Goal: Information Seeking & Learning: Learn about a topic

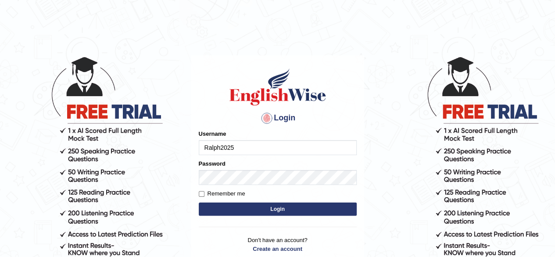
type input "Ralph2025"
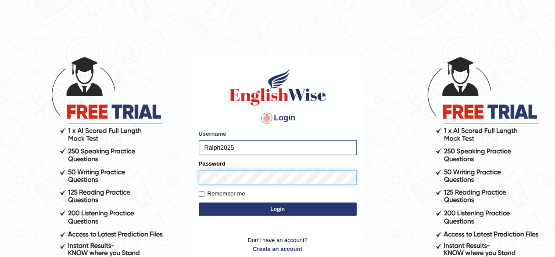
click at [199, 202] on button "Login" at bounding box center [278, 208] width 158 height 13
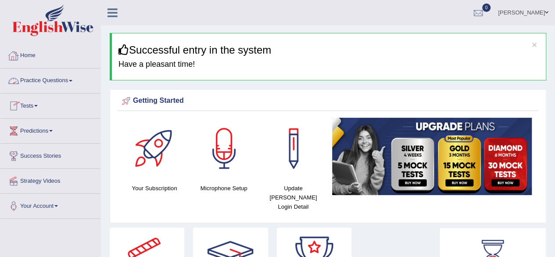
click at [71, 88] on link "Practice Questions" at bounding box center [50, 79] width 100 height 22
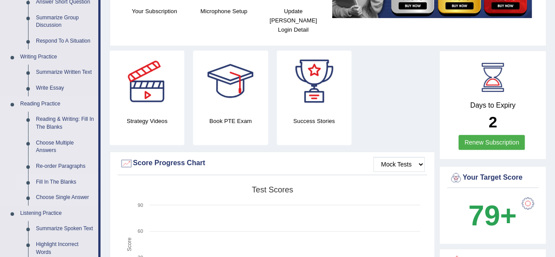
scroll to position [219, 0]
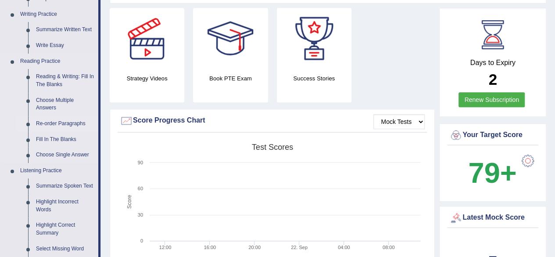
click at [57, 124] on link "Re-order Paragraphs" at bounding box center [65, 124] width 66 height 16
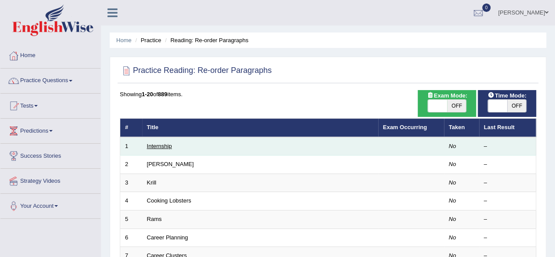
click at [157, 144] on link "Internship" at bounding box center [159, 146] width 25 height 7
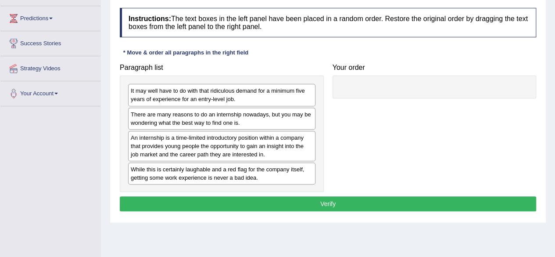
scroll to position [132, 0]
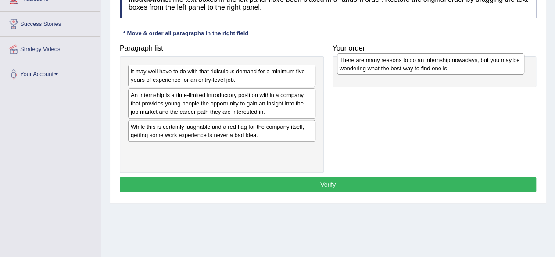
drag, startPoint x: 240, startPoint y: 98, endPoint x: 450, endPoint y: 65, distance: 212.4
click at [449, 64] on div "There are many reasons to do an internship nowadays, but you may be wondering w…" at bounding box center [430, 64] width 187 height 22
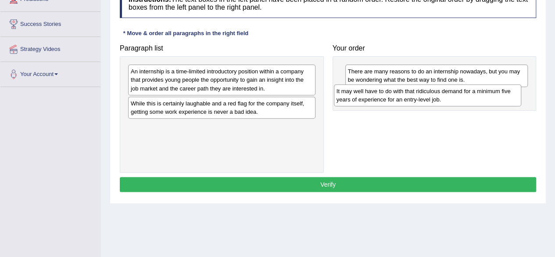
drag, startPoint x: 206, startPoint y: 72, endPoint x: 415, endPoint y: 92, distance: 209.8
click at [414, 92] on div "It may well have to do with that ridiculous demand for a minimum five years of …" at bounding box center [427, 95] width 187 height 22
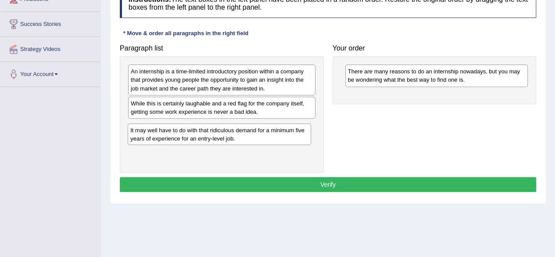
drag, startPoint x: 396, startPoint y: 104, endPoint x: 179, endPoint y: 139, distance: 219.6
click at [179, 139] on div "It may well have to do with that ridiculous demand for a minimum five years of …" at bounding box center [219, 134] width 183 height 22
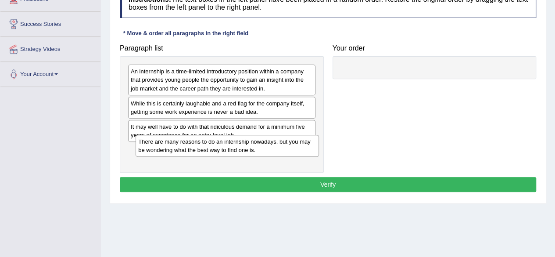
drag, startPoint x: 392, startPoint y: 80, endPoint x: 183, endPoint y: 150, distance: 220.7
click at [183, 150] on div "There are many reasons to do an internship nowadays, but you may be wondering w…" at bounding box center [227, 146] width 183 height 22
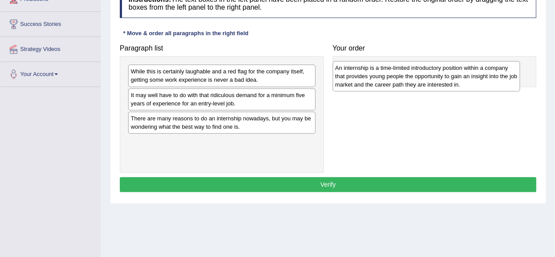
drag, startPoint x: 205, startPoint y: 79, endPoint x: 409, endPoint y: 75, distance: 204.5
click at [409, 75] on div "An internship is a time-limited introductory position within a company that pro…" at bounding box center [426, 76] width 187 height 30
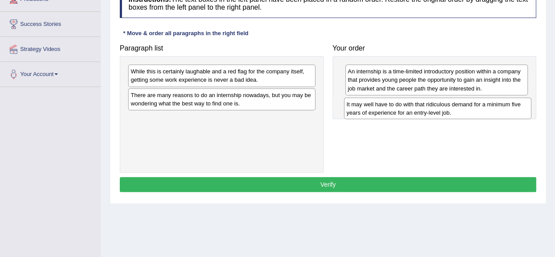
drag, startPoint x: 238, startPoint y: 100, endPoint x: 454, endPoint y: 110, distance: 216.1
click at [454, 110] on div "It may well have to do with that ridiculous demand for a minimum five years of …" at bounding box center [437, 108] width 187 height 22
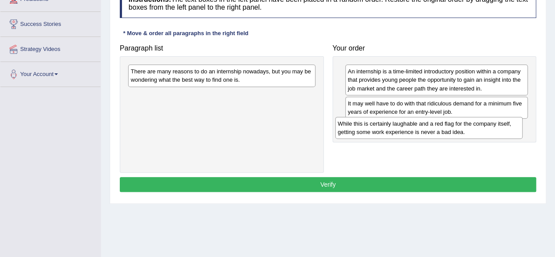
drag, startPoint x: 251, startPoint y: 80, endPoint x: 458, endPoint y: 132, distance: 213.5
click at [458, 132] on div "While this is certainly laughable and a red flag for the company itself, gettin…" at bounding box center [428, 128] width 187 height 22
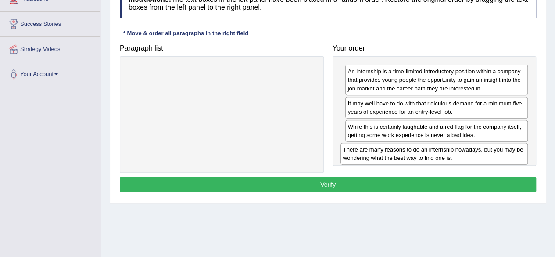
drag, startPoint x: 268, startPoint y: 75, endPoint x: 487, endPoint y: 153, distance: 233.3
click at [487, 153] on div "There are many reasons to do an internship nowadays, but you may be wondering w…" at bounding box center [433, 154] width 187 height 22
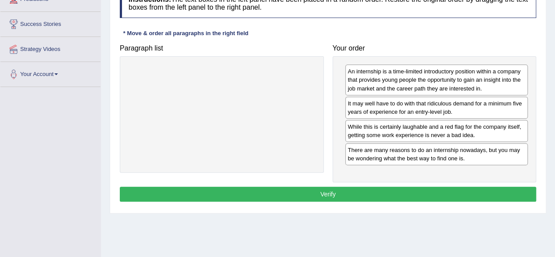
click at [330, 193] on button "Verify" at bounding box center [328, 193] width 416 height 15
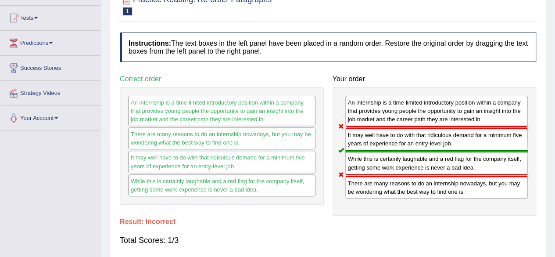
scroll to position [0, 0]
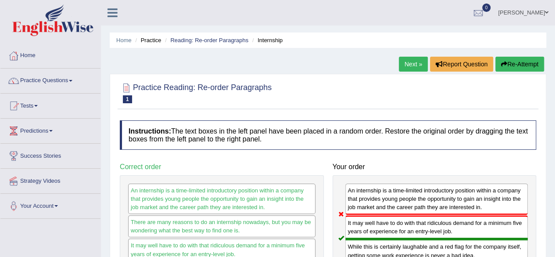
click at [513, 67] on button "Re-Attempt" at bounding box center [519, 64] width 49 height 15
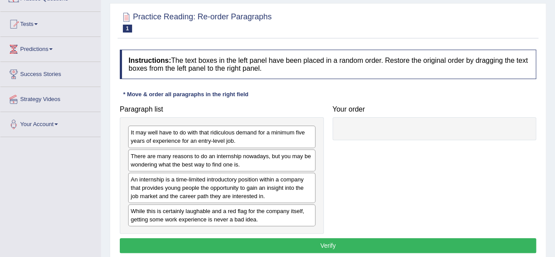
scroll to position [132, 0]
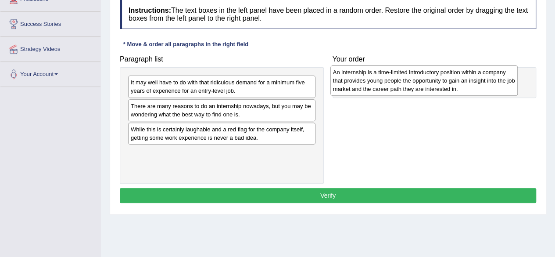
drag, startPoint x: 206, startPoint y: 138, endPoint x: 408, endPoint y: 82, distance: 209.5
click at [408, 82] on div "An internship is a time-limited introductory position within a company that pro…" at bounding box center [423, 80] width 187 height 30
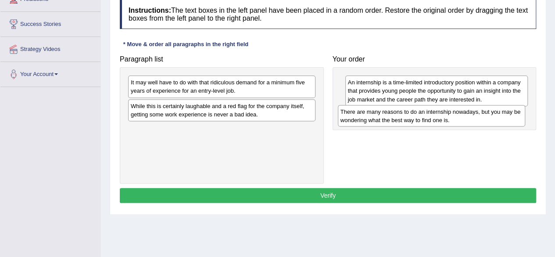
drag, startPoint x: 228, startPoint y: 115, endPoint x: 438, endPoint y: 121, distance: 209.8
click at [438, 121] on div "There are many reasons to do an internship nowadays, but you may be wondering w…" at bounding box center [431, 116] width 187 height 22
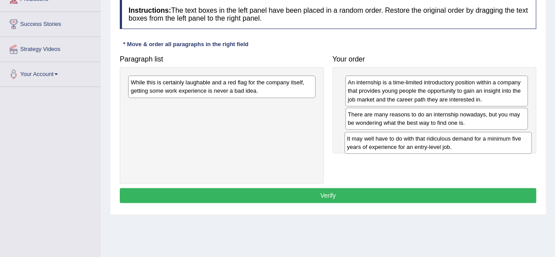
drag, startPoint x: 276, startPoint y: 89, endPoint x: 493, endPoint y: 145, distance: 223.5
click at [493, 145] on div "It may well have to do with that ridiculous demand for a minimum five years of …" at bounding box center [437, 143] width 187 height 22
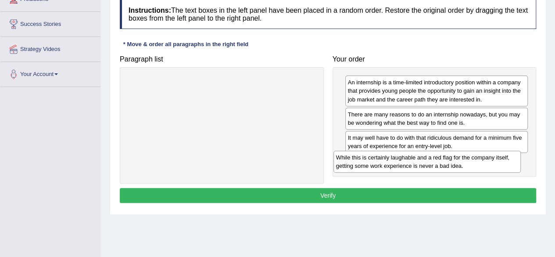
drag, startPoint x: 254, startPoint y: 92, endPoint x: 459, endPoint y: 167, distance: 218.6
click at [459, 167] on div "While this is certainly laughable and a red flag for the company itself, gettin…" at bounding box center [426, 161] width 187 height 22
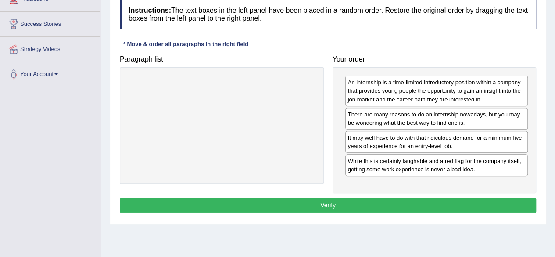
click at [347, 201] on button "Verify" at bounding box center [328, 204] width 416 height 15
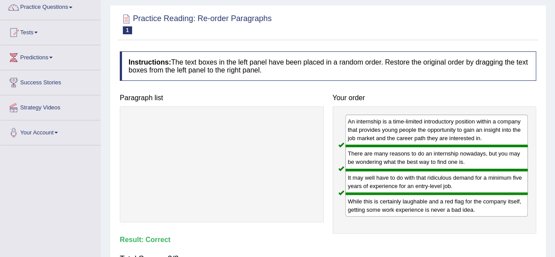
scroll to position [0, 0]
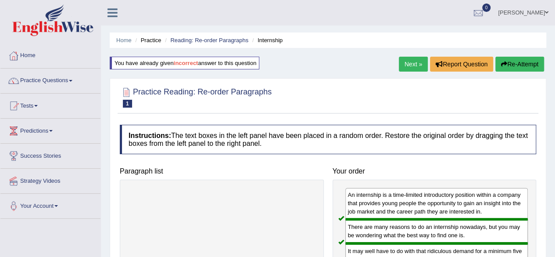
click at [419, 65] on link "Next »" at bounding box center [413, 64] width 29 height 15
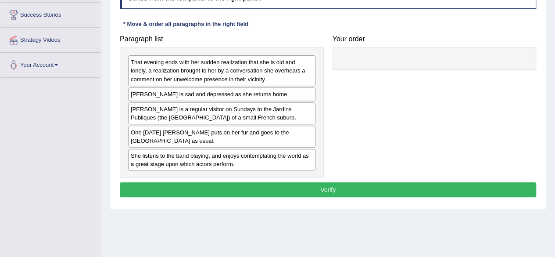
scroll to position [88, 0]
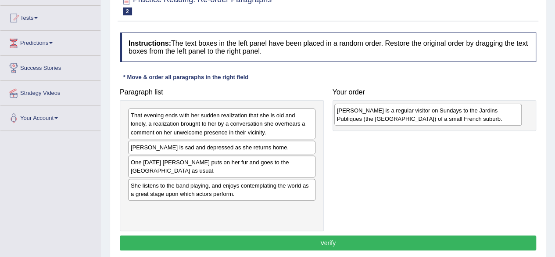
drag, startPoint x: 220, startPoint y: 170, endPoint x: 426, endPoint y: 119, distance: 212.4
click at [426, 119] on div "[PERSON_NAME] is a regular visitor on Sundays to the Jardins Publiques (the [GE…" at bounding box center [427, 115] width 187 height 22
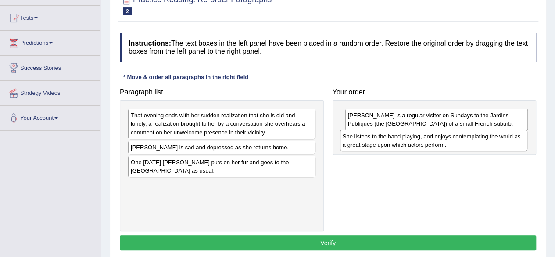
drag, startPoint x: 260, startPoint y: 193, endPoint x: 472, endPoint y: 145, distance: 217.3
click at [472, 145] on div "She listens to the band playing, and enjoys contemplating the world as a great …" at bounding box center [433, 140] width 187 height 22
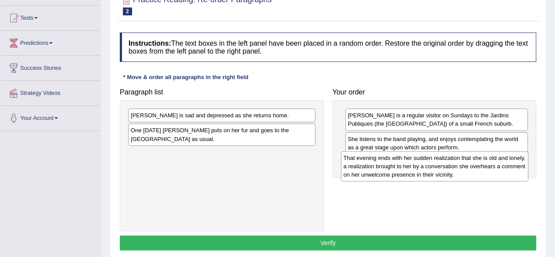
drag, startPoint x: 276, startPoint y: 126, endPoint x: 489, endPoint y: 168, distance: 217.4
click at [489, 168] on div "That evening ends with her sudden realization that she is old and lonely, a rea…" at bounding box center [434, 166] width 187 height 30
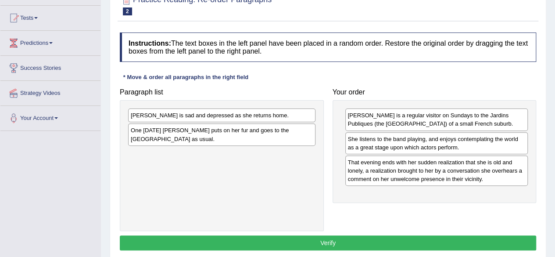
click at [379, 178] on div "That evening ends with her sudden realization that she is old and lonely, a rea…" at bounding box center [436, 170] width 183 height 30
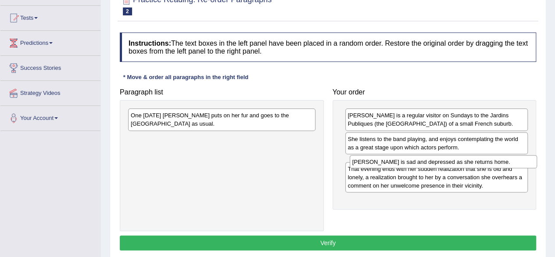
drag, startPoint x: 244, startPoint y: 118, endPoint x: 465, endPoint y: 164, distance: 226.4
click at [465, 164] on div "[PERSON_NAME] is sad and depressed as she returns home." at bounding box center [443, 161] width 187 height 13
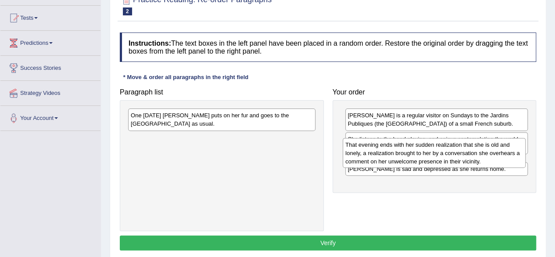
drag, startPoint x: 424, startPoint y: 190, endPoint x: 422, endPoint y: 158, distance: 31.7
click at [422, 158] on div "That evening ends with her sudden realization that she is old and lonely, a rea…" at bounding box center [434, 153] width 183 height 30
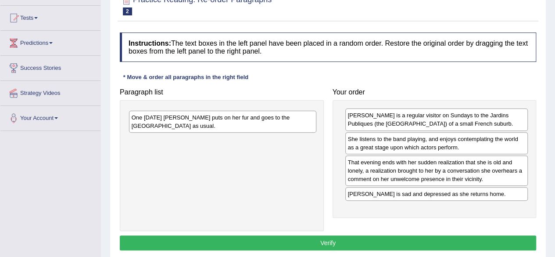
click at [214, 122] on div "One [DATE] [PERSON_NAME] puts on her fur and goes to the [GEOGRAPHIC_DATA] as u…" at bounding box center [222, 122] width 187 height 22
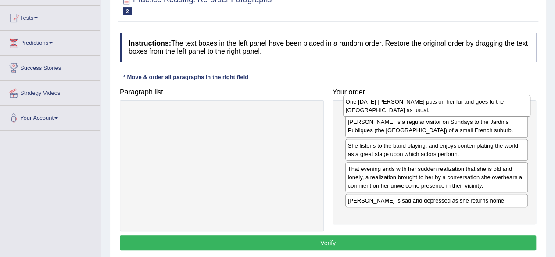
drag, startPoint x: 216, startPoint y: 125, endPoint x: 431, endPoint y: 111, distance: 215.4
click at [431, 111] on div "One [DATE] [PERSON_NAME] puts on her fur and goes to the [GEOGRAPHIC_DATA] as u…" at bounding box center [436, 106] width 187 height 22
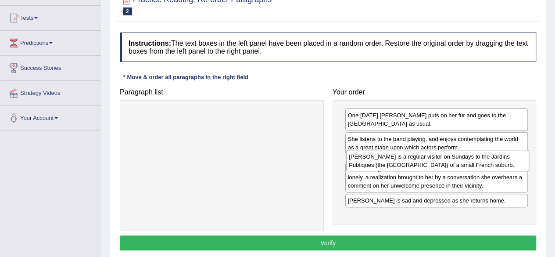
drag, startPoint x: 393, startPoint y: 146, endPoint x: 394, endPoint y: 164, distance: 18.0
click at [394, 164] on div "[PERSON_NAME] is a regular visitor on Sundays to the Jardins Publiques (the [GE…" at bounding box center [437, 161] width 183 height 22
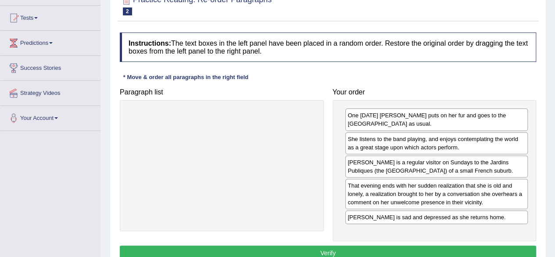
click at [376, 250] on button "Verify" at bounding box center [328, 252] width 416 height 15
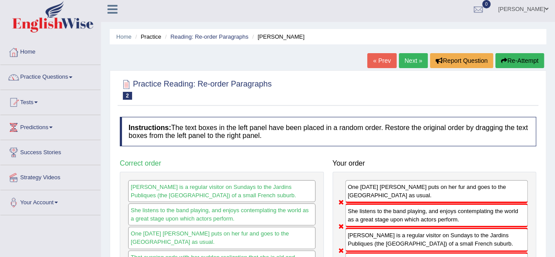
scroll to position [0, 0]
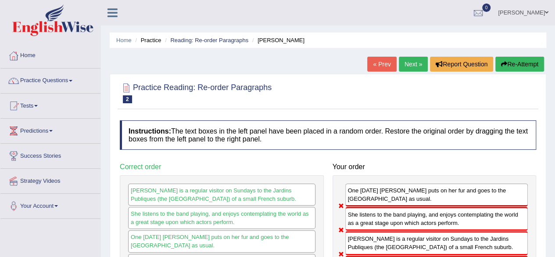
click at [504, 64] on icon "button" at bounding box center [504, 64] width 6 height 6
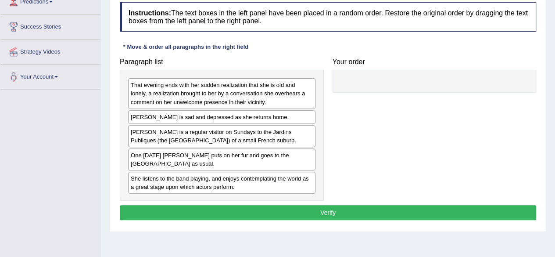
scroll to position [132, 0]
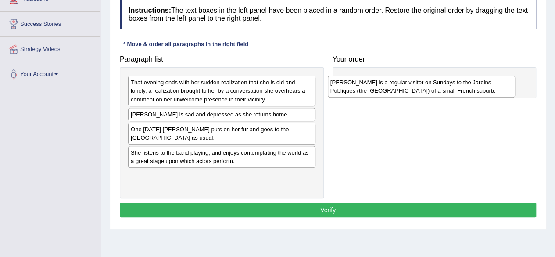
drag, startPoint x: 175, startPoint y: 135, endPoint x: 377, endPoint y: 88, distance: 207.1
click at [377, 88] on div "[PERSON_NAME] is a regular visitor on Sundays to the Jardins Publiques (the [GE…" at bounding box center [421, 86] width 187 height 22
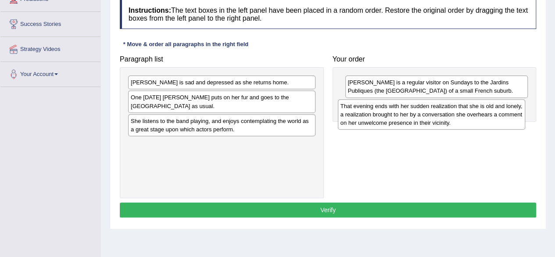
drag, startPoint x: 215, startPoint y: 96, endPoint x: 424, endPoint y: 119, distance: 211.1
click at [424, 119] on div "That evening ends with her sudden realization that she is old and lonely, a rea…" at bounding box center [431, 114] width 187 height 30
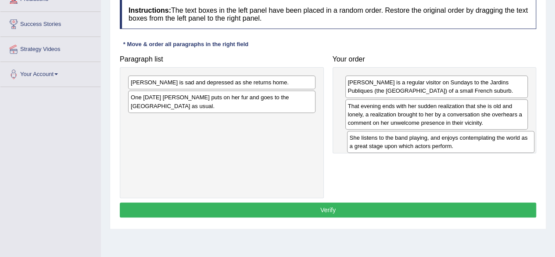
drag, startPoint x: 204, startPoint y: 129, endPoint x: 424, endPoint y: 147, distance: 220.1
click at [424, 147] on div "She listens to the band playing, and enjoys contemplating the world as a great …" at bounding box center [440, 142] width 187 height 22
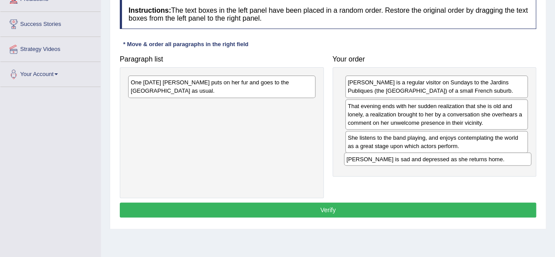
drag, startPoint x: 229, startPoint y: 84, endPoint x: 445, endPoint y: 161, distance: 229.1
click at [445, 161] on div "[PERSON_NAME] is sad and depressed as she returns home." at bounding box center [437, 158] width 187 height 13
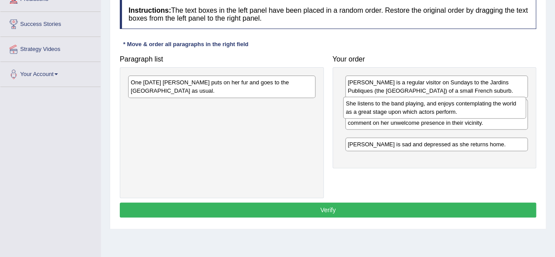
drag, startPoint x: 366, startPoint y: 150, endPoint x: 364, endPoint y: 115, distance: 34.3
click at [364, 115] on div "She listens to the band playing, and enjoys contemplating the world as a great …" at bounding box center [434, 108] width 183 height 22
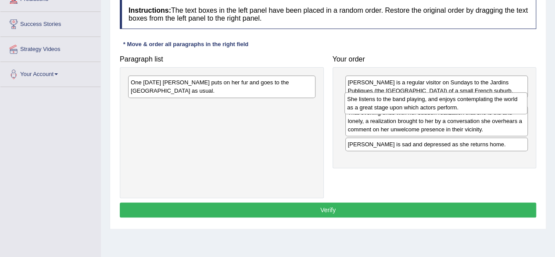
drag, startPoint x: 376, startPoint y: 140, endPoint x: 375, endPoint y: 102, distance: 37.7
click at [375, 102] on div "She listens to the band playing, and enjoys contemplating the world as a great …" at bounding box center [435, 103] width 183 height 22
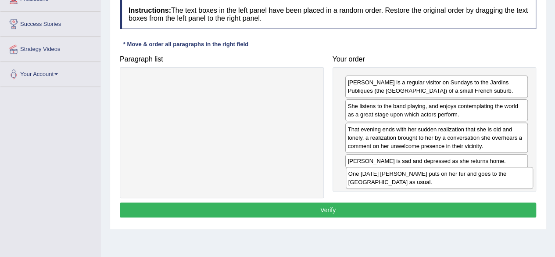
drag, startPoint x: 188, startPoint y: 89, endPoint x: 405, endPoint y: 180, distance: 236.0
click at [405, 180] on div "One [DATE] [PERSON_NAME] puts on her fur and goes to the [GEOGRAPHIC_DATA] as u…" at bounding box center [439, 178] width 187 height 22
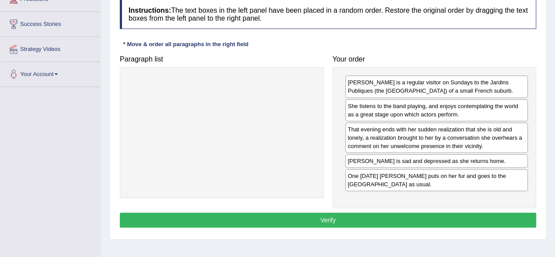
click at [335, 218] on button "Verify" at bounding box center [328, 219] width 416 height 15
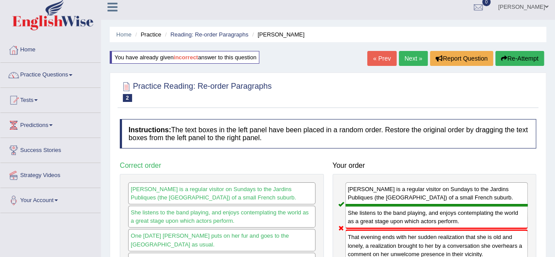
scroll to position [0, 0]
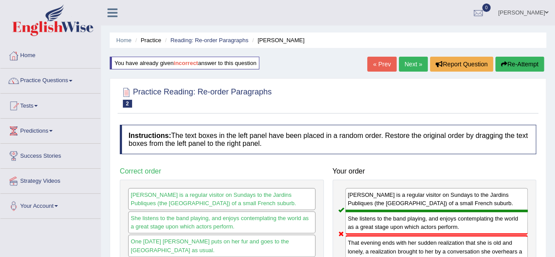
click at [511, 62] on button "Re-Attempt" at bounding box center [519, 64] width 49 height 15
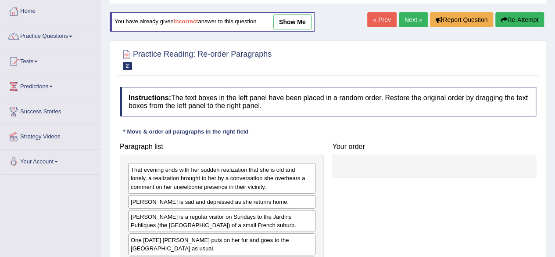
scroll to position [88, 0]
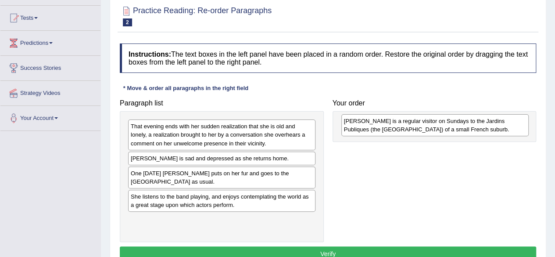
drag, startPoint x: 209, startPoint y: 179, endPoint x: 423, endPoint y: 128, distance: 219.3
click at [423, 128] on div "[PERSON_NAME] is a regular visitor on Sundays to the Jardins Publiques (the [GE…" at bounding box center [434, 125] width 187 height 22
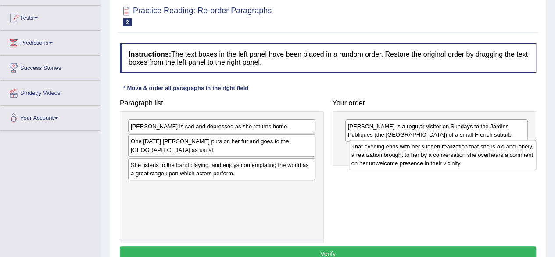
drag, startPoint x: 243, startPoint y: 140, endPoint x: 464, endPoint y: 160, distance: 221.6
click at [464, 160] on div "That evening ends with her sudden realization that she is old and lonely, a rea…" at bounding box center [442, 155] width 187 height 30
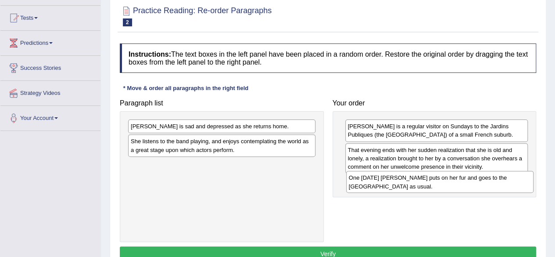
drag, startPoint x: 190, startPoint y: 143, endPoint x: 408, endPoint y: 179, distance: 221.2
click at [408, 179] on div "One [DATE] [PERSON_NAME] puts on her fur and goes to the [GEOGRAPHIC_DATA] as u…" at bounding box center [439, 182] width 187 height 22
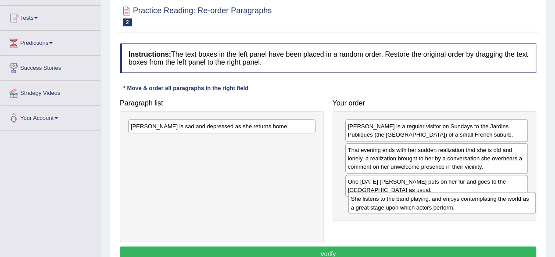
drag, startPoint x: 230, startPoint y: 151, endPoint x: 450, endPoint y: 209, distance: 227.7
click at [450, 209] on div "She listens to the band playing, and enjoys contemplating the world as a great …" at bounding box center [441, 203] width 187 height 22
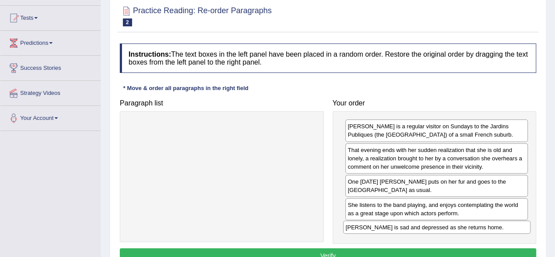
drag, startPoint x: 259, startPoint y: 125, endPoint x: 474, endPoint y: 226, distance: 237.5
click at [474, 226] on div "[PERSON_NAME] is sad and depressed as she returns home." at bounding box center [436, 226] width 187 height 13
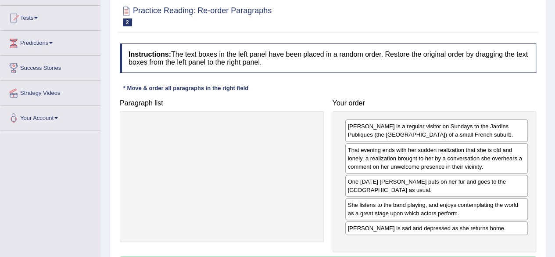
scroll to position [132, 0]
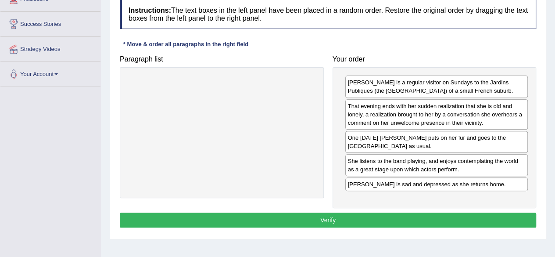
click at [361, 221] on button "Verify" at bounding box center [328, 219] width 416 height 15
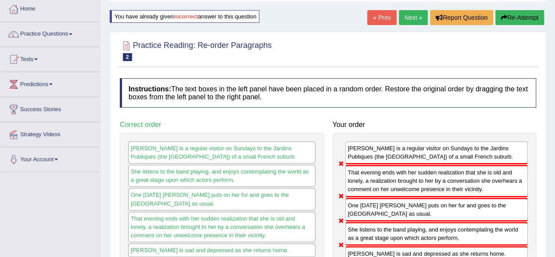
scroll to position [44, 0]
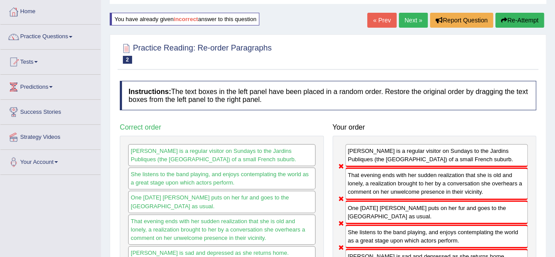
click at [519, 22] on button "Re-Attempt" at bounding box center [519, 20] width 49 height 15
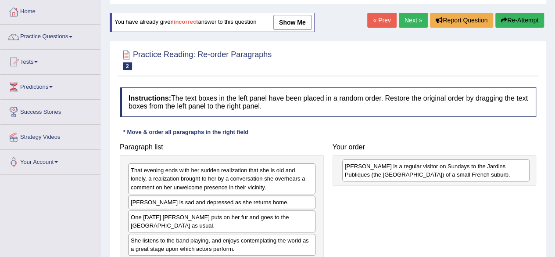
drag, startPoint x: 200, startPoint y: 222, endPoint x: 416, endPoint y: 168, distance: 222.6
click at [415, 169] on div "[PERSON_NAME] is a regular visitor on Sundays to the Jardins Publiques (the [GE…" at bounding box center [435, 170] width 187 height 22
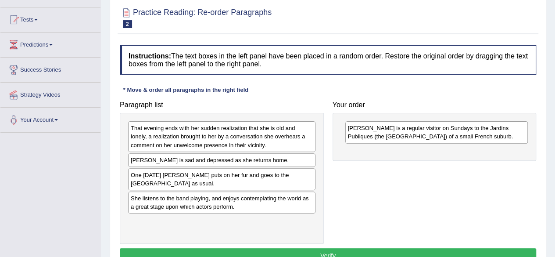
scroll to position [132, 0]
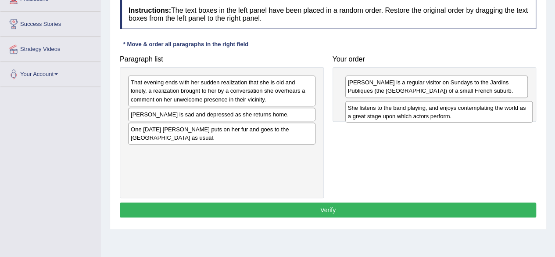
drag, startPoint x: 185, startPoint y: 157, endPoint x: 402, endPoint y: 113, distance: 221.6
click at [402, 113] on div "She listens to the band playing, and enjoys contemplating the world as a great …" at bounding box center [438, 112] width 187 height 22
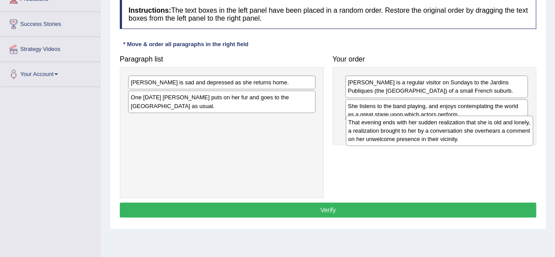
drag, startPoint x: 232, startPoint y: 88, endPoint x: 449, endPoint y: 128, distance: 221.3
click at [449, 128] on div "That evening ends with her sudden realization that she is old and lonely, a rea…" at bounding box center [439, 130] width 187 height 30
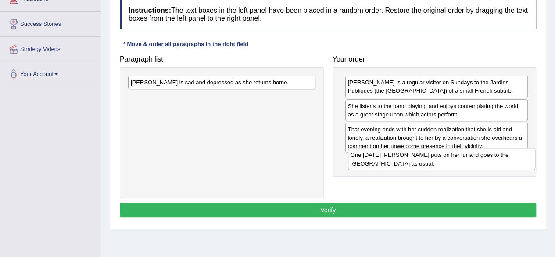
drag, startPoint x: 213, startPoint y: 111, endPoint x: 425, endPoint y: 162, distance: 217.9
click at [425, 162] on div "One [DATE] [PERSON_NAME] puts on her fur and goes to the [GEOGRAPHIC_DATA] as u…" at bounding box center [441, 159] width 187 height 22
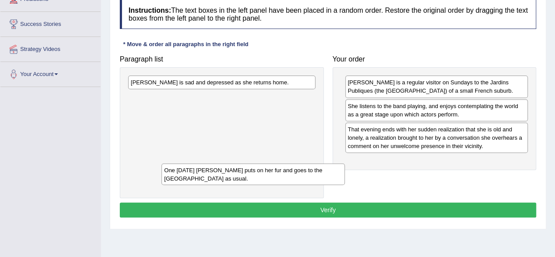
drag, startPoint x: 385, startPoint y: 167, endPoint x: 77, endPoint y: 147, distance: 308.2
click at [92, 151] on div "Toggle navigation Home Practice Questions Speaking Practice Read Aloud Repeat S…" at bounding box center [277, 96] width 555 height 456
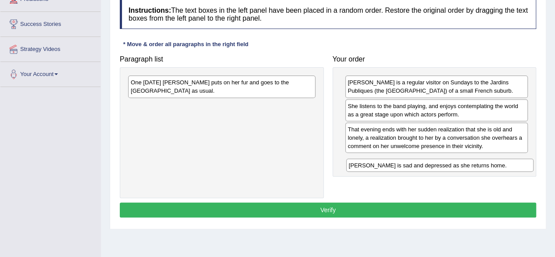
drag, startPoint x: 226, startPoint y: 83, endPoint x: 444, endPoint y: 163, distance: 232.4
click at [444, 163] on div "Miss Brill is sad and depressed as she returns home." at bounding box center [439, 164] width 187 height 13
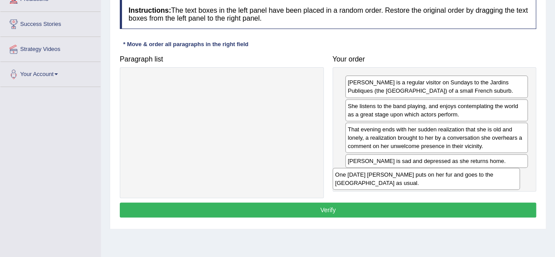
drag, startPoint x: 259, startPoint y: 86, endPoint x: 463, endPoint y: 179, distance: 224.3
click at [463, 179] on div "One Sunday Miss Brill puts on her fur and goes to the Public Gardens as usual." at bounding box center [426, 179] width 187 height 22
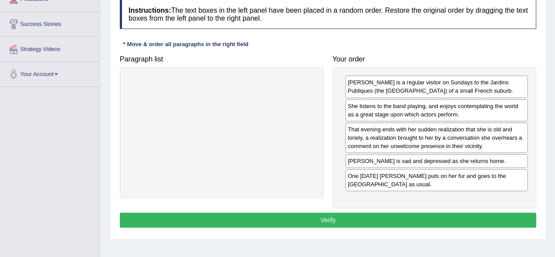
click at [335, 222] on button "Verify" at bounding box center [328, 219] width 416 height 15
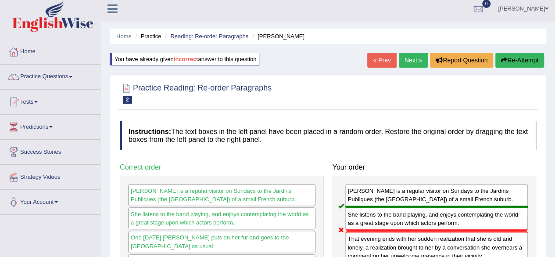
scroll to position [0, 0]
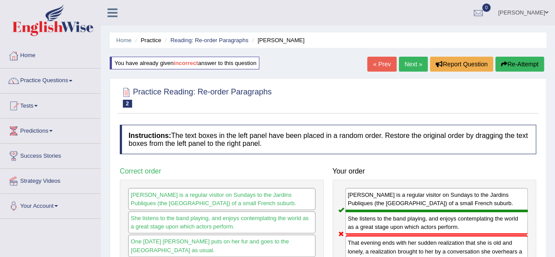
click at [529, 66] on button "Re-Attempt" at bounding box center [519, 64] width 49 height 15
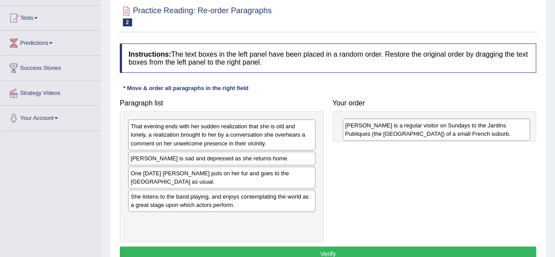
drag, startPoint x: 169, startPoint y: 182, endPoint x: 384, endPoint y: 135, distance: 219.6
click at [384, 135] on div "[PERSON_NAME] is a regular visitor on Sundays to the Jardins Publiques (the [GE…" at bounding box center [436, 129] width 187 height 22
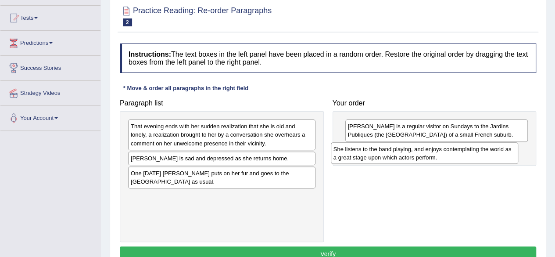
drag, startPoint x: 195, startPoint y: 203, endPoint x: 400, endPoint y: 156, distance: 210.3
click at [400, 156] on div "She listens to the band playing, and enjoys contemplating the world as a great …" at bounding box center [424, 153] width 187 height 22
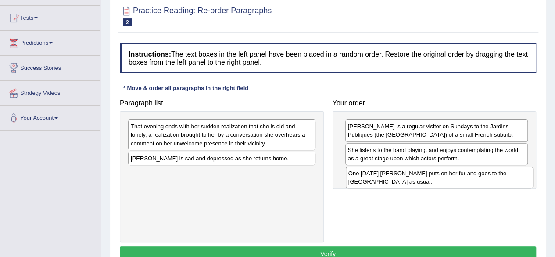
drag, startPoint x: 220, startPoint y: 179, endPoint x: 437, endPoint y: 180, distance: 217.6
click at [437, 180] on div "One [DATE] [PERSON_NAME] puts on her fur and goes to the [GEOGRAPHIC_DATA] as u…" at bounding box center [439, 177] width 187 height 22
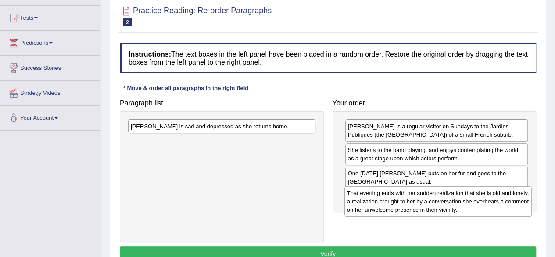
drag, startPoint x: 242, startPoint y: 134, endPoint x: 459, endPoint y: 200, distance: 226.6
click at [459, 200] on div "That evening ends with her sudden realization that she is old and lonely, a rea…" at bounding box center [437, 201] width 187 height 30
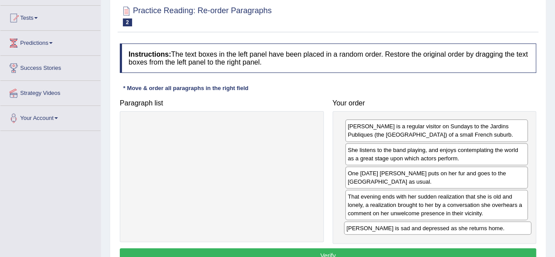
drag, startPoint x: 209, startPoint y: 129, endPoint x: 425, endPoint y: 230, distance: 238.7
click at [425, 230] on div "[PERSON_NAME] is sad and depressed as she returns home." at bounding box center [437, 227] width 187 height 13
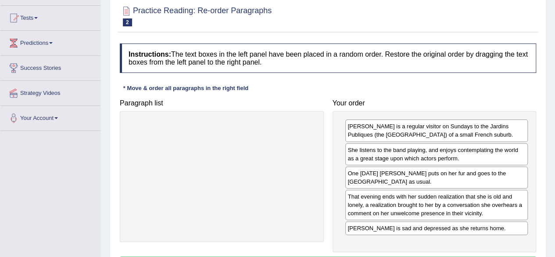
scroll to position [132, 0]
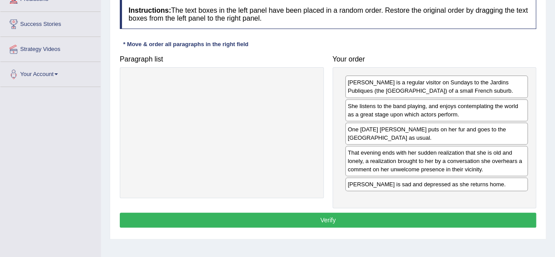
click at [327, 218] on button "Verify" at bounding box center [328, 219] width 416 height 15
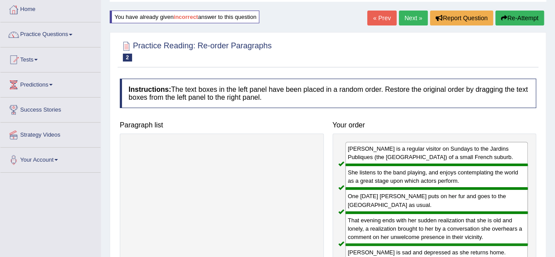
scroll to position [0, 0]
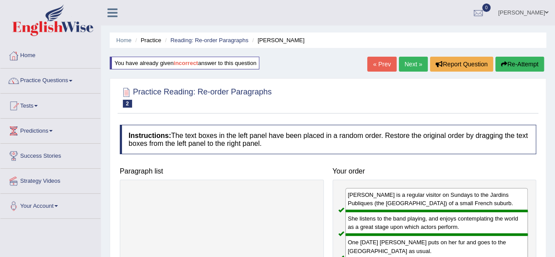
click at [411, 65] on link "Next »" at bounding box center [413, 64] width 29 height 15
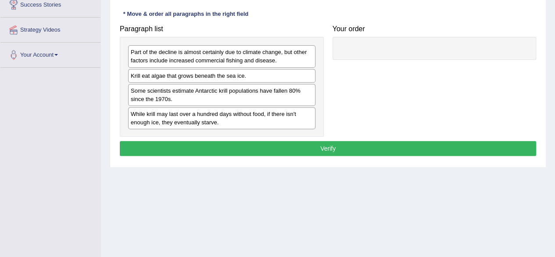
scroll to position [132, 0]
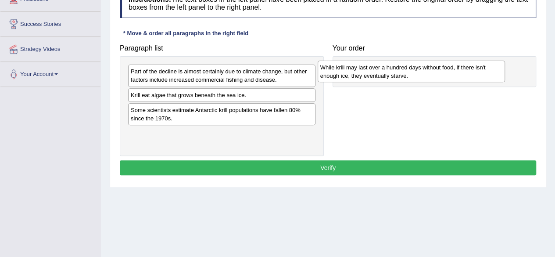
drag, startPoint x: 226, startPoint y: 138, endPoint x: 415, endPoint y: 73, distance: 200.9
click at [415, 73] on div "While krill may last over a hundred days without food, if there isn't enough ic…" at bounding box center [411, 72] width 187 height 22
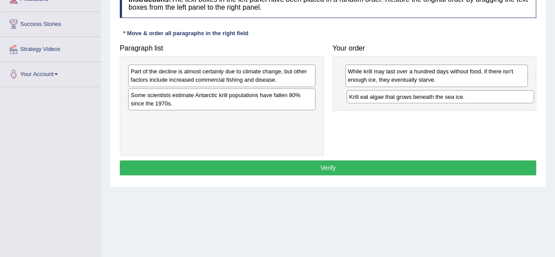
drag, startPoint x: 213, startPoint y: 97, endPoint x: 432, endPoint y: 100, distance: 218.5
click at [432, 100] on div "Krill eat algae that grows beneath the sea ice." at bounding box center [440, 96] width 187 height 13
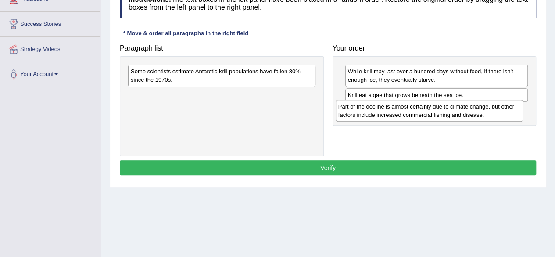
drag, startPoint x: 272, startPoint y: 79, endPoint x: 479, endPoint y: 114, distance: 210.5
click at [479, 114] on div "Part of the decline is almost certainly due to climate change, but other factor…" at bounding box center [429, 111] width 187 height 22
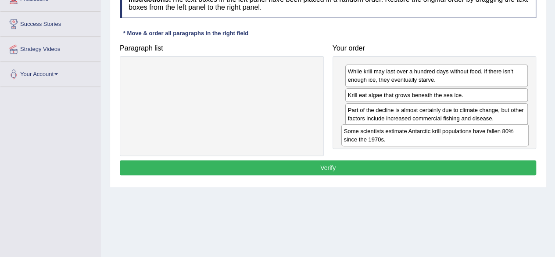
drag, startPoint x: 234, startPoint y: 81, endPoint x: 448, endPoint y: 141, distance: 222.4
click at [448, 141] on div "Some scientists estimate Antarctic krill populations have fallen 80% since the …" at bounding box center [434, 135] width 187 height 22
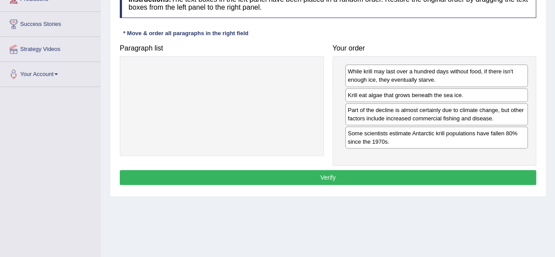
click at [333, 175] on button "Verify" at bounding box center [328, 177] width 416 height 15
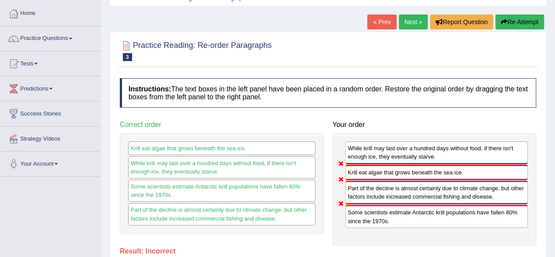
scroll to position [0, 0]
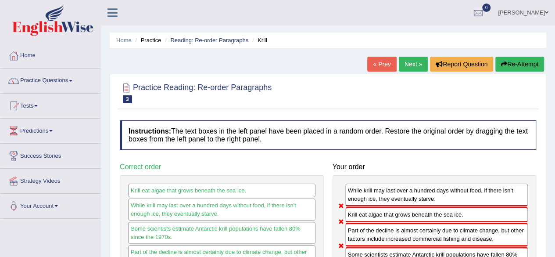
click at [513, 60] on button "Re-Attempt" at bounding box center [519, 64] width 49 height 15
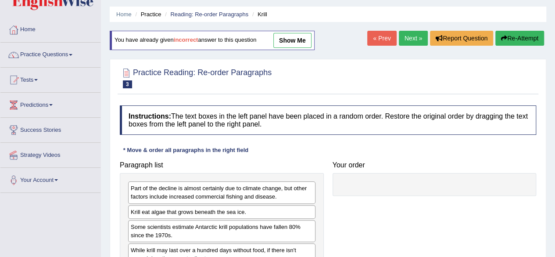
scroll to position [44, 0]
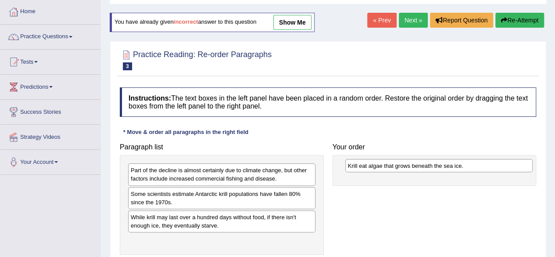
drag, startPoint x: 208, startPoint y: 197, endPoint x: 426, endPoint y: 169, distance: 219.8
click at [426, 169] on div "Krill eat algae that grows beneath the sea ice." at bounding box center [438, 165] width 187 height 13
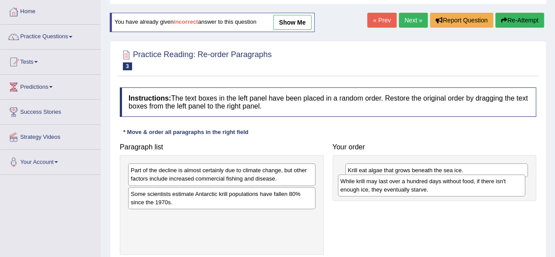
drag, startPoint x: 194, startPoint y: 225, endPoint x: 404, endPoint y: 190, distance: 212.6
click at [404, 190] on div "While krill may last over a hundred days without food, if there isn't enough ic…" at bounding box center [431, 185] width 187 height 22
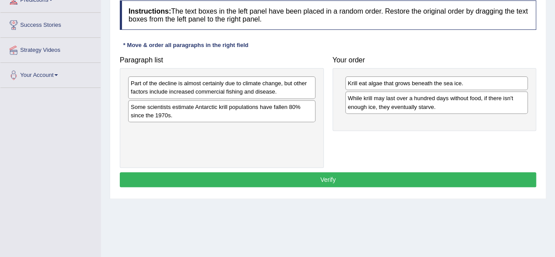
scroll to position [132, 0]
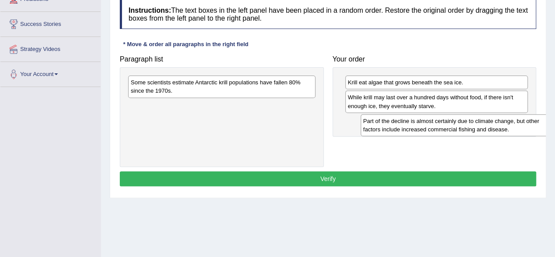
drag, startPoint x: 226, startPoint y: 88, endPoint x: 458, endPoint y: 125, distance: 235.4
click at [458, 125] on div "Part of the decline is almost certainly due to climate change, but other factor…" at bounding box center [454, 125] width 187 height 22
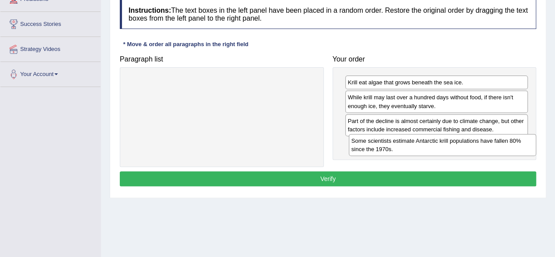
drag, startPoint x: 208, startPoint y: 92, endPoint x: 426, endPoint y: 144, distance: 224.3
click at [426, 144] on div "Some scientists estimate Antarctic krill populations have fallen 80% since the …" at bounding box center [442, 145] width 187 height 22
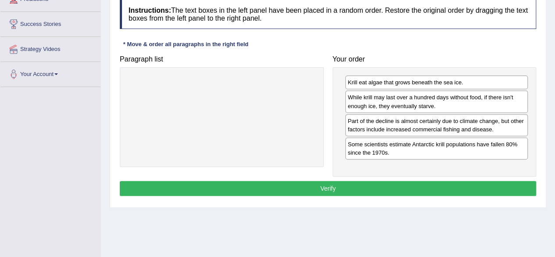
click at [333, 184] on button "Verify" at bounding box center [328, 188] width 416 height 15
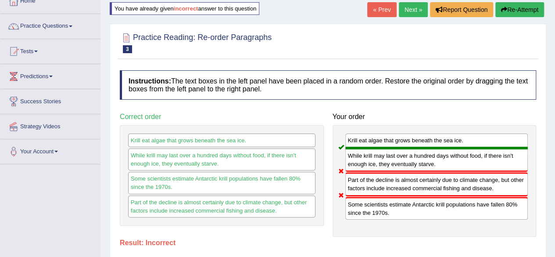
scroll to position [44, 0]
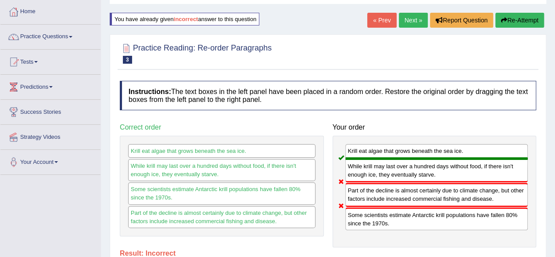
click at [507, 27] on button "Re-Attempt" at bounding box center [519, 20] width 49 height 15
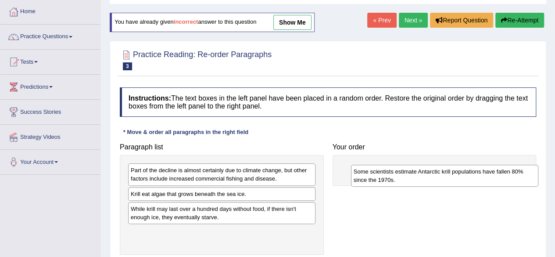
drag, startPoint x: 220, startPoint y: 200, endPoint x: 440, endPoint y: 157, distance: 223.5
click at [443, 165] on div "Some scientists estimate Antarctic krill populations have fallen 80% since the …" at bounding box center [444, 176] width 187 height 22
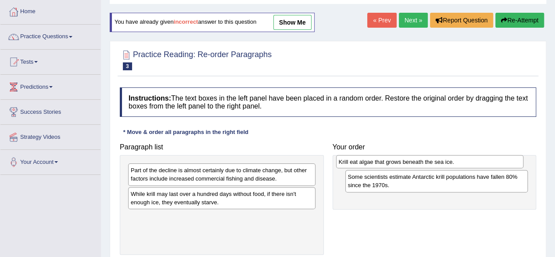
drag, startPoint x: 241, startPoint y: 197, endPoint x: 432, endPoint y: 167, distance: 193.2
click at [449, 165] on div "Krill eat algae that grows beneath the sea ice." at bounding box center [429, 161] width 187 height 13
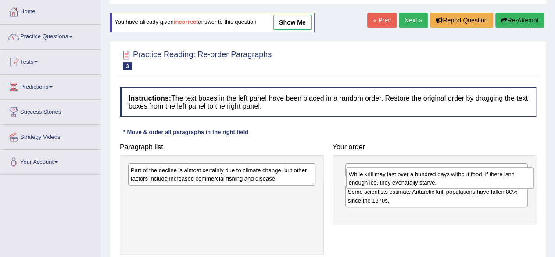
drag, startPoint x: 183, startPoint y: 196, endPoint x: 401, endPoint y: 177, distance: 218.9
click at [401, 177] on div "While krill may last over a hundred days without food, if there isn't enough ic…" at bounding box center [439, 178] width 187 height 22
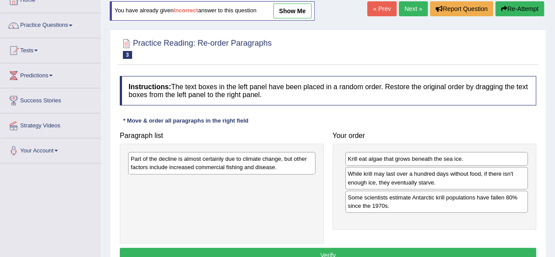
scroll to position [88, 0]
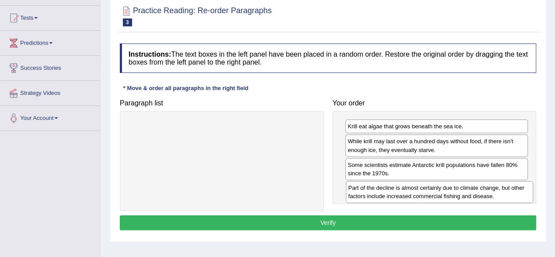
drag, startPoint x: 273, startPoint y: 130, endPoint x: 491, endPoint y: 192, distance: 226.1
click at [491, 192] on div "Part of the decline is almost certainly due to climate change, but other factor…" at bounding box center [439, 192] width 187 height 22
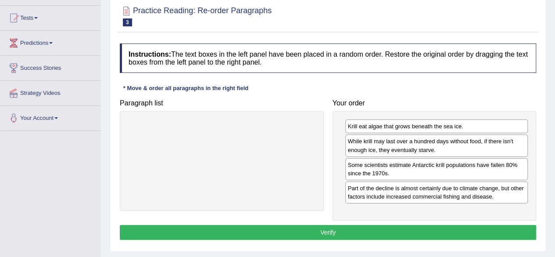
click at [373, 229] on button "Verify" at bounding box center [328, 232] width 416 height 15
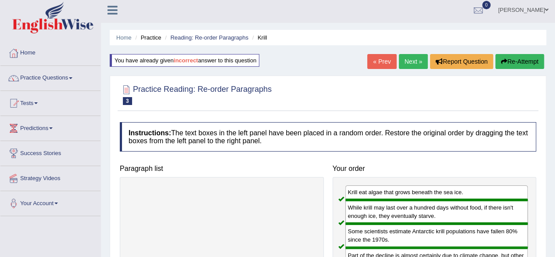
scroll to position [0, 0]
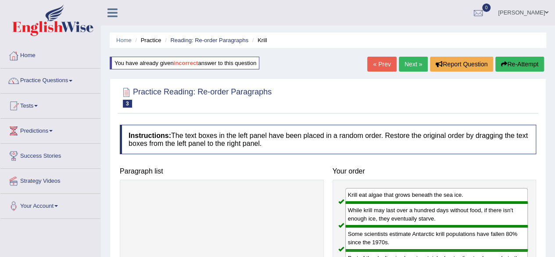
click at [411, 64] on link "Next »" at bounding box center [413, 64] width 29 height 15
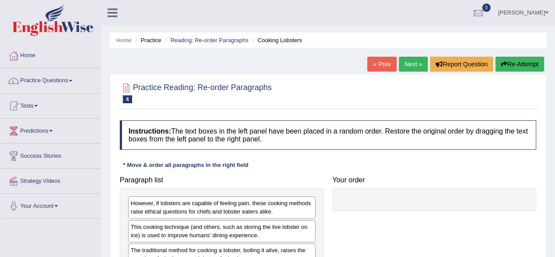
scroll to position [132, 0]
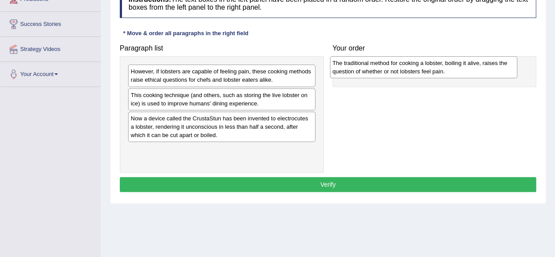
drag, startPoint x: 219, startPoint y: 129, endPoint x: 427, endPoint y: 75, distance: 214.7
click at [427, 75] on div "The traditional method for cooking a lobster, boiling it alive, raises the ques…" at bounding box center [423, 67] width 187 height 22
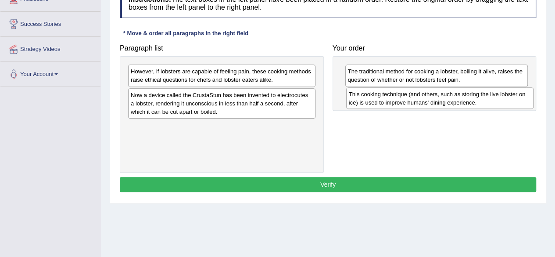
drag, startPoint x: 191, startPoint y: 100, endPoint x: 403, endPoint y: 101, distance: 211.5
click at [409, 99] on div "This cooking technique (and others, such as storing the live lobster on ice) is…" at bounding box center [439, 98] width 187 height 22
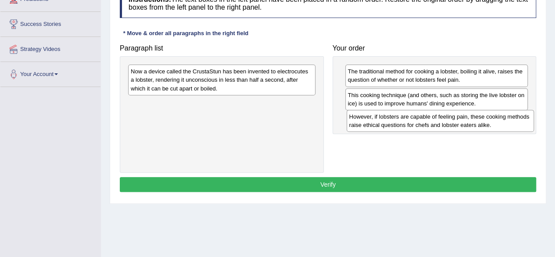
drag, startPoint x: 245, startPoint y: 78, endPoint x: 463, endPoint y: 123, distance: 223.1
click at [463, 123] on div "However, if lobsters are capable of feeling pain, these cooking methods raise e…" at bounding box center [440, 121] width 187 height 22
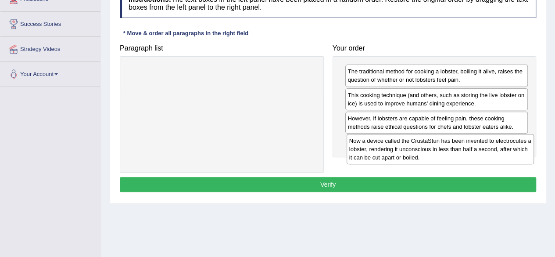
drag, startPoint x: 213, startPoint y: 89, endPoint x: 431, endPoint y: 158, distance: 229.2
click at [431, 158] on div "Now a device called the CrustaStun has been invented to electrocutes a lobster,…" at bounding box center [440, 149] width 187 height 30
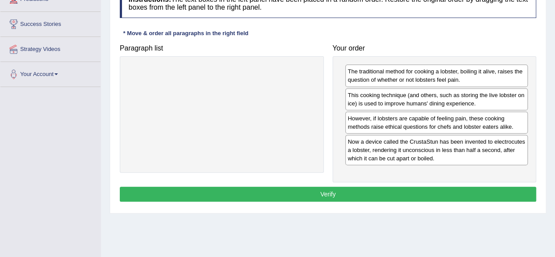
click at [355, 193] on button "Verify" at bounding box center [328, 193] width 416 height 15
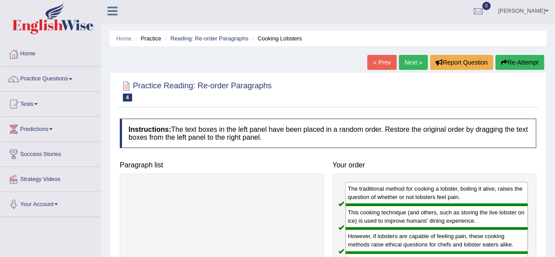
scroll to position [0, 0]
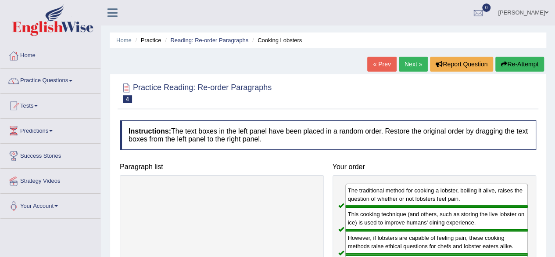
click at [415, 68] on link "Next »" at bounding box center [413, 64] width 29 height 15
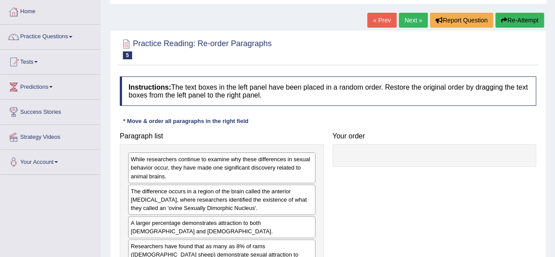
scroll to position [88, 0]
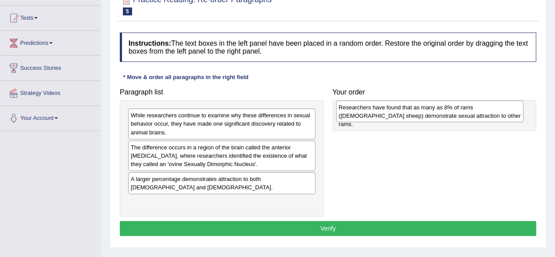
drag, startPoint x: 212, startPoint y: 200, endPoint x: 420, endPoint y: 114, distance: 224.9
click at [420, 114] on div "Researchers have found that as many as 8% of rams ([DEMOGRAPHIC_DATA] sheep) de…" at bounding box center [429, 111] width 187 height 22
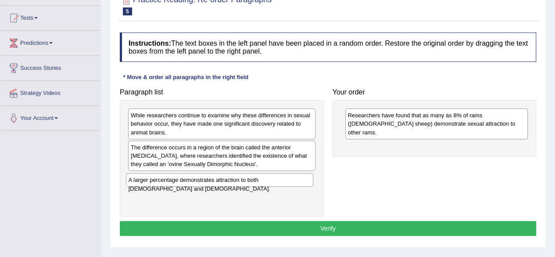
click at [232, 182] on div "A larger percentage demonstrates attraction to both [DEMOGRAPHIC_DATA] and [DEM…" at bounding box center [219, 179] width 187 height 13
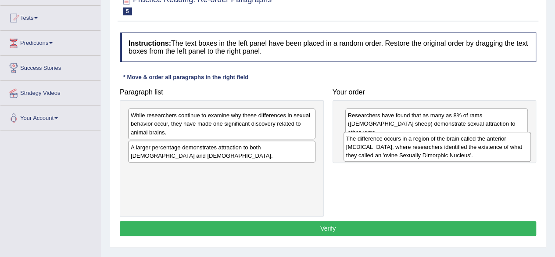
drag, startPoint x: 242, startPoint y: 153, endPoint x: 456, endPoint y: 145, distance: 213.8
click at [456, 145] on div "The difference occurs in a region of the brain called the anterior [MEDICAL_DAT…" at bounding box center [437, 147] width 187 height 30
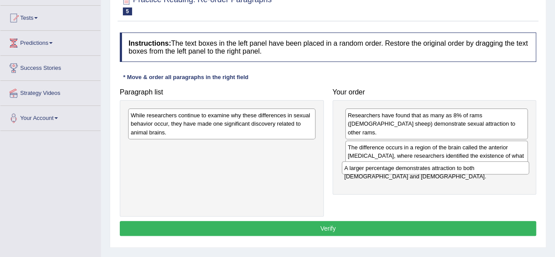
drag, startPoint x: 261, startPoint y: 149, endPoint x: 475, endPoint y: 170, distance: 214.7
click at [475, 170] on div "A larger percentage demonstrates attraction to both [DEMOGRAPHIC_DATA] and [DEM…" at bounding box center [435, 167] width 187 height 13
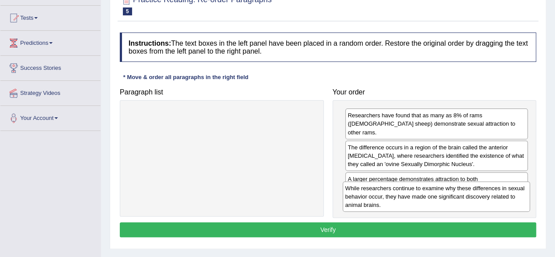
drag, startPoint x: 247, startPoint y: 128, endPoint x: 463, endPoint y: 200, distance: 228.0
click at [463, 200] on div "While researchers continue to examine why these differences in sexual behavior …" at bounding box center [436, 196] width 187 height 30
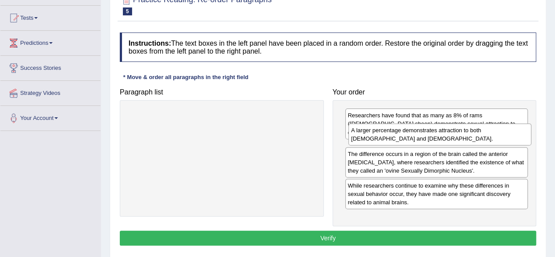
drag, startPoint x: 417, startPoint y: 176, endPoint x: 419, endPoint y: 138, distance: 38.3
click at [420, 137] on div "A larger percentage demonstrates attraction to both [DEMOGRAPHIC_DATA] and [DEM…" at bounding box center [439, 134] width 183 height 22
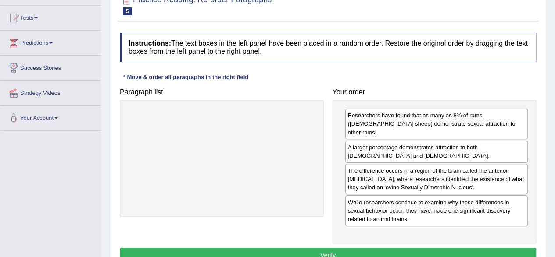
click at [383, 247] on button "Verify" at bounding box center [328, 254] width 416 height 15
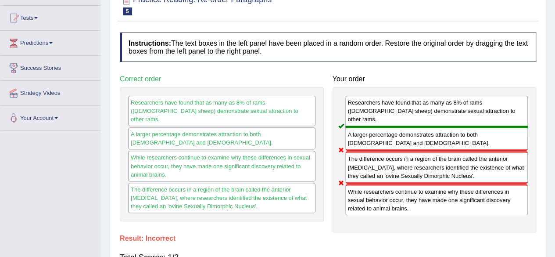
scroll to position [44, 0]
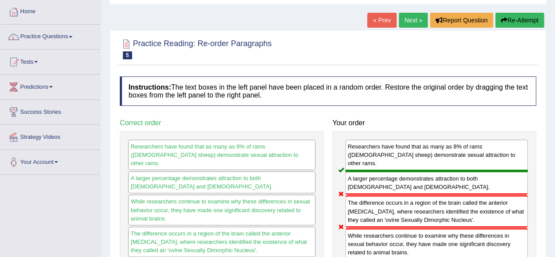
click at [514, 21] on button "Re-Attempt" at bounding box center [519, 20] width 49 height 15
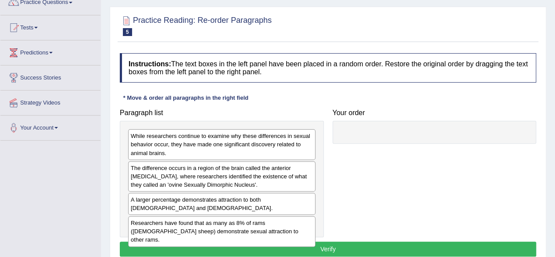
scroll to position [132, 0]
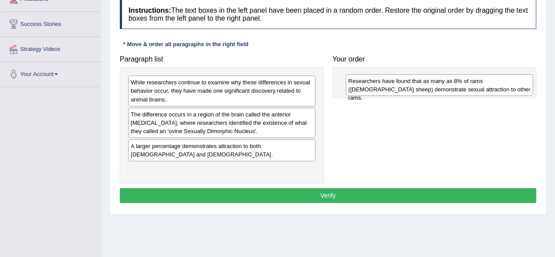
drag, startPoint x: 201, startPoint y: 168, endPoint x: 419, endPoint y: 90, distance: 231.5
click at [419, 90] on div "Researchers have found that as many as 8% of rams ([DEMOGRAPHIC_DATA] sheep) de…" at bounding box center [439, 85] width 187 height 22
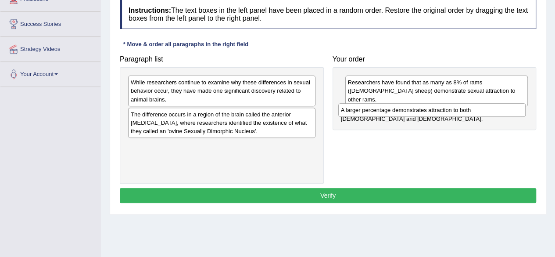
drag, startPoint x: 191, startPoint y: 150, endPoint x: 401, endPoint y: 115, distance: 213.1
click at [401, 115] on div "A larger percentage demonstrates attraction to both [DEMOGRAPHIC_DATA] and [DEM…" at bounding box center [431, 109] width 187 height 13
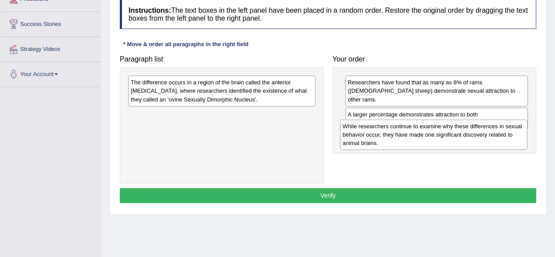
drag, startPoint x: 220, startPoint y: 92, endPoint x: 432, endPoint y: 136, distance: 216.4
click at [432, 136] on div "While researchers continue to examine why these differences in sexual behavior …" at bounding box center [433, 134] width 187 height 30
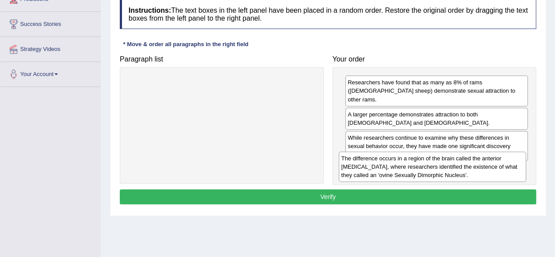
drag, startPoint x: 254, startPoint y: 95, endPoint x: 464, endPoint y: 171, distance: 223.9
click at [464, 171] on div "The difference occurs in a region of the brain called the anterior [MEDICAL_DAT…" at bounding box center [432, 166] width 187 height 30
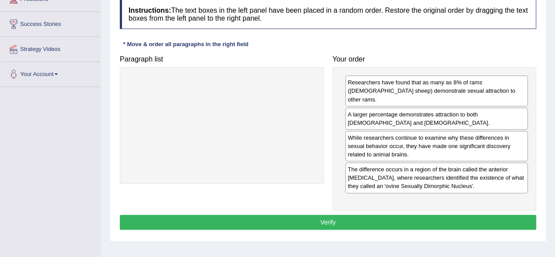
click at [370, 215] on button "Verify" at bounding box center [328, 222] width 416 height 15
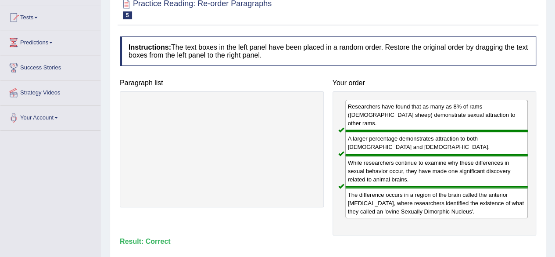
scroll to position [44, 0]
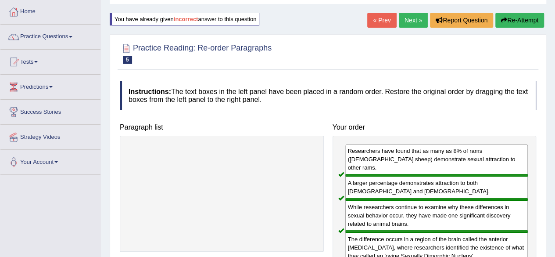
click at [409, 23] on link "Next »" at bounding box center [413, 20] width 29 height 15
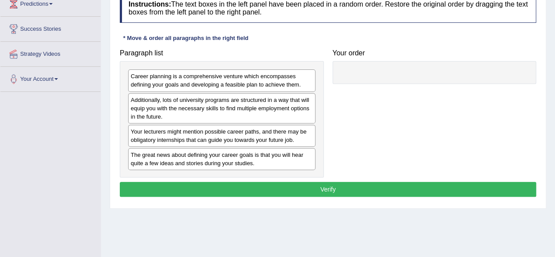
scroll to position [132, 0]
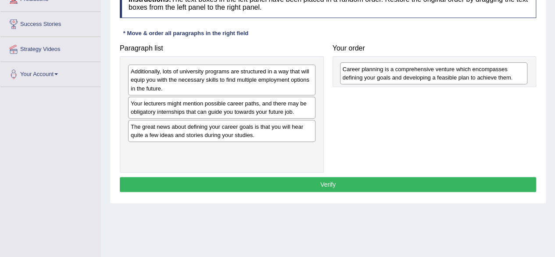
drag, startPoint x: 181, startPoint y: 75, endPoint x: 397, endPoint y: 70, distance: 215.9
click at [397, 70] on div "Career planning is a comprehensive venture which encompasses defining your goal…" at bounding box center [433, 73] width 187 height 22
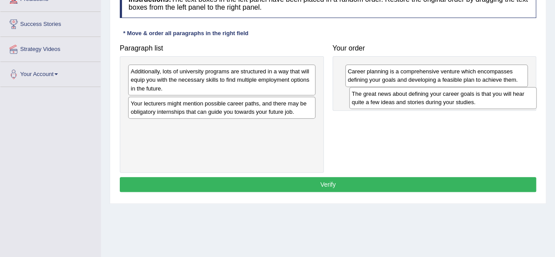
drag, startPoint x: 211, startPoint y: 136, endPoint x: 432, endPoint y: 104, distance: 223.4
click at [432, 104] on div "The great news about defining your career goals is that you will hear quite a f…" at bounding box center [442, 98] width 187 height 22
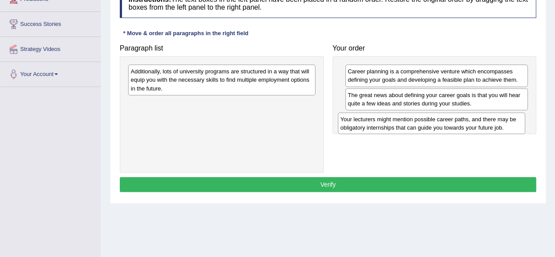
drag, startPoint x: 246, startPoint y: 108, endPoint x: 455, endPoint y: 124, distance: 210.3
click at [455, 124] on div "Your lecturers might mention possible career paths, and there may be obligatory…" at bounding box center [431, 123] width 187 height 22
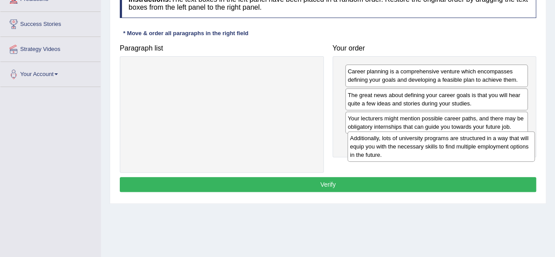
drag, startPoint x: 270, startPoint y: 83, endPoint x: 490, endPoint y: 150, distance: 229.3
click at [490, 150] on div "Additionally, lots of university programs are structured in a way that will equ…" at bounding box center [440, 146] width 187 height 30
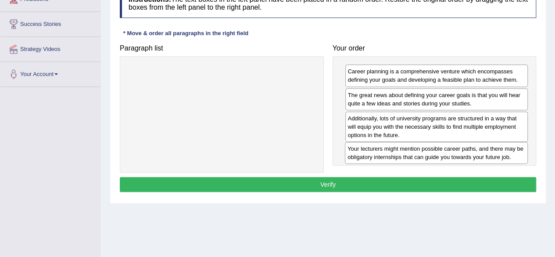
drag, startPoint x: 430, startPoint y: 123, endPoint x: 430, endPoint y: 154, distance: 31.2
click at [430, 154] on div "Your lecturers might mention possible career paths, and there may be obligatory…" at bounding box center [436, 153] width 183 height 22
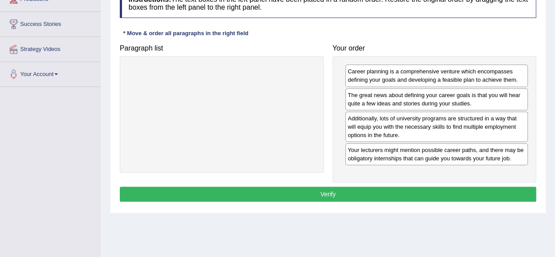
click at [389, 192] on button "Verify" at bounding box center [328, 193] width 416 height 15
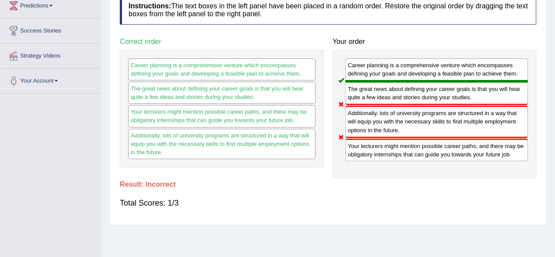
scroll to position [0, 0]
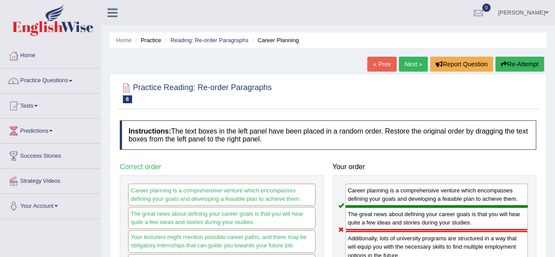
click at [520, 61] on button "Re-Attempt" at bounding box center [519, 64] width 49 height 15
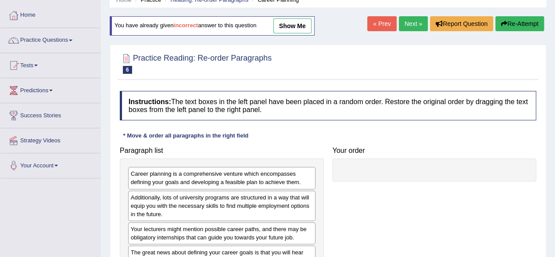
scroll to position [88, 0]
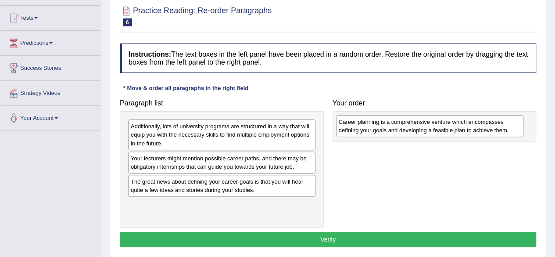
drag, startPoint x: 255, startPoint y: 135, endPoint x: 409, endPoint y: 131, distance: 154.0
click at [409, 131] on div "Career planning is a comprehensive venture which encompasses defining your goal…" at bounding box center [429, 126] width 187 height 22
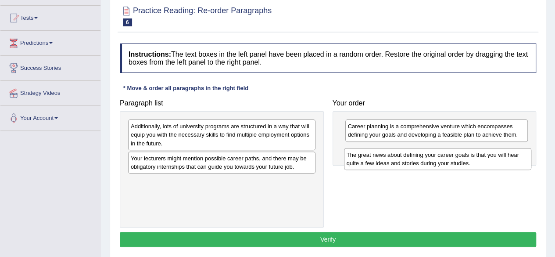
drag, startPoint x: 225, startPoint y: 192, endPoint x: 441, endPoint y: 165, distance: 218.3
click at [441, 165] on div "The great news about defining your career goals is that you will hear quite a f…" at bounding box center [437, 159] width 187 height 22
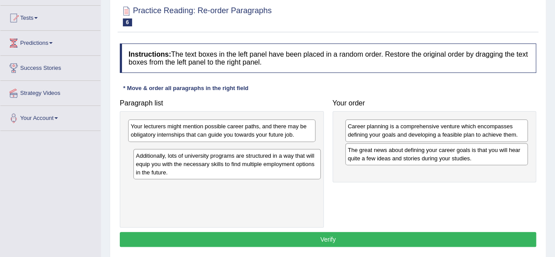
drag, startPoint x: 271, startPoint y: 146, endPoint x: 228, endPoint y: 159, distance: 45.5
click at [253, 165] on div "Additionally, lots of university programs are structured in a way that will equ…" at bounding box center [226, 164] width 187 height 30
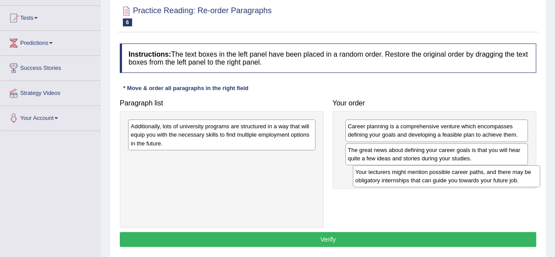
drag, startPoint x: 216, startPoint y: 133, endPoint x: 437, endPoint y: 178, distance: 225.5
click at [437, 178] on div "Your lecturers might mention possible career paths, and there may be obligatory…" at bounding box center [446, 176] width 187 height 22
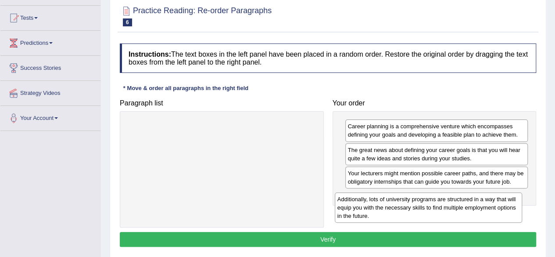
drag, startPoint x: 284, startPoint y: 134, endPoint x: 492, endPoint y: 206, distance: 220.5
click at [493, 206] on div "Additionally, lots of university programs are structured in a way that will equ…" at bounding box center [428, 207] width 187 height 30
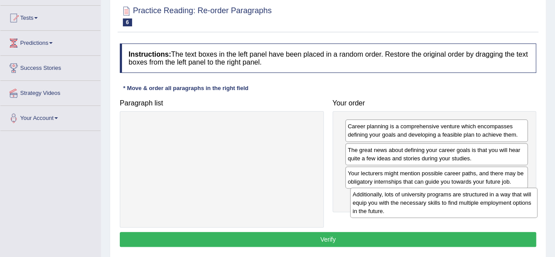
drag, startPoint x: 208, startPoint y: 145, endPoint x: 430, endPoint y: 212, distance: 232.1
click at [430, 212] on div "Additionally, lots of university programs are structured in a way that will equ…" at bounding box center [443, 202] width 187 height 30
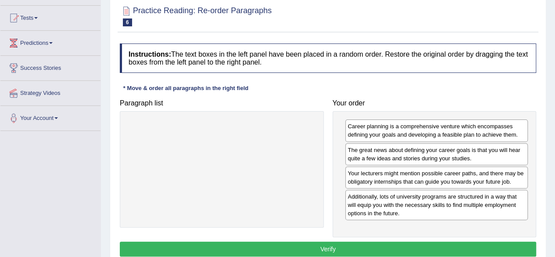
click at [382, 245] on button "Verify" at bounding box center [328, 248] width 416 height 15
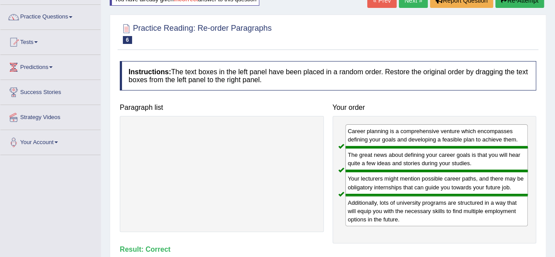
scroll to position [44, 0]
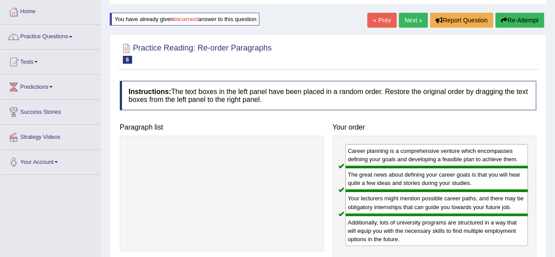
click at [414, 21] on link "Next »" at bounding box center [413, 20] width 29 height 15
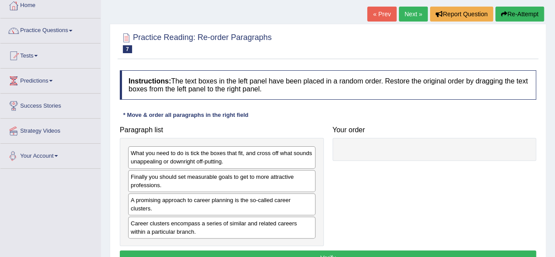
scroll to position [88, 0]
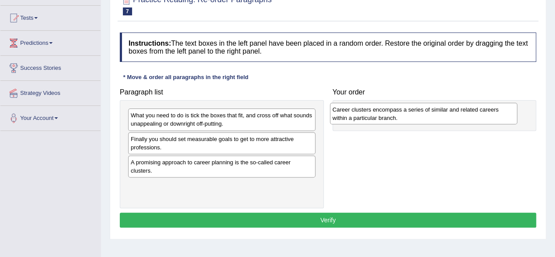
drag, startPoint x: 198, startPoint y: 192, endPoint x: 398, endPoint y: 116, distance: 213.8
click at [400, 116] on div "Career clusters encompass a series of similar and related careers within a part…" at bounding box center [423, 114] width 187 height 22
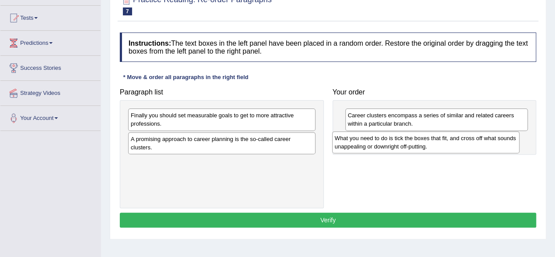
drag, startPoint x: 236, startPoint y: 129, endPoint x: 440, endPoint y: 152, distance: 204.9
click at [440, 152] on div "Paragraph list What you need to do is tick the boxes that fit, and cross off wh…" at bounding box center [327, 146] width 425 height 124
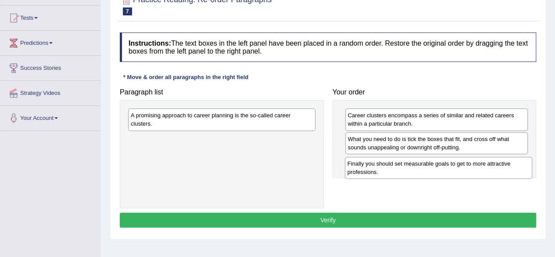
drag, startPoint x: 243, startPoint y: 123, endPoint x: 459, endPoint y: 172, distance: 222.0
click at [459, 172] on div "Finally you should set measurable goals to get to more attractive professions." at bounding box center [438, 168] width 187 height 22
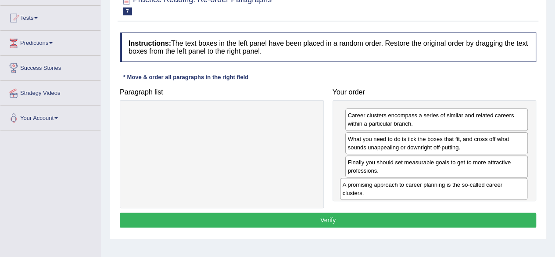
drag, startPoint x: 221, startPoint y: 128, endPoint x: 429, endPoint y: 201, distance: 221.1
click at [433, 197] on div "A promising approach to career planning is the so-called career clusters." at bounding box center [433, 189] width 187 height 22
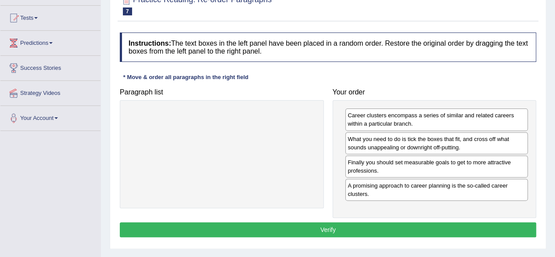
click at [314, 230] on button "Verify" at bounding box center [328, 229] width 416 height 15
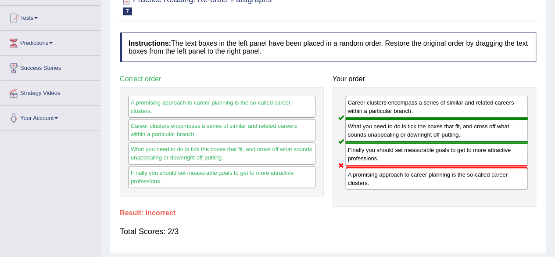
scroll to position [44, 0]
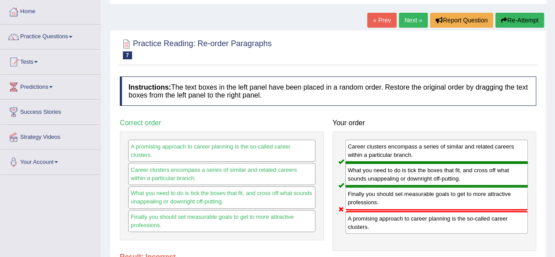
click at [502, 20] on icon "button" at bounding box center [504, 20] width 6 height 6
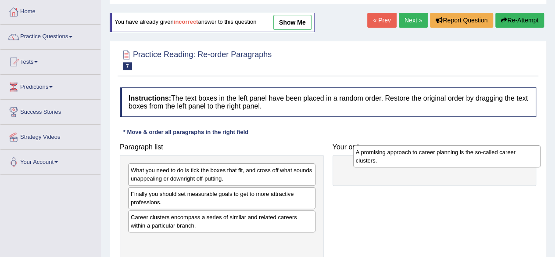
drag, startPoint x: 173, startPoint y: 222, endPoint x: 398, endPoint y: 158, distance: 234.1
click at [398, 158] on div "A promising approach to career planning is the so-called career clusters." at bounding box center [446, 156] width 187 height 22
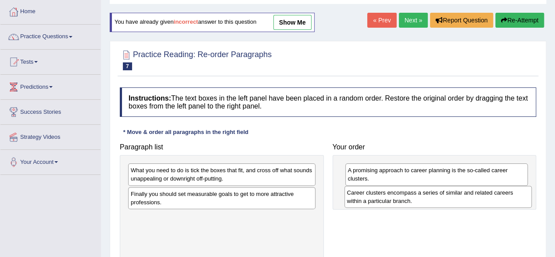
drag, startPoint x: 222, startPoint y: 222, endPoint x: 439, endPoint y: 198, distance: 217.6
click at [439, 198] on div "Career clusters encompass a series of similar and related careers within a part…" at bounding box center [437, 197] width 187 height 22
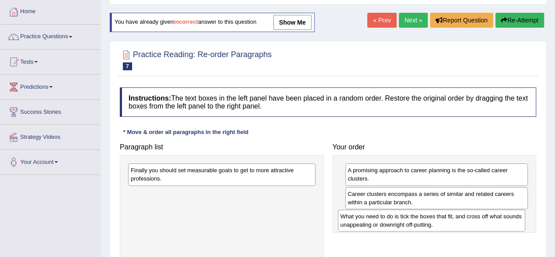
drag, startPoint x: 299, startPoint y: 202, endPoint x: 426, endPoint y: 218, distance: 128.2
click at [461, 226] on div "What you need to do is tick the boxes that fit, and cross off what sounds unapp…" at bounding box center [431, 220] width 187 height 22
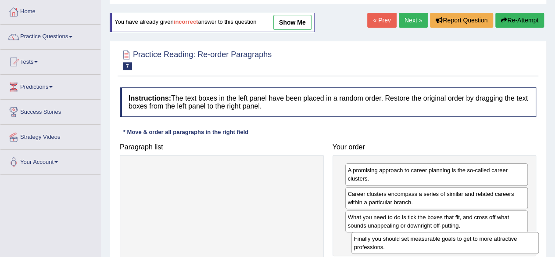
drag, startPoint x: 261, startPoint y: 179, endPoint x: 482, endPoint y: 247, distance: 231.2
click at [482, 247] on div "Finally you should set measurable goals to get to more attractive professions." at bounding box center [444, 243] width 187 height 22
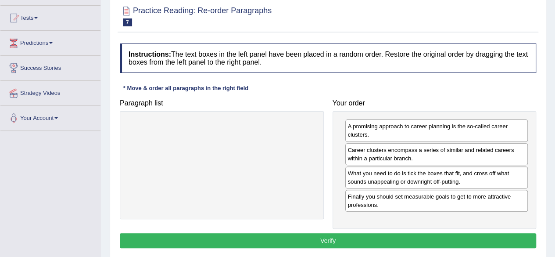
click at [362, 239] on button "Verify" at bounding box center [328, 240] width 416 height 15
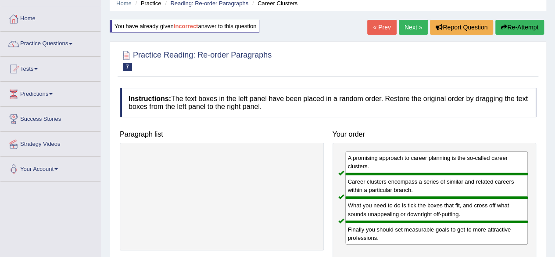
scroll to position [0, 0]
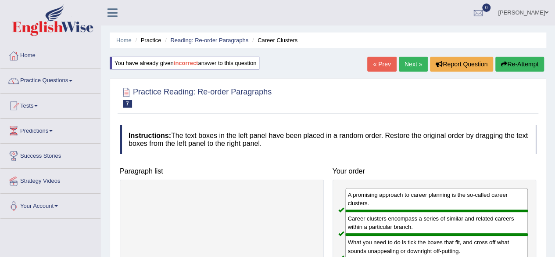
click at [418, 65] on link "Next »" at bounding box center [413, 64] width 29 height 15
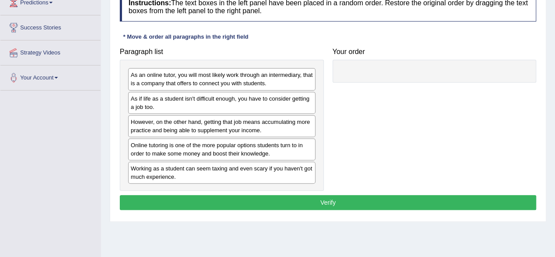
scroll to position [132, 0]
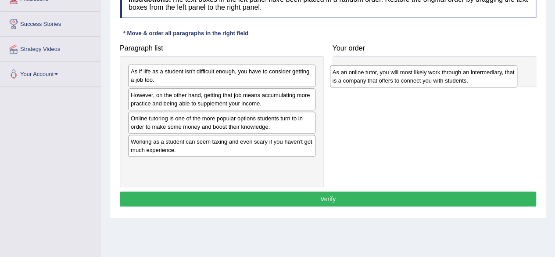
drag, startPoint x: 209, startPoint y: 79, endPoint x: 413, endPoint y: 78, distance: 204.0
click at [413, 78] on div "As an online tutor, you will most likely work through an intermediary, that is …" at bounding box center [423, 76] width 187 height 22
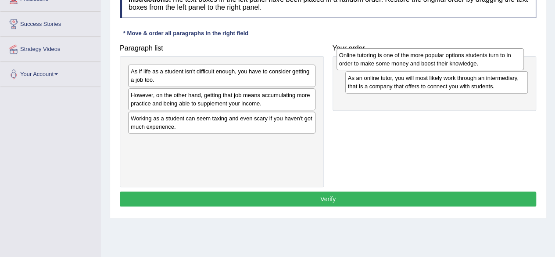
drag, startPoint x: 277, startPoint y: 124, endPoint x: 485, endPoint y: 62, distance: 217.5
click at [485, 62] on div "Online tutoring is one of the more popular options students turn to in order to…" at bounding box center [430, 59] width 187 height 22
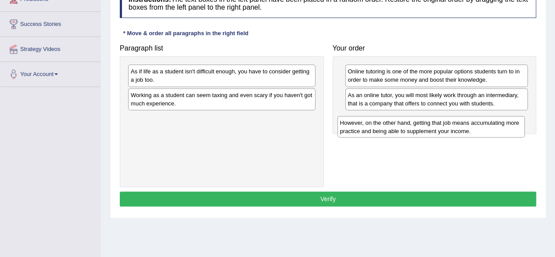
drag, startPoint x: 221, startPoint y: 102, endPoint x: 439, endPoint y: 125, distance: 219.2
click at [439, 125] on div "However, on the other hand, getting that job means accumulating more practice a…" at bounding box center [430, 127] width 187 height 22
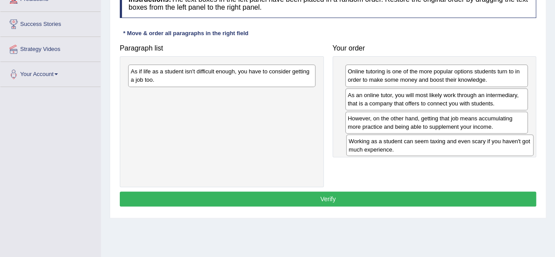
drag, startPoint x: 216, startPoint y: 103, endPoint x: 434, endPoint y: 150, distance: 223.0
click at [434, 150] on div "Working as a student can seem taxing and even scary if you haven't got much exp…" at bounding box center [439, 145] width 187 height 22
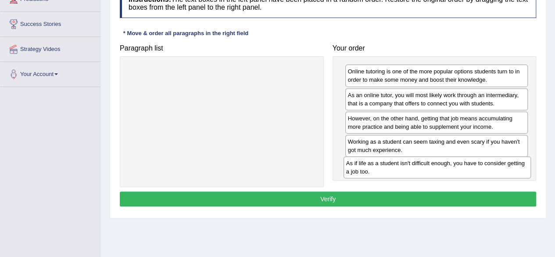
drag, startPoint x: 231, startPoint y: 79, endPoint x: 448, endPoint y: 167, distance: 234.6
click at [448, 167] on div "As if life as a student isn't difficult enough, you have to consider getting a …" at bounding box center [437, 167] width 187 height 22
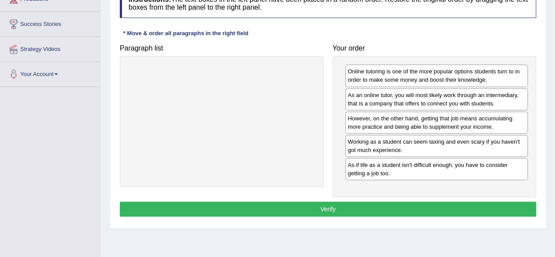
click at [373, 208] on button "Verify" at bounding box center [328, 208] width 416 height 15
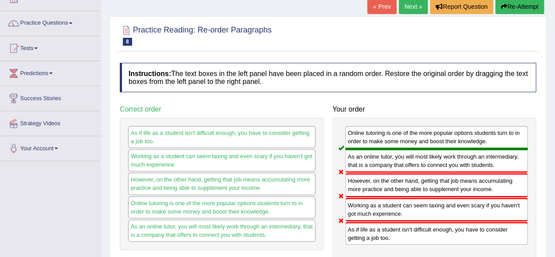
scroll to position [44, 0]
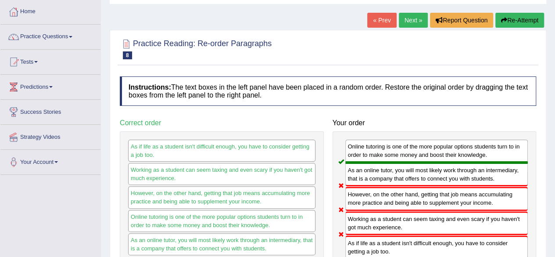
click at [513, 21] on button "Re-Attempt" at bounding box center [519, 20] width 49 height 15
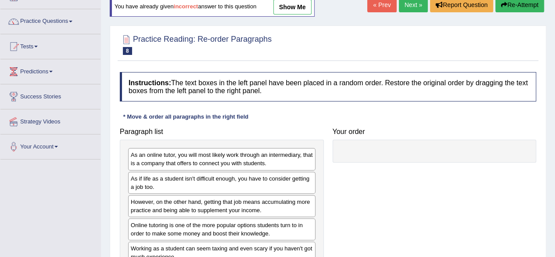
scroll to position [88, 0]
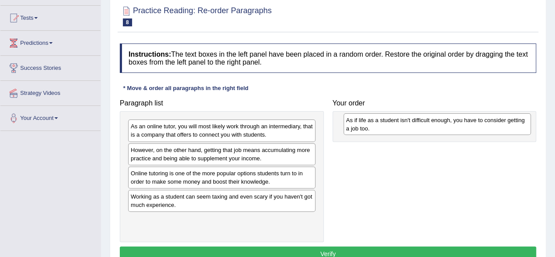
drag, startPoint x: 227, startPoint y: 158, endPoint x: 442, endPoint y: 127, distance: 217.6
click at [442, 127] on div "As if life as a student isn't difficult enough, you have to consider getting a …" at bounding box center [437, 124] width 187 height 22
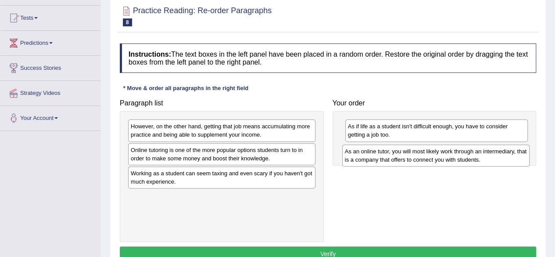
drag, startPoint x: 253, startPoint y: 134, endPoint x: 467, endPoint y: 158, distance: 215.4
click at [467, 158] on div "As an online tutor, you will most likely work through an intermediary, that is …" at bounding box center [435, 155] width 187 height 22
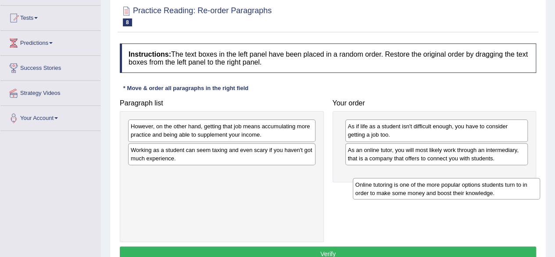
drag, startPoint x: 190, startPoint y: 157, endPoint x: 400, endPoint y: 179, distance: 210.4
click at [400, 179] on div "Online tutoring is one of the more popular options students turn to in order to…" at bounding box center [446, 189] width 187 height 22
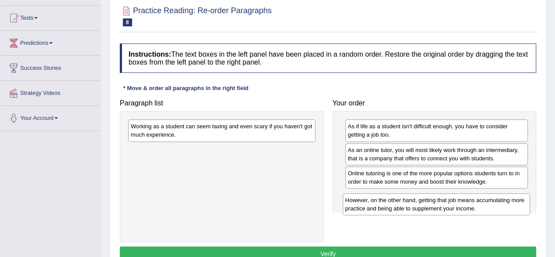
drag, startPoint x: 228, startPoint y: 131, endPoint x: 437, endPoint y: 198, distance: 219.5
click at [445, 202] on div "However, on the other hand, getting that job means accumulating more practice a…" at bounding box center [436, 204] width 187 height 22
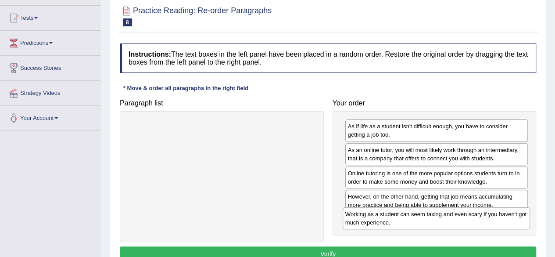
drag, startPoint x: 262, startPoint y: 134, endPoint x: 477, endPoint y: 220, distance: 231.1
click at [479, 222] on div "Working as a student can seem taxing and even scary if you haven't got much exp…" at bounding box center [436, 218] width 187 height 22
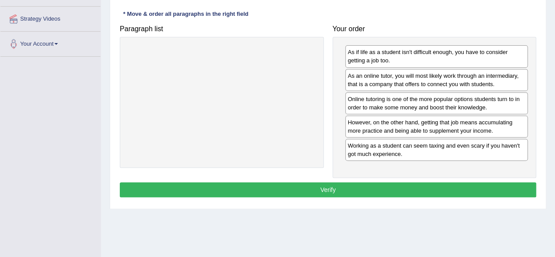
scroll to position [175, 0]
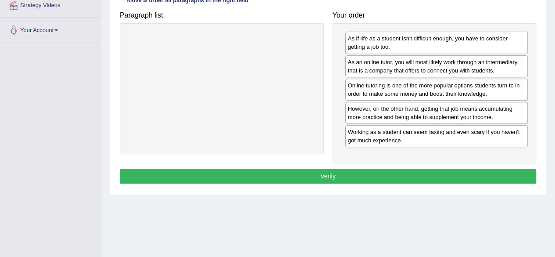
click at [405, 177] on button "Verify" at bounding box center [328, 175] width 416 height 15
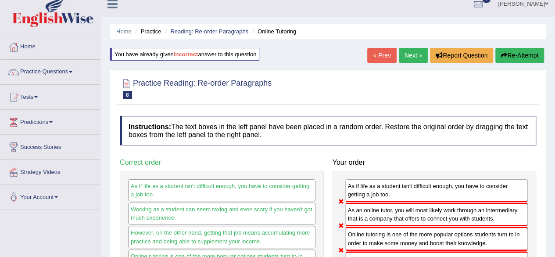
scroll to position [0, 0]
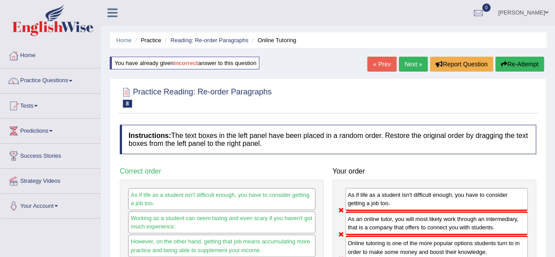
click at [514, 63] on button "Re-Attempt" at bounding box center [519, 64] width 49 height 15
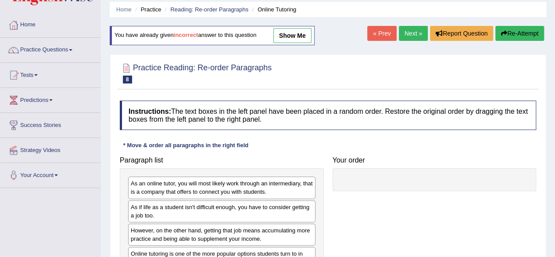
scroll to position [44, 0]
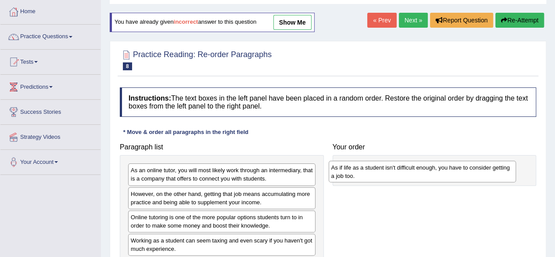
drag, startPoint x: 188, startPoint y: 204, endPoint x: 390, endPoint y: 179, distance: 203.4
click at [389, 179] on div "As if life as a student isn't difficult enough, you have to consider getting a …" at bounding box center [422, 172] width 187 height 22
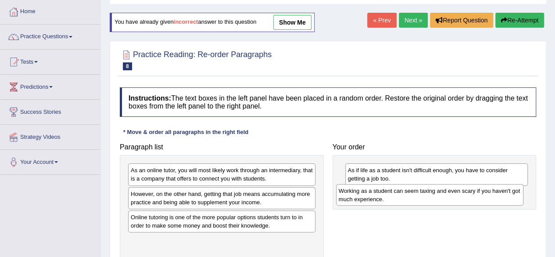
drag, startPoint x: 185, startPoint y: 249, endPoint x: 393, endPoint y: 200, distance: 213.6
click at [393, 200] on div "Working as a student can seem taxing and even scary if you haven't got much exp…" at bounding box center [429, 195] width 187 height 22
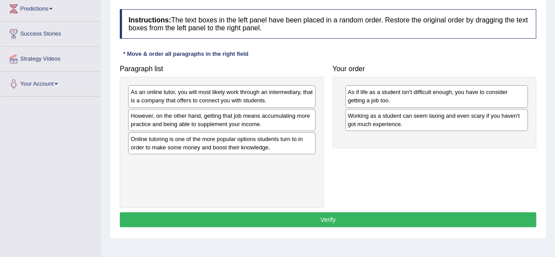
scroll to position [175, 0]
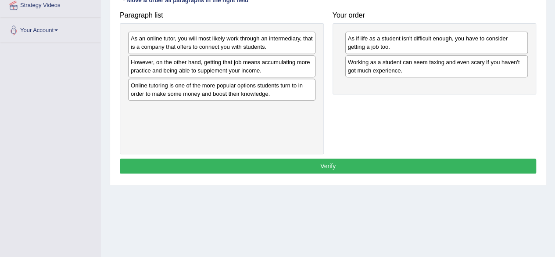
click at [375, 165] on button "Verify" at bounding box center [328, 165] width 416 height 15
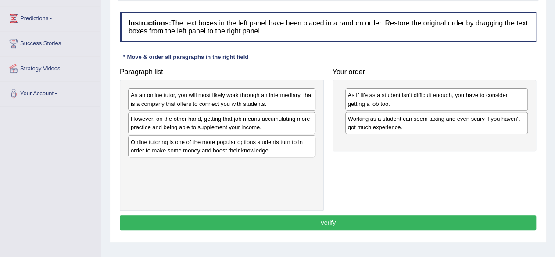
scroll to position [132, 0]
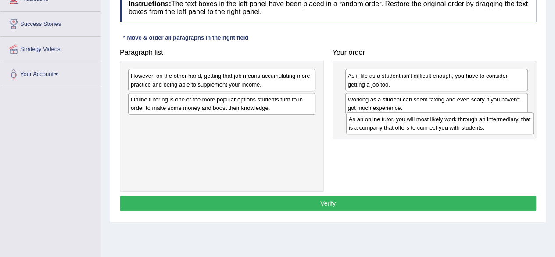
drag, startPoint x: 266, startPoint y: 85, endPoint x: 484, endPoint y: 128, distance: 222.3
click at [484, 128] on div "As an online tutor, you will most likely work through an intermediary, that is …" at bounding box center [439, 123] width 187 height 22
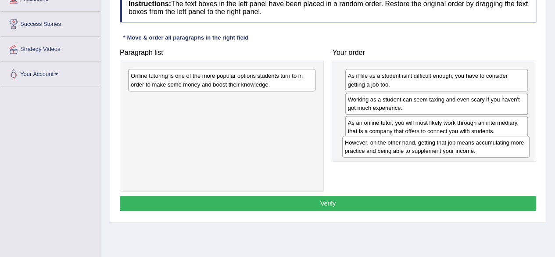
drag, startPoint x: 259, startPoint y: 87, endPoint x: 473, endPoint y: 154, distance: 224.3
click at [473, 154] on div "However, on the other hand, getting that job means accumulating more practice a…" at bounding box center [435, 147] width 187 height 22
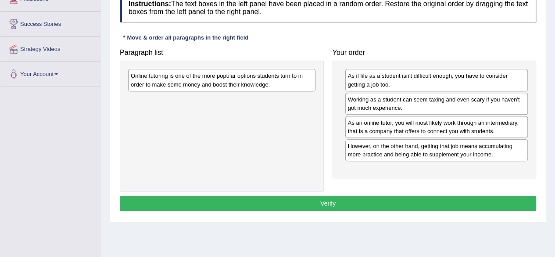
drag, startPoint x: 245, startPoint y: 94, endPoint x: 237, endPoint y: 86, distance: 10.9
click at [283, 115] on div "Online tutoring is one of the more popular options students turn to in order to…" at bounding box center [222, 126] width 204 height 131
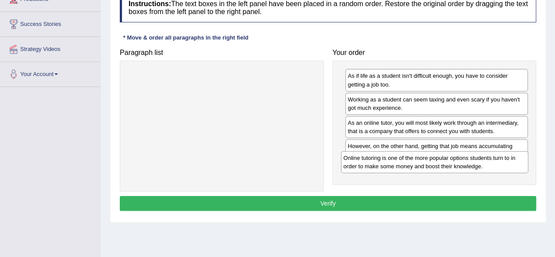
drag, startPoint x: 229, startPoint y: 81, endPoint x: 443, endPoint y: 165, distance: 229.5
click at [443, 165] on div "Online tutoring is one of the more popular options students turn to in order to…" at bounding box center [434, 162] width 187 height 22
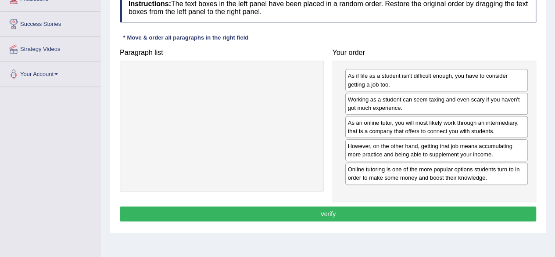
click at [336, 214] on button "Verify" at bounding box center [328, 213] width 416 height 15
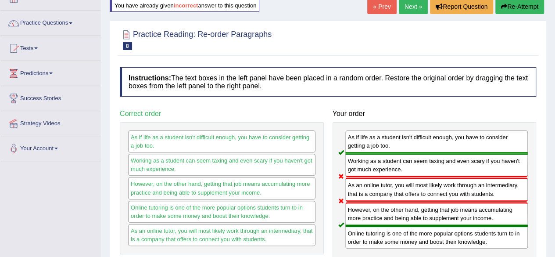
scroll to position [44, 0]
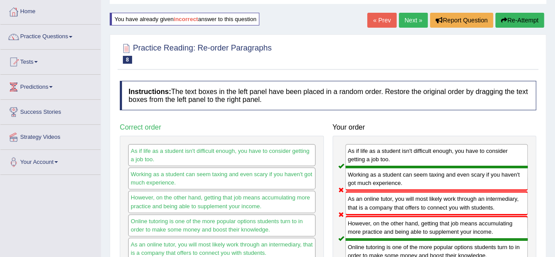
click at [530, 16] on button "Re-Attempt" at bounding box center [519, 20] width 49 height 15
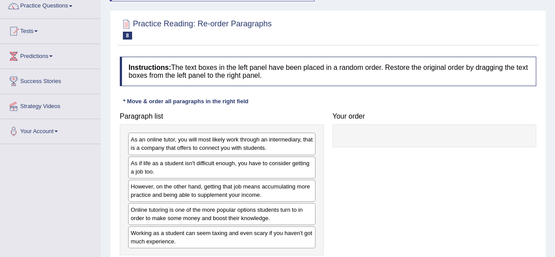
scroll to position [88, 0]
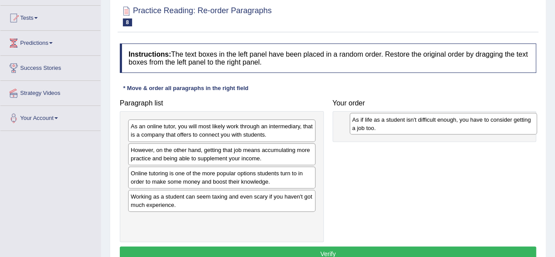
drag, startPoint x: 183, startPoint y: 158, endPoint x: 405, endPoint y: 128, distance: 223.6
click at [405, 128] on div "As if life as a student isn't difficult enough, you have to consider getting a …" at bounding box center [443, 124] width 187 height 22
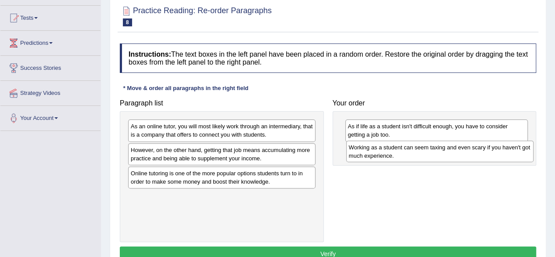
drag, startPoint x: 218, startPoint y: 203, endPoint x: 431, endPoint y: 156, distance: 217.6
click at [431, 156] on div "Working as a student can seem taxing and even scary if you haven't got much exp…" at bounding box center [439, 151] width 187 height 22
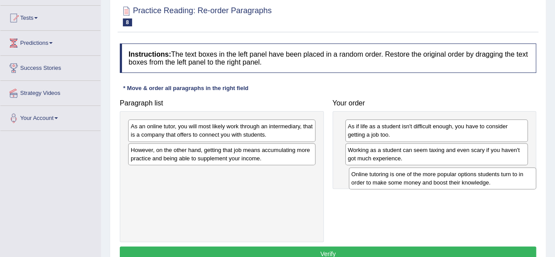
drag, startPoint x: 207, startPoint y: 175, endPoint x: 427, endPoint y: 177, distance: 220.3
click at [427, 177] on div "Online tutoring is one of the more popular options students turn to in order to…" at bounding box center [442, 178] width 187 height 22
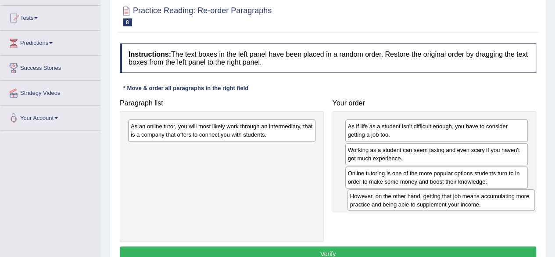
drag, startPoint x: 236, startPoint y: 159, endPoint x: 421, endPoint y: 193, distance: 188.2
click at [454, 202] on div "However, on the other hand, getting that job means accumulating more practice a…" at bounding box center [440, 200] width 187 height 22
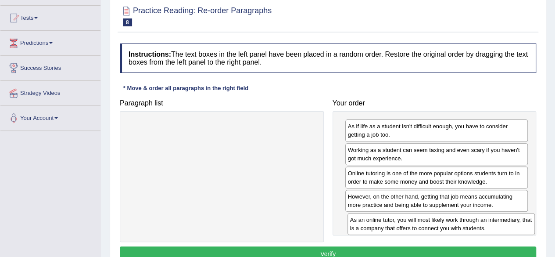
drag, startPoint x: 225, startPoint y: 136, endPoint x: 441, endPoint y: 229, distance: 234.9
click at [441, 229] on div "As an online tutor, you will most likely work through an intermediary, that is …" at bounding box center [440, 224] width 187 height 22
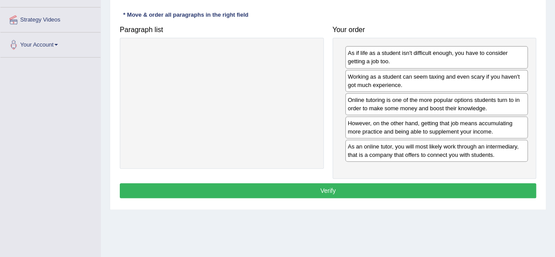
scroll to position [175, 0]
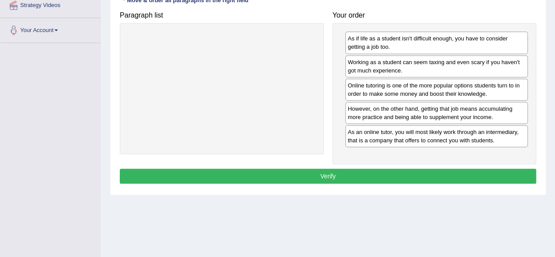
click at [408, 168] on button "Verify" at bounding box center [328, 175] width 416 height 15
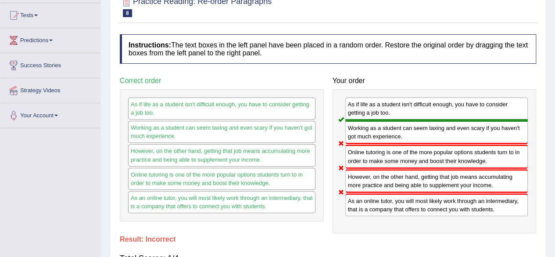
scroll to position [44, 0]
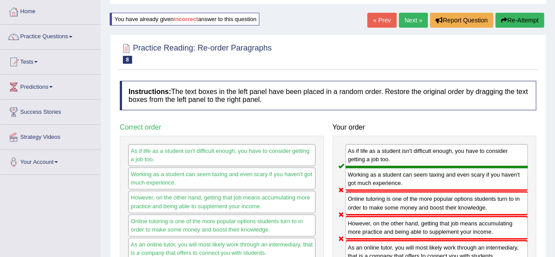
click at [516, 25] on button "Re-Attempt" at bounding box center [519, 20] width 49 height 15
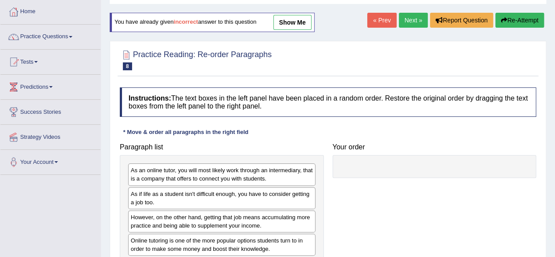
scroll to position [132, 0]
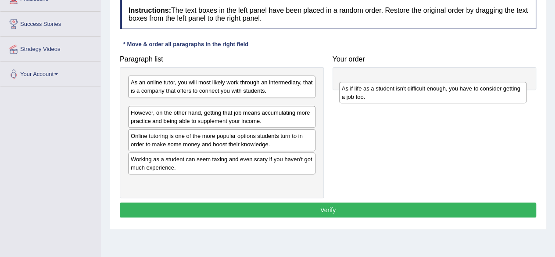
drag, startPoint x: 188, startPoint y: 115, endPoint x: 401, endPoint y: 97, distance: 213.5
click at [401, 97] on div "As if life as a student isn't difficult enough, you have to consider getting a …" at bounding box center [432, 93] width 187 height 22
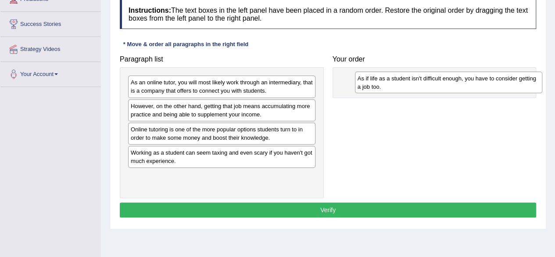
drag, startPoint x: 227, startPoint y: 115, endPoint x: 455, endPoint y: 87, distance: 228.9
click at [455, 87] on div "As if life as a student isn't difficult enough, you have to consider getting a …" at bounding box center [448, 83] width 187 height 22
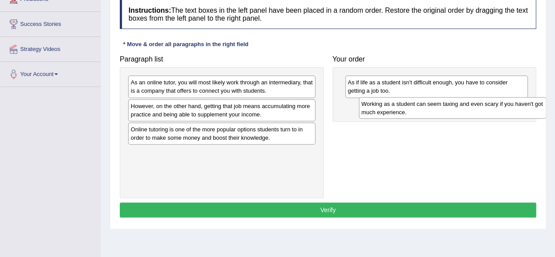
drag, startPoint x: 268, startPoint y: 172, endPoint x: 420, endPoint y: 111, distance: 164.0
click at [420, 111] on div "Working as a student can seem taxing and even scary if you haven't got much exp…" at bounding box center [452, 108] width 187 height 22
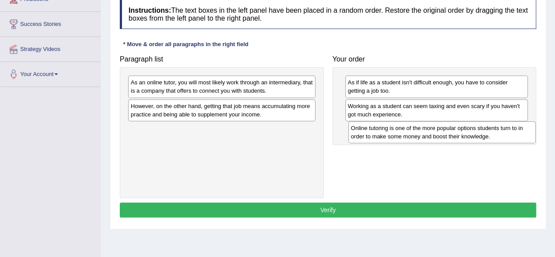
drag, startPoint x: 197, startPoint y: 133, endPoint x: 418, endPoint y: 131, distance: 221.1
click at [417, 132] on div "Online tutoring is one of the more popular options students turn to in order to…" at bounding box center [441, 132] width 187 height 22
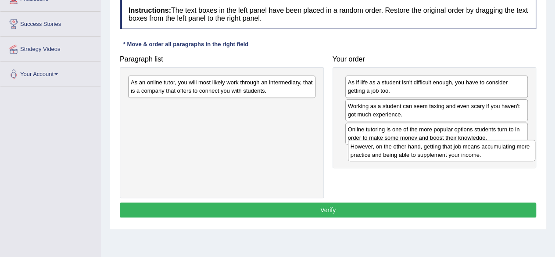
drag, startPoint x: 213, startPoint y: 107, endPoint x: 432, endPoint y: 146, distance: 222.8
click at [433, 146] on div "However, on the other hand, getting that job means accumulating more practice a…" at bounding box center [441, 151] width 187 height 22
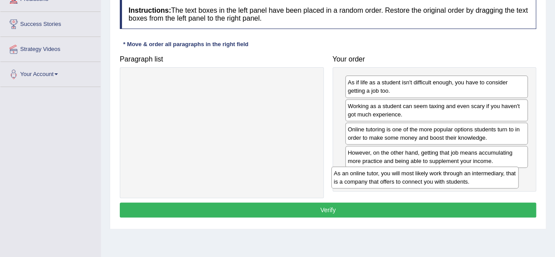
drag, startPoint x: 236, startPoint y: 92, endPoint x: 440, endPoint y: 183, distance: 222.9
click at [440, 183] on div "As an online tutor, you will most likely work through an intermediary, that is …" at bounding box center [424, 177] width 187 height 22
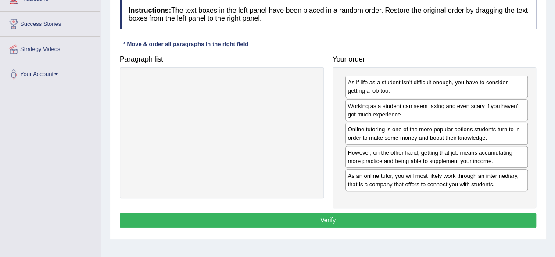
click at [353, 217] on button "Verify" at bounding box center [328, 219] width 416 height 15
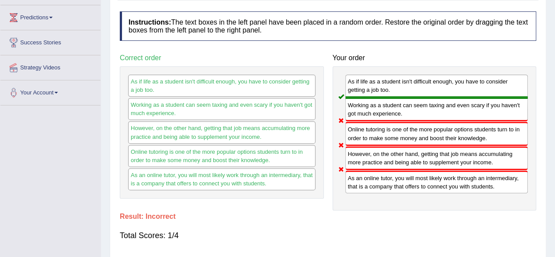
scroll to position [0, 0]
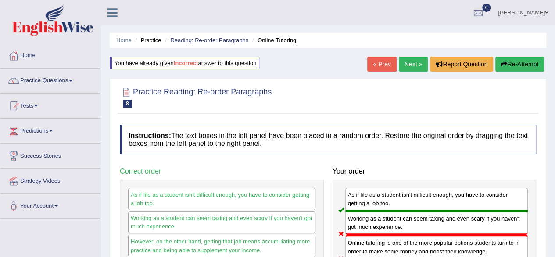
click at [519, 67] on button "Re-Attempt" at bounding box center [519, 64] width 49 height 15
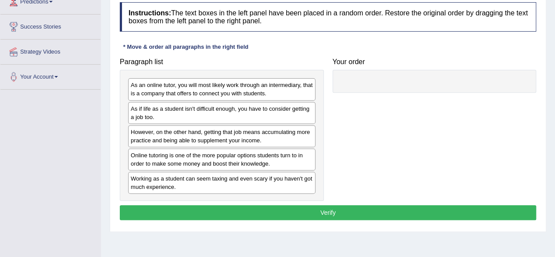
scroll to position [132, 0]
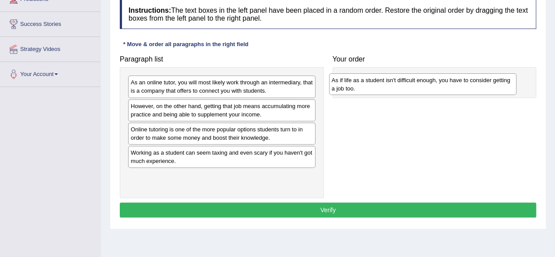
drag, startPoint x: 205, startPoint y: 114, endPoint x: 409, endPoint y: 86, distance: 205.4
click at [409, 86] on div "As if life as a student isn't difficult enough, you have to consider getting a …" at bounding box center [422, 84] width 187 height 22
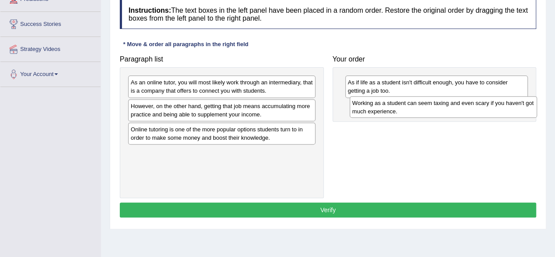
drag, startPoint x: 197, startPoint y: 158, endPoint x: 419, endPoint y: 109, distance: 226.9
click at [419, 109] on div "Working as a student can seem taxing and even scary if you haven't got much exp…" at bounding box center [443, 107] width 187 height 22
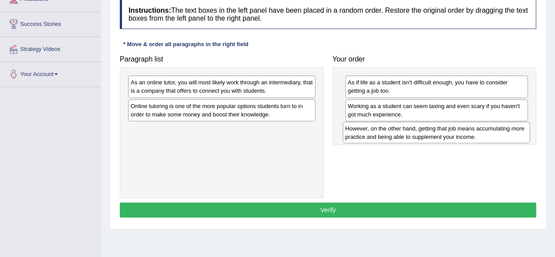
drag, startPoint x: 179, startPoint y: 115, endPoint x: 390, endPoint y: 136, distance: 212.1
click at [390, 136] on div "However, on the other hand, getting that job means accumulating more practice a…" at bounding box center [436, 133] width 187 height 22
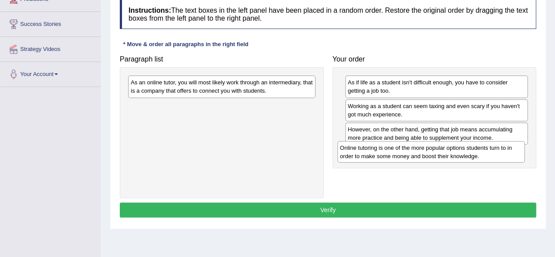
drag, startPoint x: 240, startPoint y: 109, endPoint x: 448, endPoint y: 152, distance: 211.9
click at [450, 152] on div "Online tutoring is one of the more popular options students turn to in order to…" at bounding box center [430, 152] width 187 height 22
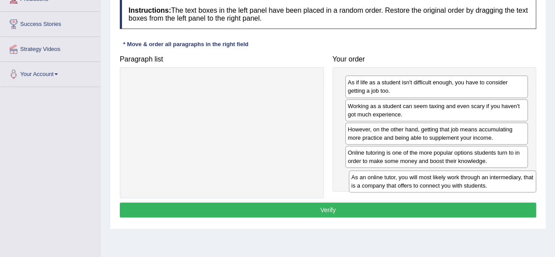
drag, startPoint x: 245, startPoint y: 89, endPoint x: 466, endPoint y: 184, distance: 240.2
click at [466, 184] on div "As an online tutor, you will most likely work through an intermediary, that is …" at bounding box center [442, 181] width 187 height 22
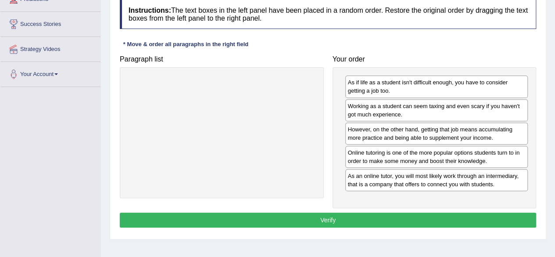
click at [370, 215] on button "Verify" at bounding box center [328, 219] width 416 height 15
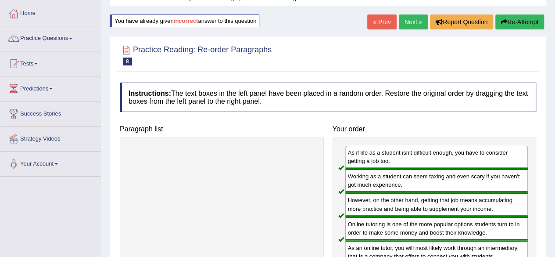
scroll to position [28, 0]
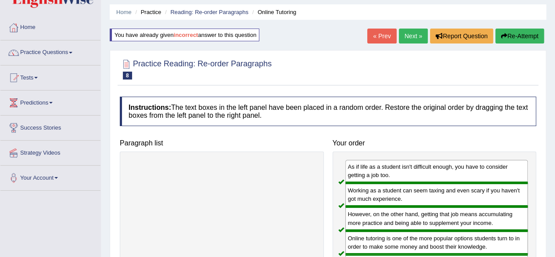
click at [419, 39] on link "Next »" at bounding box center [413, 36] width 29 height 15
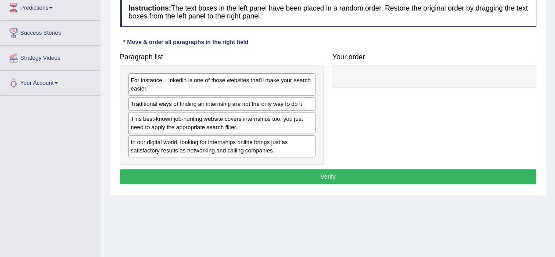
scroll to position [132, 0]
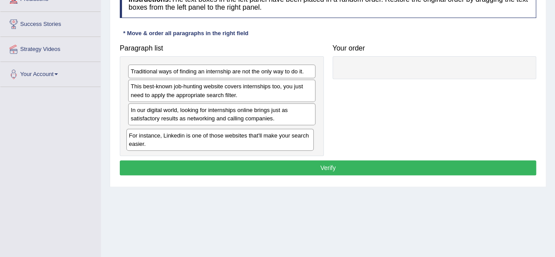
drag, startPoint x: 216, startPoint y: 73, endPoint x: 214, endPoint y: 137, distance: 64.1
click at [214, 137] on div "For instance, Linkedin is one of those websites that'll make your search easier." at bounding box center [219, 140] width 187 height 22
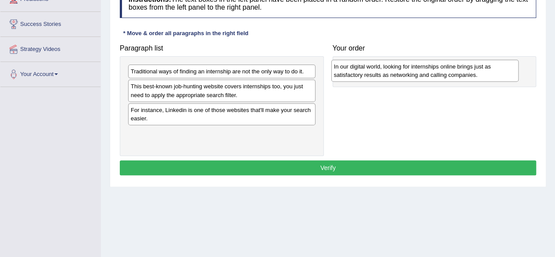
drag, startPoint x: 197, startPoint y: 119, endPoint x: 400, endPoint y: 77, distance: 207.6
click at [400, 77] on div "In our digital world, looking for internships online brings just as satisfactor…" at bounding box center [424, 71] width 187 height 22
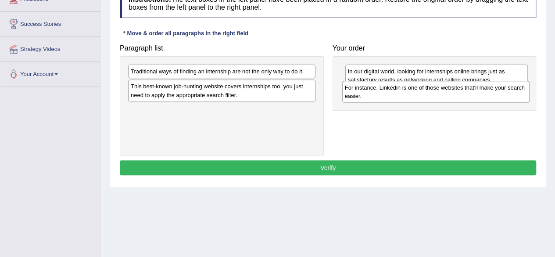
drag, startPoint x: 201, startPoint y: 114, endPoint x: 381, endPoint y: 93, distance: 180.6
click at [381, 93] on div "For instance, Linkedin is one of those websites that'll make your search easier." at bounding box center [435, 92] width 187 height 22
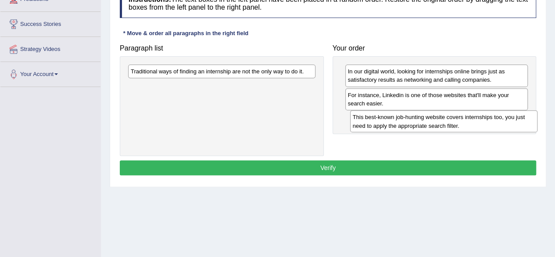
drag, startPoint x: 217, startPoint y: 94, endPoint x: 437, endPoint y: 125, distance: 221.5
click at [437, 125] on div "This best-known job-hunting website covers internships too, you just need to ap…" at bounding box center [443, 121] width 187 height 22
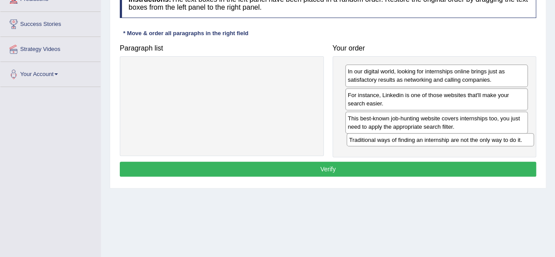
drag, startPoint x: 222, startPoint y: 73, endPoint x: 441, endPoint y: 142, distance: 229.0
click at [441, 142] on div "Traditional ways of finding an internship are not the only way to do it." at bounding box center [440, 139] width 187 height 13
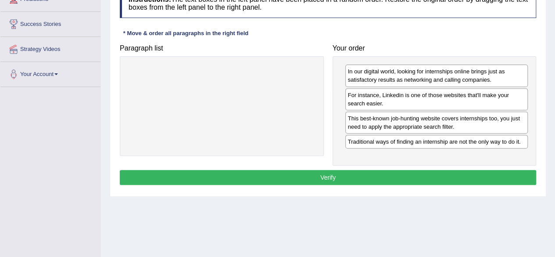
click at [310, 181] on button "Verify" at bounding box center [328, 177] width 416 height 15
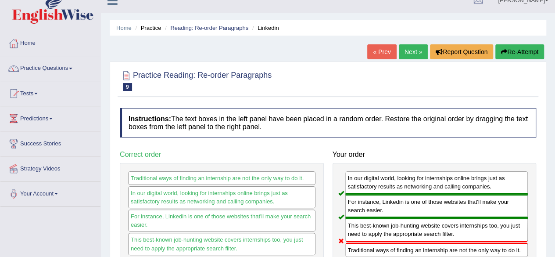
scroll to position [0, 0]
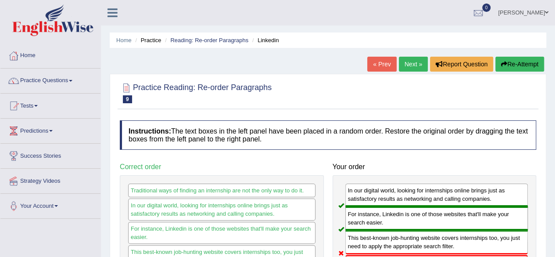
click at [518, 64] on button "Re-Attempt" at bounding box center [519, 64] width 49 height 15
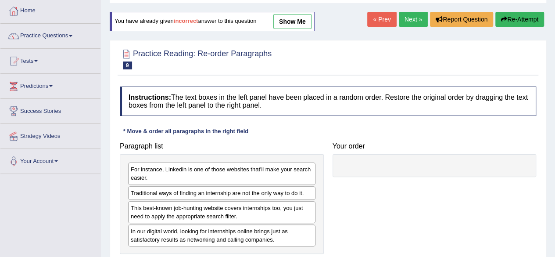
scroll to position [88, 0]
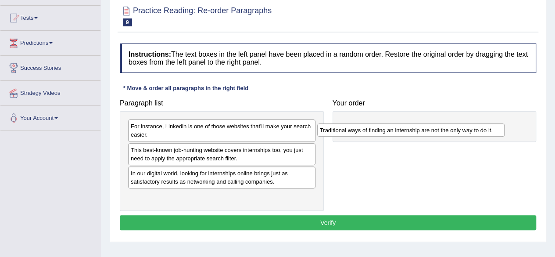
drag, startPoint x: 218, startPoint y: 158, endPoint x: 375, endPoint y: 130, distance: 159.9
click at [374, 131] on div "Traditional ways of finding an internship are not the only way to do it." at bounding box center [410, 129] width 187 height 13
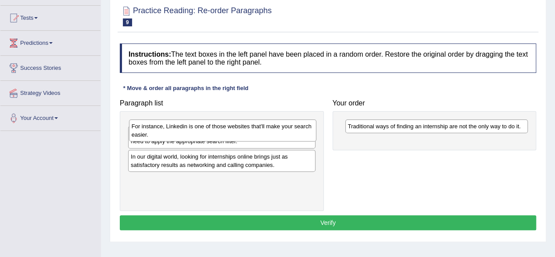
click at [186, 133] on div "For instance, Linkedin is one of those websites that'll make your search easier." at bounding box center [222, 130] width 187 height 22
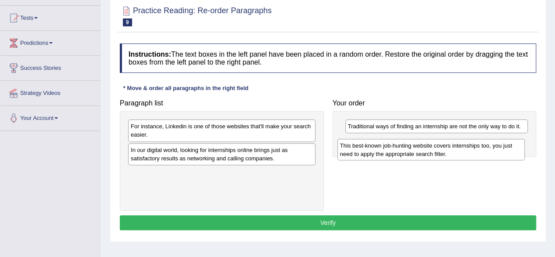
drag, startPoint x: 174, startPoint y: 158, endPoint x: 391, endPoint y: 151, distance: 216.8
click at [391, 151] on div "This best-known job-hunting website covers internships too, you just need to ap…" at bounding box center [430, 150] width 187 height 22
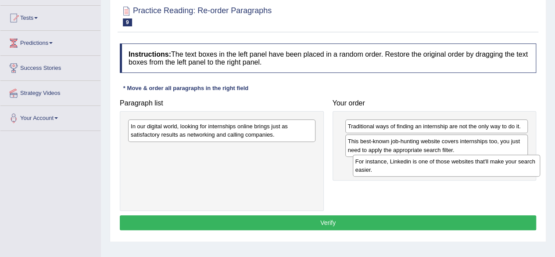
drag, startPoint x: 227, startPoint y: 133, endPoint x: 451, endPoint y: 168, distance: 227.4
click at [451, 168] on div "For instance, Linkedin is one of those websites that'll make your search easier." at bounding box center [446, 165] width 187 height 22
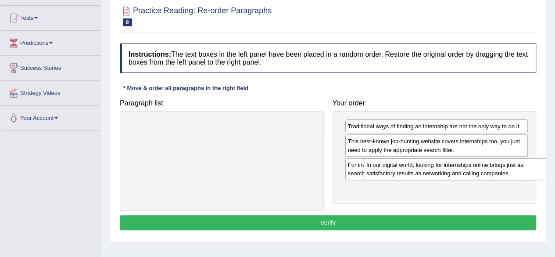
drag, startPoint x: 167, startPoint y: 135, endPoint x: 402, endPoint y: 174, distance: 238.8
click at [402, 174] on div "In our digital world, looking for internships online brings just as satisfactor…" at bounding box center [457, 169] width 187 height 22
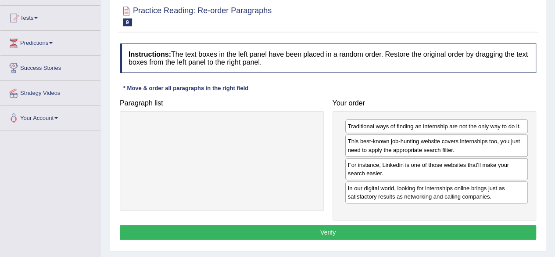
click at [333, 229] on button "Verify" at bounding box center [328, 232] width 416 height 15
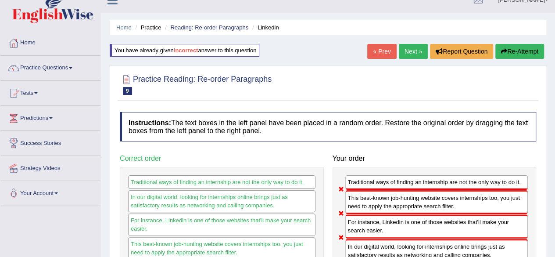
scroll to position [0, 0]
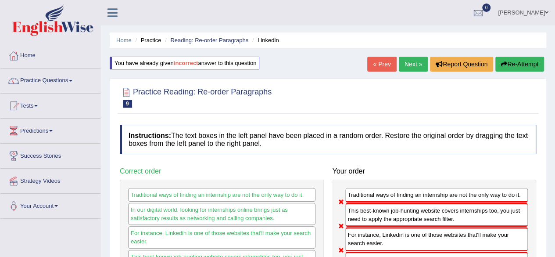
click at [516, 67] on button "Re-Attempt" at bounding box center [519, 64] width 49 height 15
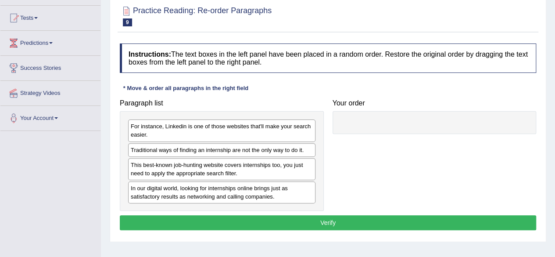
drag, startPoint x: 160, startPoint y: 155, endPoint x: 379, endPoint y: 127, distance: 221.2
click at [379, 127] on div "Paragraph list For instance, Linkedin is one of those websites that'll make you…" at bounding box center [327, 153] width 425 height 116
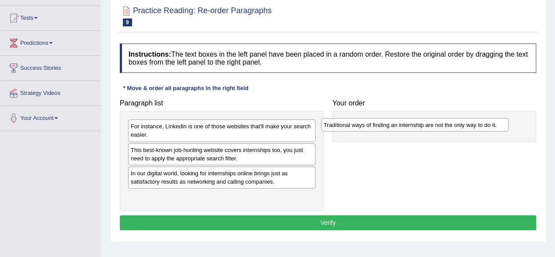
drag, startPoint x: 191, startPoint y: 154, endPoint x: 393, endPoint y: 127, distance: 203.6
click at [392, 127] on div "Traditional ways of finding an internship are not the only way to do it." at bounding box center [414, 124] width 187 height 13
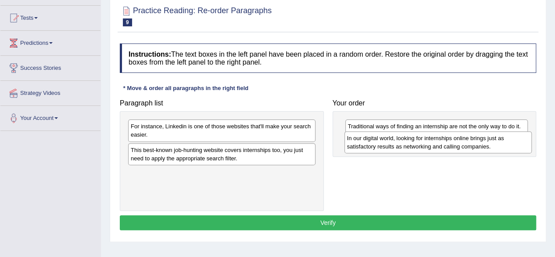
drag, startPoint x: 161, startPoint y: 176, endPoint x: 378, endPoint y: 142, distance: 219.9
click at [378, 142] on div "In our digital world, looking for internships online brings just as satisfactor…" at bounding box center [437, 142] width 187 height 22
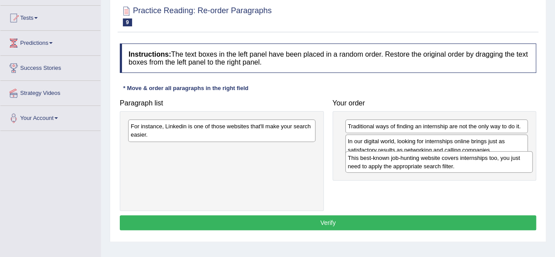
drag, startPoint x: 200, startPoint y: 154, endPoint x: 417, endPoint y: 162, distance: 217.3
click at [417, 162] on div "This best-known job-hunting website covers internships too, you just need to ap…" at bounding box center [438, 162] width 187 height 22
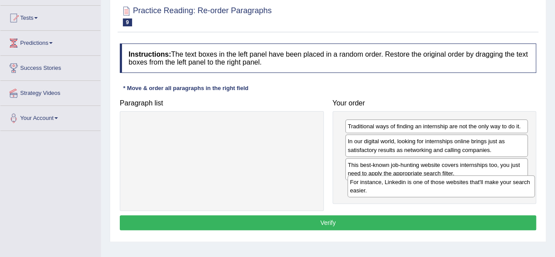
drag, startPoint x: 270, startPoint y: 146, endPoint x: 488, endPoint y: 191, distance: 222.6
click at [488, 191] on div "For instance, Linkedin is one of those websites that'll make your search easier." at bounding box center [440, 186] width 187 height 22
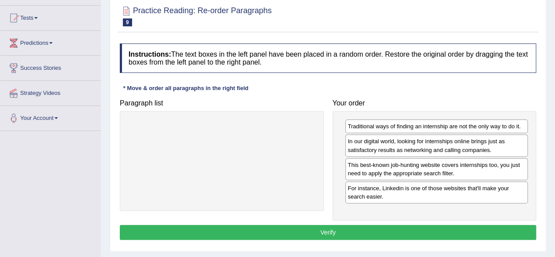
click at [357, 230] on button "Verify" at bounding box center [328, 232] width 416 height 15
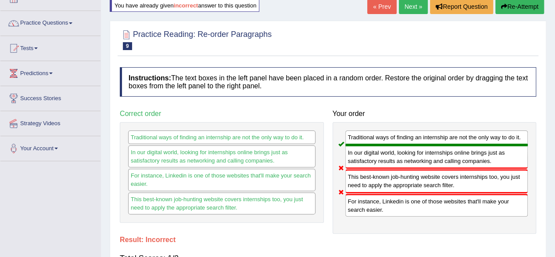
scroll to position [44, 0]
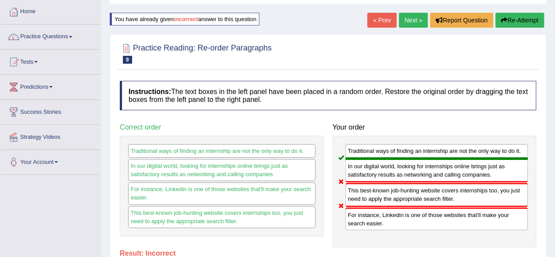
click at [516, 21] on button "Re-Attempt" at bounding box center [519, 20] width 49 height 15
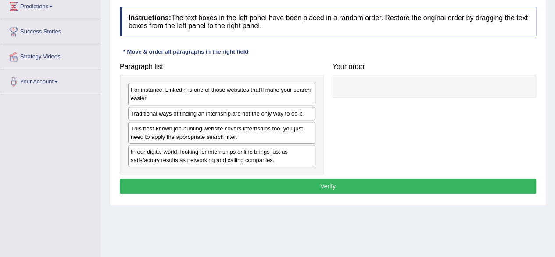
scroll to position [132, 0]
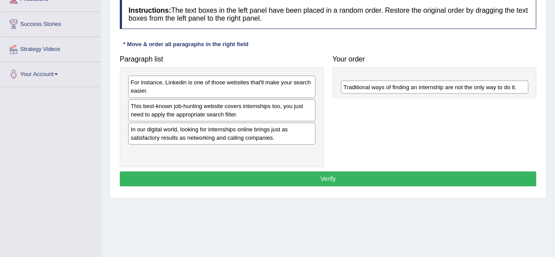
drag, startPoint x: 186, startPoint y: 107, endPoint x: 399, endPoint y: 88, distance: 213.7
click at [399, 88] on div "Traditional ways of finding an internship are not the only way to do it." at bounding box center [434, 86] width 187 height 13
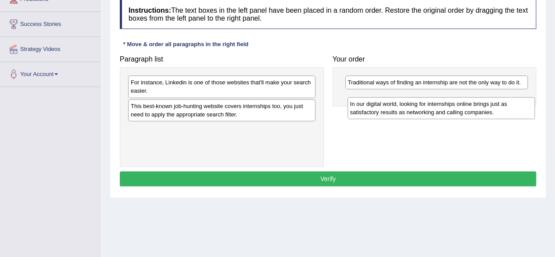
drag, startPoint x: 197, startPoint y: 129, endPoint x: 416, endPoint y: 104, distance: 220.7
click at [416, 104] on div "In our digital world, looking for internships online brings just as satisfactor…" at bounding box center [440, 108] width 187 height 22
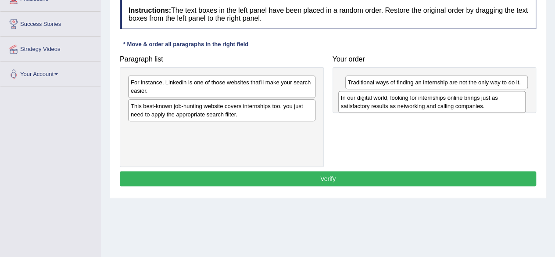
drag, startPoint x: 255, startPoint y: 130, endPoint x: 465, endPoint y: 100, distance: 212.4
click at [465, 100] on div "In our digital world, looking for internships online brings just as satisfactor…" at bounding box center [431, 102] width 187 height 22
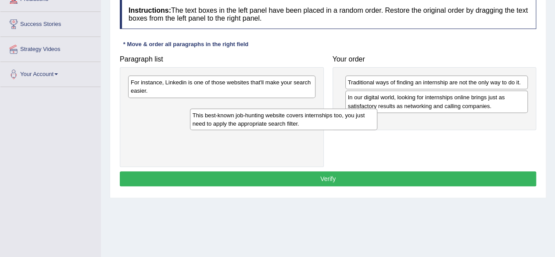
drag, startPoint x: 236, startPoint y: 114, endPoint x: 246, endPoint y: 122, distance: 12.4
click at [268, 121] on div "This best-known job-hunting website covers internships too, you just need to ap…" at bounding box center [283, 119] width 187 height 22
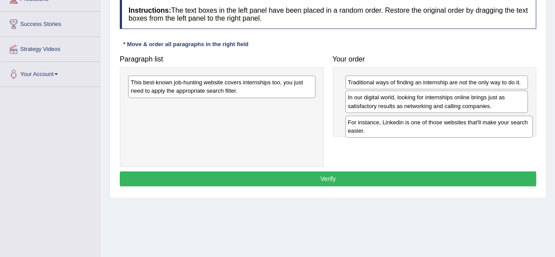
drag, startPoint x: 226, startPoint y: 87, endPoint x: 442, endPoint y: 126, distance: 220.3
click at [443, 126] on div "For instance, Linkedin is one of those websites that'll make your search easier." at bounding box center [438, 126] width 187 height 22
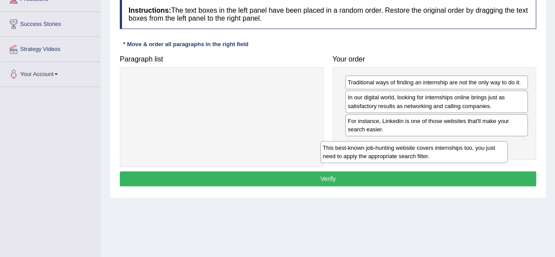
drag, startPoint x: 216, startPoint y: 88, endPoint x: 412, endPoint y: 153, distance: 207.0
click at [412, 153] on div "This best-known job-hunting website covers internships too, you just need to ap…" at bounding box center [413, 152] width 187 height 22
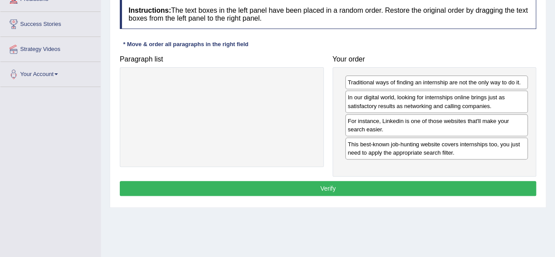
click at [329, 186] on button "Verify" at bounding box center [328, 188] width 416 height 15
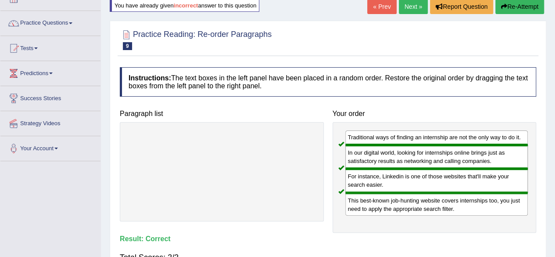
scroll to position [44, 0]
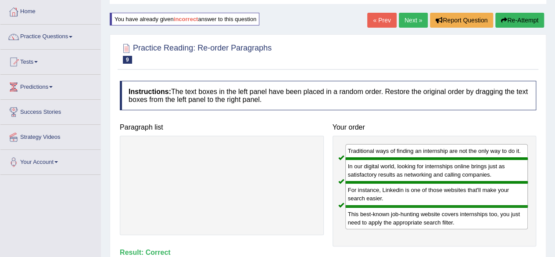
click at [415, 21] on link "Next »" at bounding box center [413, 20] width 29 height 15
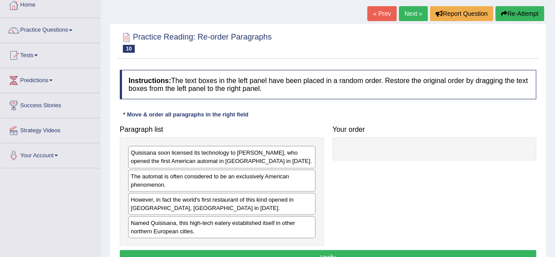
scroll to position [88, 0]
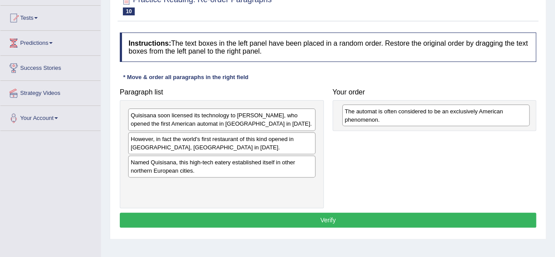
drag, startPoint x: 221, startPoint y: 144, endPoint x: 435, endPoint y: 117, distance: 215.8
click at [435, 117] on div "The automat is often considered to be an exclusively American phenomenon." at bounding box center [435, 115] width 187 height 22
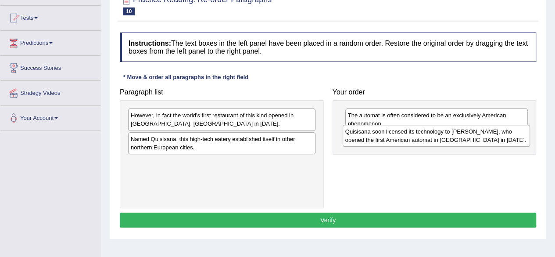
drag, startPoint x: 229, startPoint y: 123, endPoint x: 444, endPoint y: 140, distance: 216.1
click at [444, 140] on div "Quisisana soon licensed its technology to [PERSON_NAME], who opened the first A…" at bounding box center [436, 136] width 187 height 22
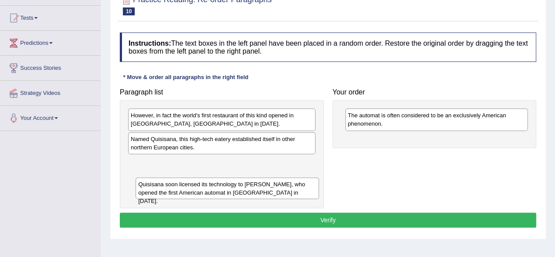
drag, startPoint x: 398, startPoint y: 146, endPoint x: 160, endPoint y: 174, distance: 239.8
click at [160, 177] on div "Quisisana soon licensed its technology to [PERSON_NAME], who opened the first A…" at bounding box center [227, 188] width 183 height 22
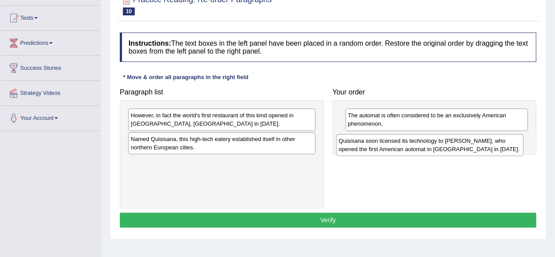
drag, startPoint x: 225, startPoint y: 173, endPoint x: 433, endPoint y: 152, distance: 209.0
click at [433, 152] on div "Quisisana soon licensed its technology to [PERSON_NAME], who opened the first A…" at bounding box center [429, 145] width 187 height 22
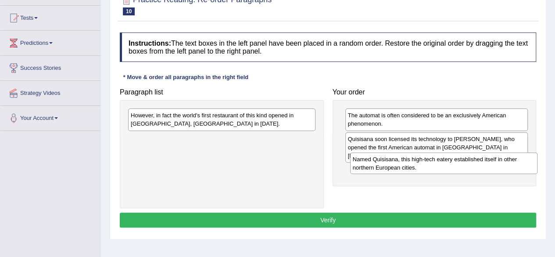
drag, startPoint x: 198, startPoint y: 144, endPoint x: 411, endPoint y: 162, distance: 213.5
click at [411, 162] on div "Named Quisisana, this high-tech eatery established itself in other northern Eur…" at bounding box center [443, 163] width 187 height 22
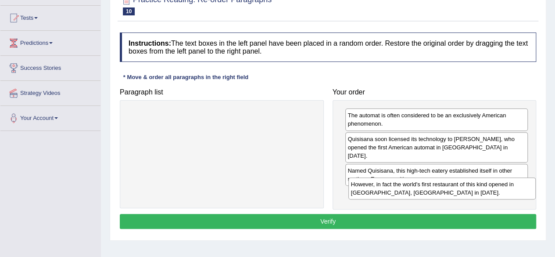
drag, startPoint x: 215, startPoint y: 125, endPoint x: 437, endPoint y: 194, distance: 232.0
click at [437, 194] on div "However, in fact the world's first restaurant of this kind opened in Berlin, Ge…" at bounding box center [441, 188] width 187 height 22
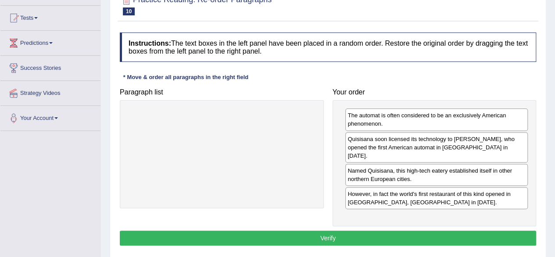
click at [327, 230] on button "Verify" at bounding box center [328, 237] width 416 height 15
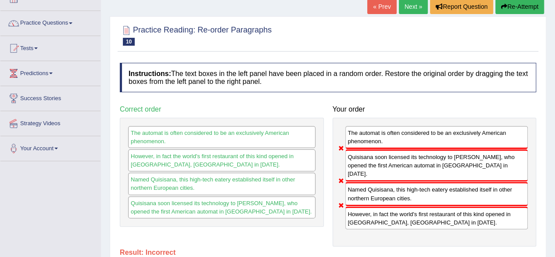
scroll to position [44, 0]
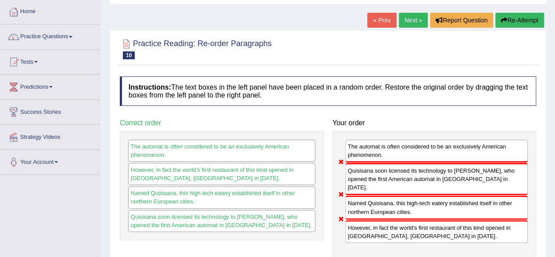
click at [516, 13] on button "Re-Attempt" at bounding box center [519, 20] width 49 height 15
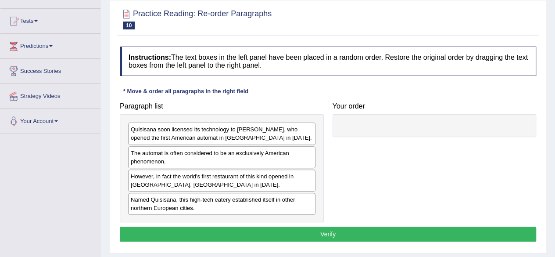
scroll to position [132, 0]
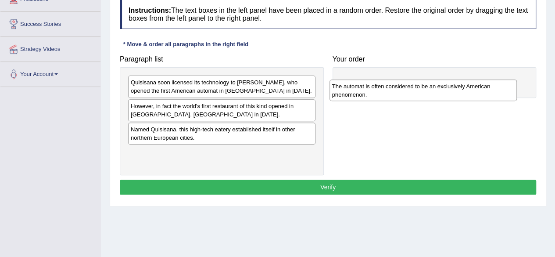
drag, startPoint x: 191, startPoint y: 114, endPoint x: 396, endPoint y: 93, distance: 205.9
click at [395, 93] on div "The automat is often considered to be an exclusively American phenomenon." at bounding box center [422, 90] width 187 height 22
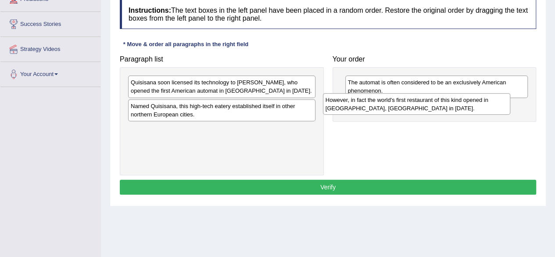
drag, startPoint x: 216, startPoint y: 113, endPoint x: 411, endPoint y: 107, distance: 194.9
click at [411, 107] on div "However, in fact the world's first restaurant of this kind opened in [GEOGRAPHI…" at bounding box center [416, 104] width 187 height 22
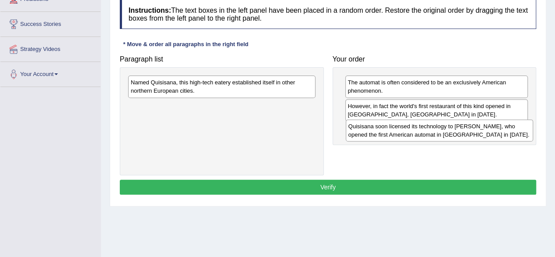
drag, startPoint x: 230, startPoint y: 88, endPoint x: 448, endPoint y: 132, distance: 222.0
click at [448, 132] on div "Quisisana soon licensed its technology to [PERSON_NAME], who opened the first A…" at bounding box center [439, 130] width 187 height 22
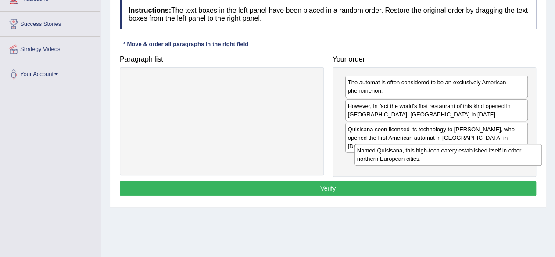
drag, startPoint x: 246, startPoint y: 90, endPoint x: 470, endPoint y: 151, distance: 232.9
click at [470, 151] on div "Named Quisisana, this high-tech eatery established itself in other northern Eur…" at bounding box center [448, 154] width 187 height 22
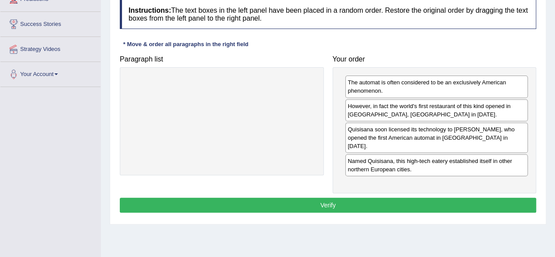
click at [385, 197] on button "Verify" at bounding box center [328, 204] width 416 height 15
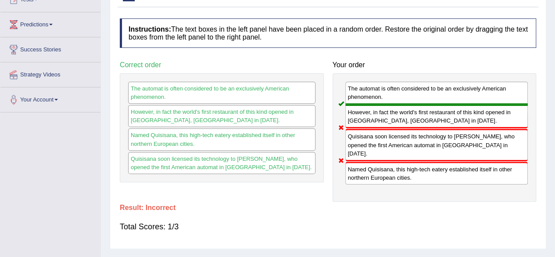
scroll to position [44, 0]
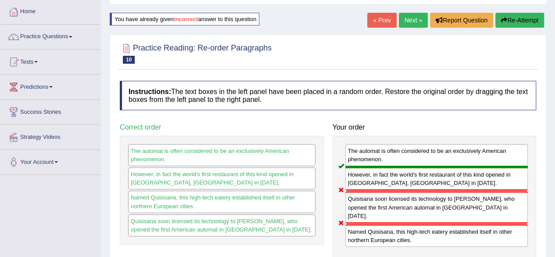
click at [510, 21] on button "Re-Attempt" at bounding box center [519, 20] width 49 height 15
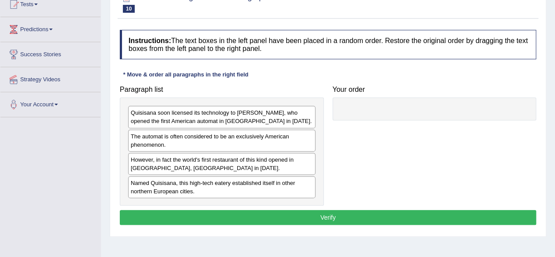
scroll to position [88, 0]
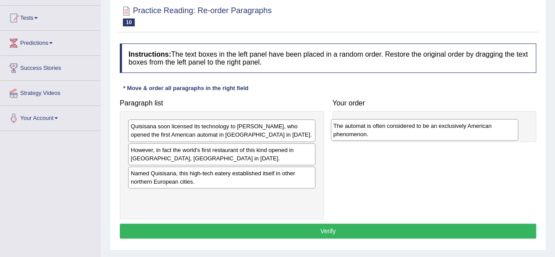
drag, startPoint x: 181, startPoint y: 160, endPoint x: 381, endPoint y: 136, distance: 201.6
click at [384, 136] on div "The automat is often considered to be an exclusively American phenomenon." at bounding box center [424, 130] width 187 height 22
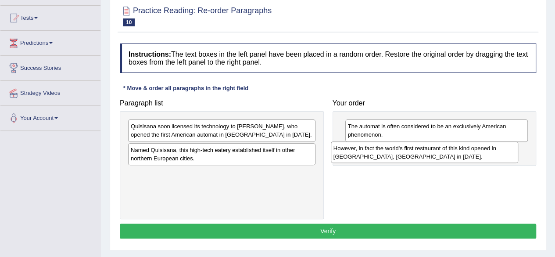
drag, startPoint x: 173, startPoint y: 162, endPoint x: 380, endPoint y: 159, distance: 207.1
click at [380, 159] on div "However, in fact the world's first restaurant of this kind opened in [GEOGRAPHI…" at bounding box center [424, 152] width 187 height 22
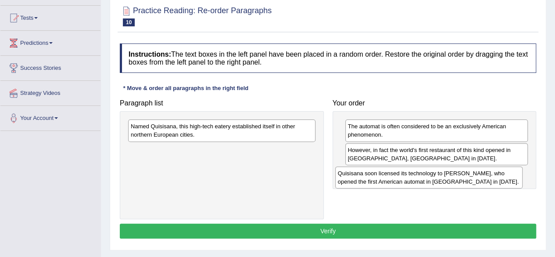
drag, startPoint x: 226, startPoint y: 131, endPoint x: 433, endPoint y: 178, distance: 212.3
click at [433, 178] on div "Quisisana soon licensed its technology to [PERSON_NAME], who opened the first A…" at bounding box center [428, 177] width 187 height 22
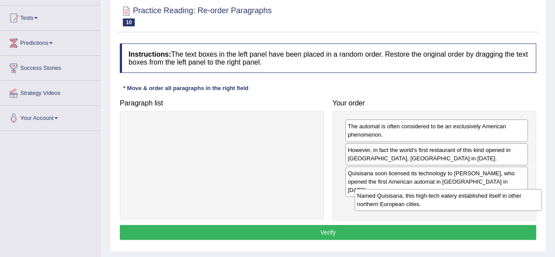
drag, startPoint x: 203, startPoint y: 139, endPoint x: 426, endPoint y: 205, distance: 232.5
click at [426, 205] on div "Named Quisisana, this high-tech eatery established itself in other northern Eur…" at bounding box center [448, 200] width 187 height 22
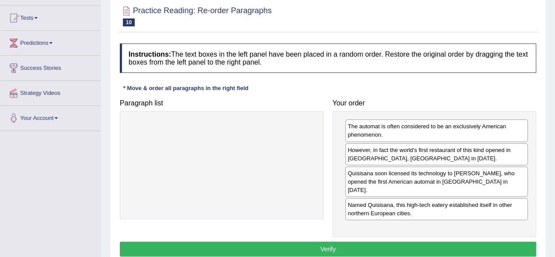
click at [385, 241] on button "Verify" at bounding box center [328, 248] width 416 height 15
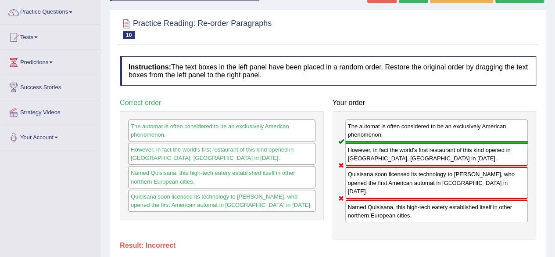
scroll to position [44, 0]
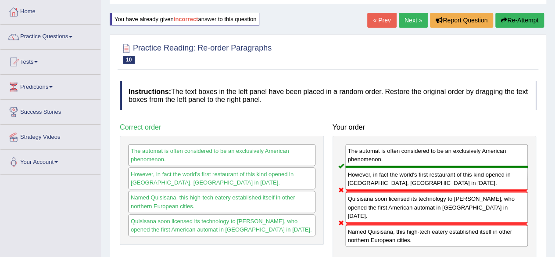
click at [518, 21] on button "Re-Attempt" at bounding box center [519, 20] width 49 height 15
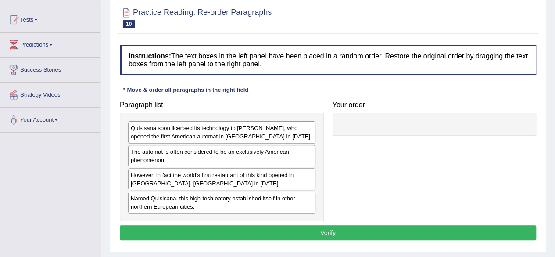
scroll to position [88, 0]
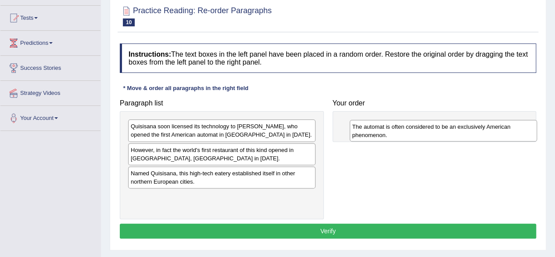
drag, startPoint x: 185, startPoint y: 153, endPoint x: 407, endPoint y: 130, distance: 222.7
click at [407, 130] on div "The automat is often considered to be an exclusively American phenomenon." at bounding box center [443, 131] width 187 height 22
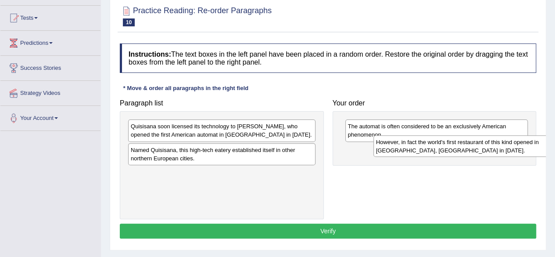
drag, startPoint x: 185, startPoint y: 157, endPoint x: 431, endPoint y: 149, distance: 245.8
click at [431, 149] on div "However, in fact the world's first restaurant of this kind opened in Berlin, Ge…" at bounding box center [466, 146] width 187 height 22
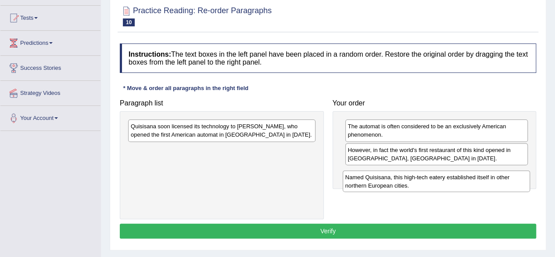
drag, startPoint x: 162, startPoint y: 156, endPoint x: 366, endPoint y: 178, distance: 205.1
click at [376, 183] on div "Named Quisisana, this high-tech eatery established itself in other northern Eur…" at bounding box center [436, 181] width 187 height 22
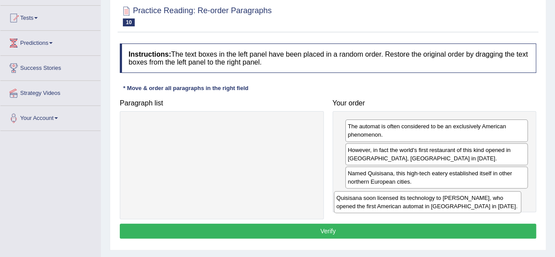
drag, startPoint x: 217, startPoint y: 129, endPoint x: 424, endPoint y: 201, distance: 219.1
click at [424, 201] on div "Quisisana soon licensed its technology to Joseph Horn, who opened the first Ame…" at bounding box center [427, 202] width 187 height 22
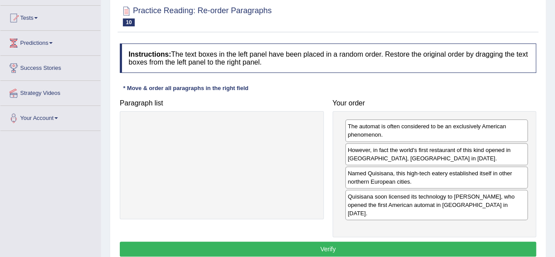
click at [369, 241] on button "Verify" at bounding box center [328, 248] width 416 height 15
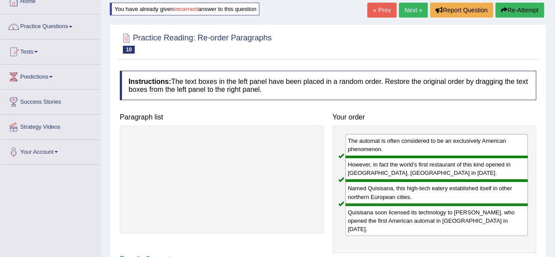
scroll to position [0, 0]
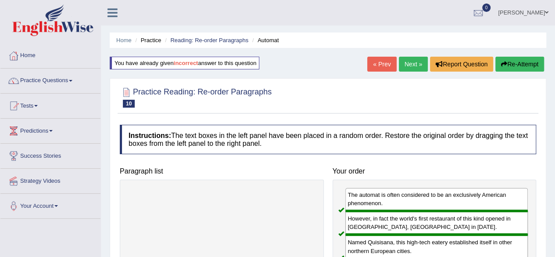
click at [405, 62] on link "Next »" at bounding box center [413, 64] width 29 height 15
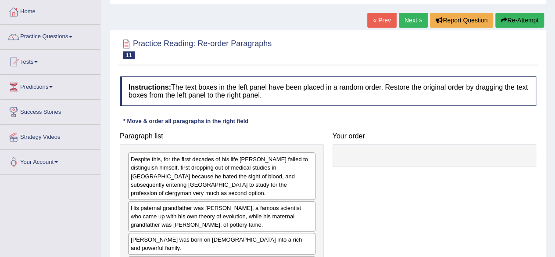
scroll to position [132, 0]
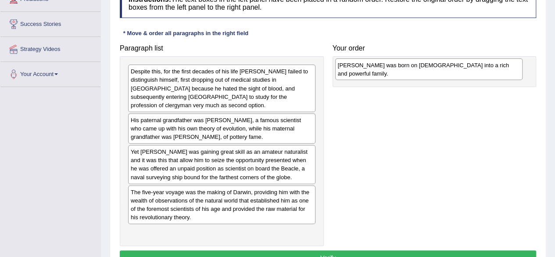
drag, startPoint x: 185, startPoint y: 153, endPoint x: 392, endPoint y: 75, distance: 221.2
click at [392, 75] on div "[PERSON_NAME] was born on [DEMOGRAPHIC_DATA] into a rich and powerful family." at bounding box center [428, 69] width 187 height 22
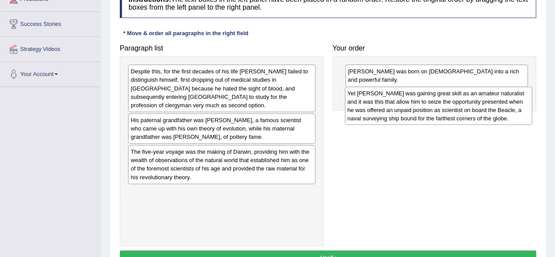
drag, startPoint x: 185, startPoint y: 158, endPoint x: 402, endPoint y: 108, distance: 222.3
click at [402, 108] on div "Yet [PERSON_NAME] was gaining great skill as an amateur naturalist and it was t…" at bounding box center [438, 105] width 187 height 39
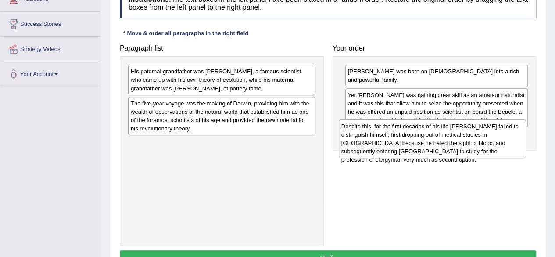
drag, startPoint x: 208, startPoint y: 82, endPoint x: 419, endPoint y: 137, distance: 217.6
click at [419, 137] on div "Despite this, for the first decades of his life [PERSON_NAME] failed to disting…" at bounding box center [432, 138] width 187 height 39
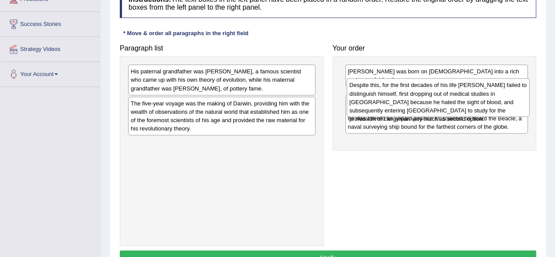
drag, startPoint x: 380, startPoint y: 146, endPoint x: 382, endPoint y: 97, distance: 49.2
click at [382, 97] on div "Despite this, for the first decades of his life [PERSON_NAME] failed to disting…" at bounding box center [438, 97] width 183 height 39
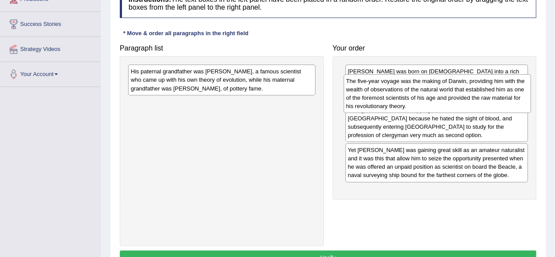
drag, startPoint x: 206, startPoint y: 124, endPoint x: 421, endPoint y: 102, distance: 216.1
click at [421, 102] on div "The five-year voyage was the making of Darwin, providing him with the wealth of…" at bounding box center [437, 93] width 187 height 39
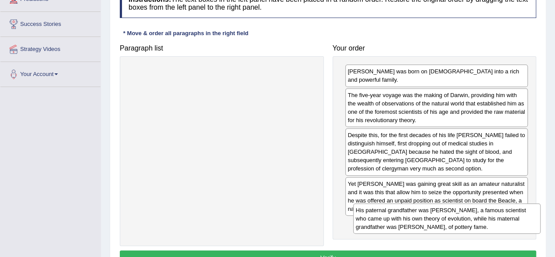
drag, startPoint x: 197, startPoint y: 86, endPoint x: 421, endPoint y: 222, distance: 262.6
click at [422, 225] on div "His paternal grandfather was [PERSON_NAME], a famous scientist who came up with…" at bounding box center [446, 218] width 187 height 30
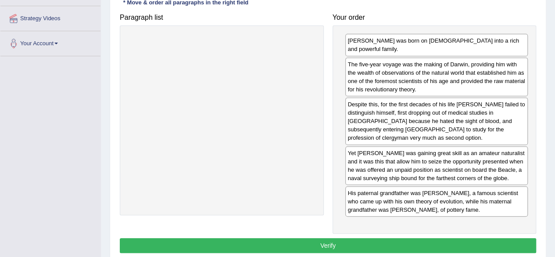
scroll to position [204, 0]
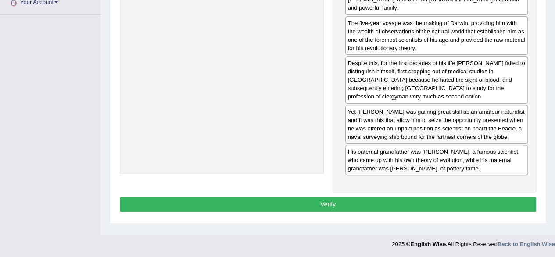
click at [346, 197] on button "Verify" at bounding box center [328, 204] width 416 height 15
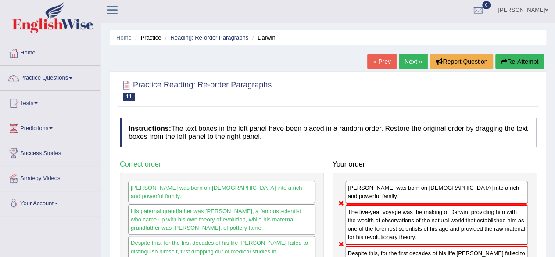
scroll to position [0, 0]
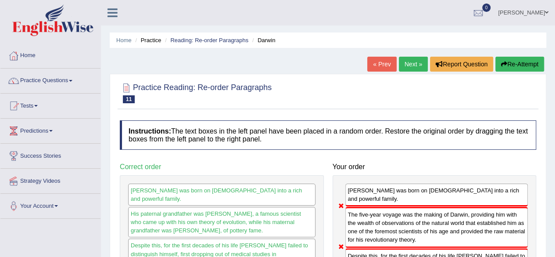
click at [507, 63] on button "Re-Attempt" at bounding box center [519, 64] width 49 height 15
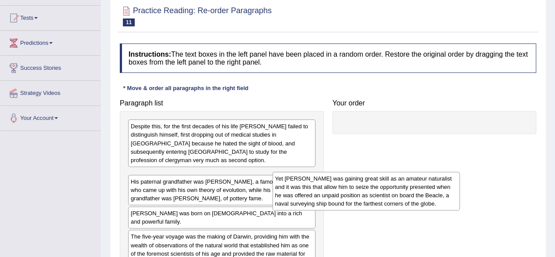
drag, startPoint x: 198, startPoint y: 203, endPoint x: 224, endPoint y: 193, distance: 27.5
click at [292, 173] on div "Yet [PERSON_NAME] was gaining great skill as an amateur naturalist and it was t…" at bounding box center [365, 191] width 187 height 39
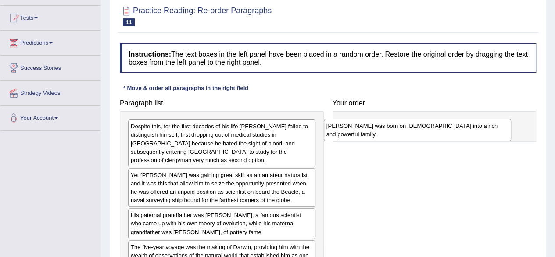
drag, startPoint x: 165, startPoint y: 239, endPoint x: 373, endPoint y: 119, distance: 240.6
click at [373, 119] on div "[PERSON_NAME] was born on [DEMOGRAPHIC_DATA] into a rich and powerful family." at bounding box center [417, 130] width 187 height 22
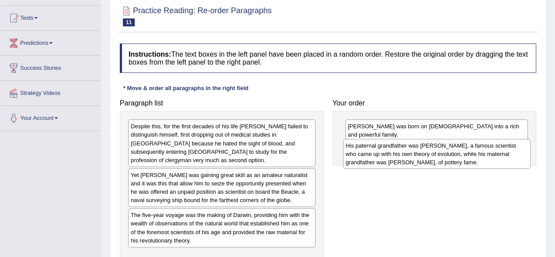
drag, startPoint x: 169, startPoint y: 216, endPoint x: 384, endPoint y: 155, distance: 223.3
click at [384, 155] on div "His paternal grandfather was [PERSON_NAME], a famous scientist who came up with…" at bounding box center [436, 154] width 187 height 30
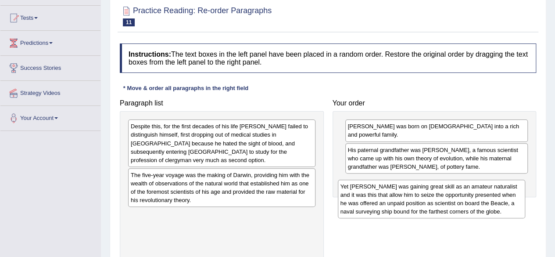
drag, startPoint x: 206, startPoint y: 183, endPoint x: 415, endPoint y: 203, distance: 210.7
click at [415, 203] on div "Yet [PERSON_NAME] was gaining great skill as an amateur naturalist and it was t…" at bounding box center [431, 198] width 187 height 39
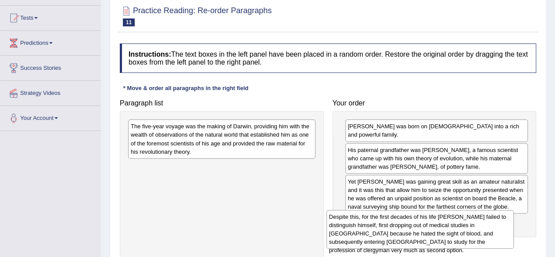
drag, startPoint x: 235, startPoint y: 160, endPoint x: 422, endPoint y: 236, distance: 201.3
click at [424, 236] on div "Despite this, for the first decades of his life [PERSON_NAME] failed to disting…" at bounding box center [419, 229] width 187 height 39
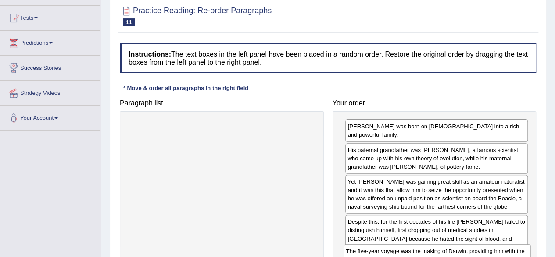
drag, startPoint x: 176, startPoint y: 151, endPoint x: 391, endPoint y: 275, distance: 248.4
click at [391, 169] on html "Toggle navigation Home Practice Questions Speaking Practice Read Aloud Repeat S…" at bounding box center [277, 40] width 555 height 257
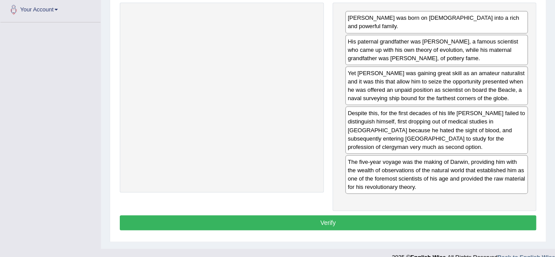
scroll to position [204, 0]
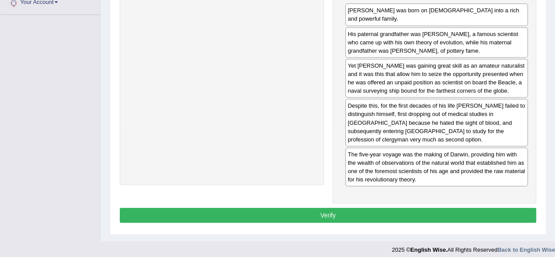
click at [338, 208] on button "Verify" at bounding box center [328, 215] width 416 height 15
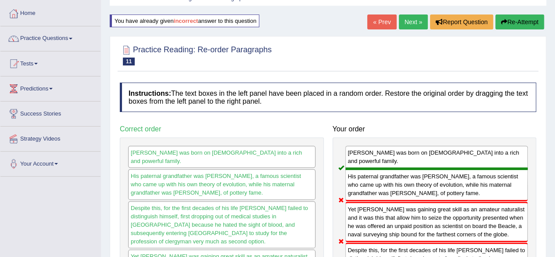
scroll to position [28, 0]
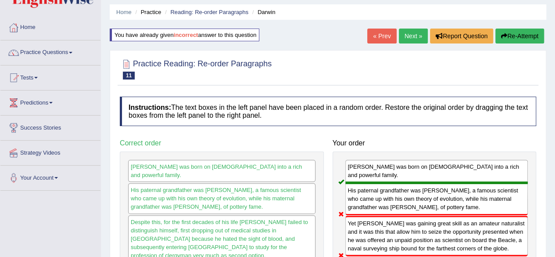
click at [526, 34] on button "Re-Attempt" at bounding box center [519, 36] width 49 height 15
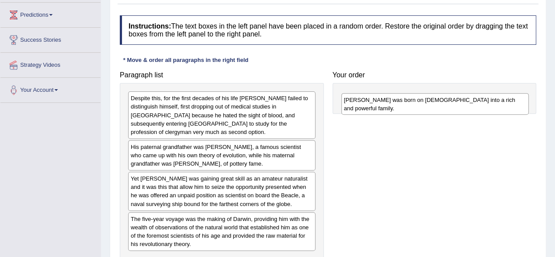
drag, startPoint x: 201, startPoint y: 181, endPoint x: 415, endPoint y: 111, distance: 224.4
click at [415, 111] on div "[PERSON_NAME] was born on [DEMOGRAPHIC_DATA] into a rich and powerful family." at bounding box center [434, 104] width 187 height 22
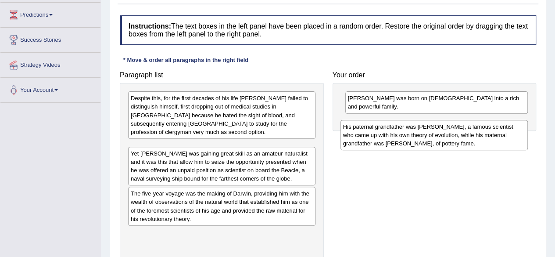
drag, startPoint x: 191, startPoint y: 155, endPoint x: 405, endPoint y: 143, distance: 213.6
click at [405, 143] on div "His paternal grandfather was Erasmus Darwin, a famous scientist who came up wit…" at bounding box center [433, 135] width 187 height 30
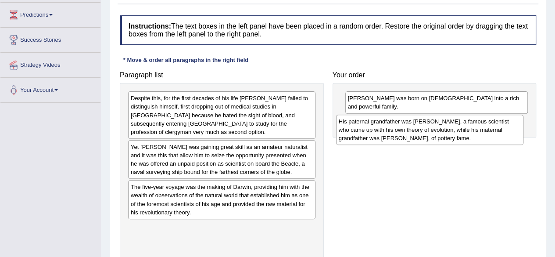
drag, startPoint x: 208, startPoint y: 139, endPoint x: 439, endPoint y: 122, distance: 231.9
click at [439, 122] on div "His paternal grandfather was Erasmus Darwin, a famous scientist who came up wit…" at bounding box center [429, 130] width 187 height 30
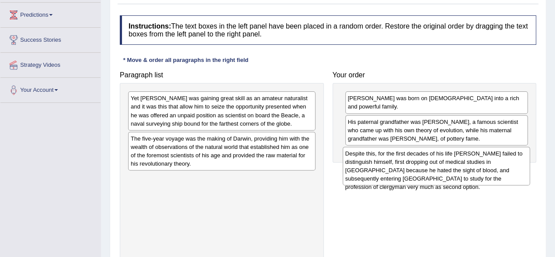
drag, startPoint x: 229, startPoint y: 114, endPoint x: 450, endPoint y: 169, distance: 227.4
click at [450, 169] on div "Despite this, for the first decades of his life Damin failed to distinguish him…" at bounding box center [436, 166] width 187 height 39
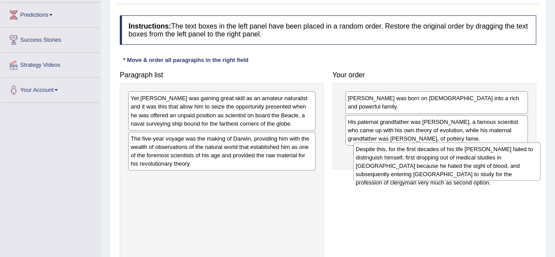
drag, startPoint x: 179, startPoint y: 197, endPoint x: 404, endPoint y: 168, distance: 226.9
click at [404, 168] on div "Despite this, for the first decades of his life Damin failed to distinguish him…" at bounding box center [446, 161] width 187 height 39
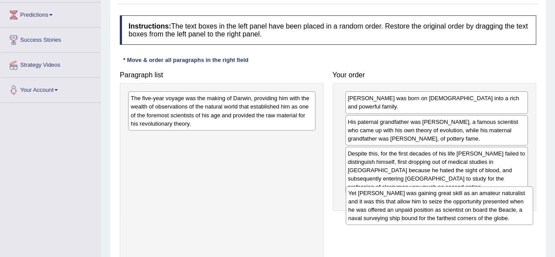
drag, startPoint x: 236, startPoint y: 117, endPoint x: 447, endPoint y: 205, distance: 228.1
click at [447, 205] on div "Yet Darwin was gaining great skill as an amateur naturalist and it was this tha…" at bounding box center [439, 205] width 187 height 39
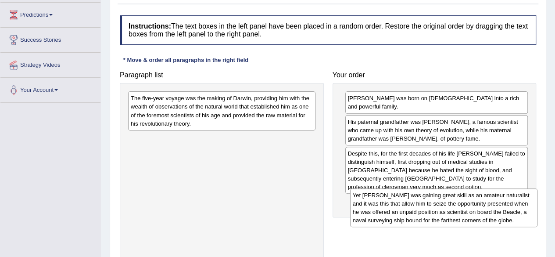
drag, startPoint x: 260, startPoint y: 192, endPoint x: 394, endPoint y: 210, distance: 136.0
click at [394, 210] on div "Yet Darwin was gaining great skill as an amateur naturalist and it was this tha…" at bounding box center [443, 207] width 187 height 39
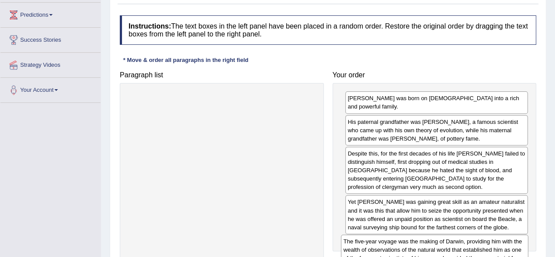
drag, startPoint x: 234, startPoint y: 118, endPoint x: 451, endPoint y: 254, distance: 255.9
click at [451, 254] on div "The five-year voyage was the making of Darwin, providing him with the wealth of…" at bounding box center [434, 253] width 187 height 39
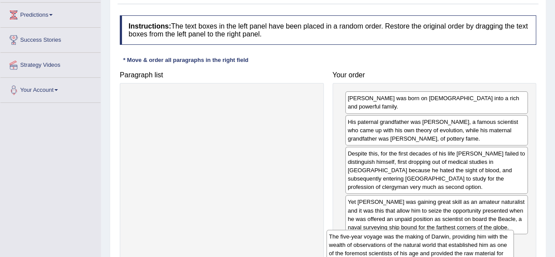
drag, startPoint x: 230, startPoint y: 134, endPoint x: 429, endPoint y: 261, distance: 235.8
click at [429, 141] on html "Toggle navigation Home Practice Questions Speaking Practice Read Aloud Repeat S…" at bounding box center [277, 12] width 555 height 257
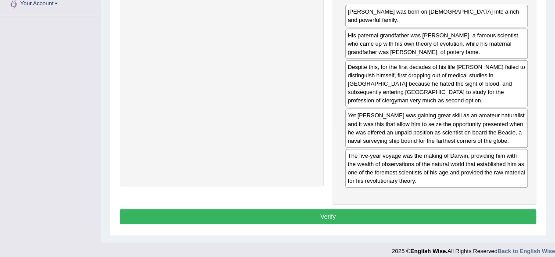
scroll to position [204, 0]
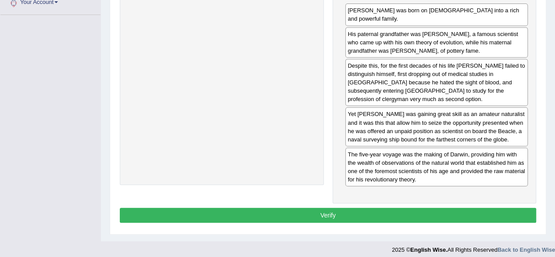
click at [276, 211] on button "Verify" at bounding box center [328, 215] width 416 height 15
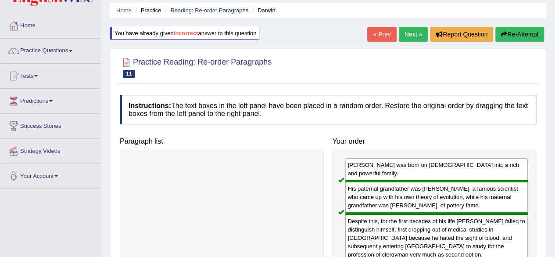
scroll to position [28, 0]
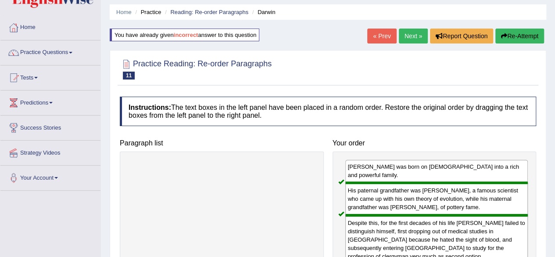
click at [410, 39] on link "Next »" at bounding box center [413, 36] width 29 height 15
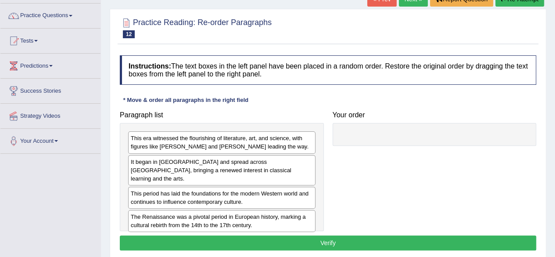
scroll to position [109, 0]
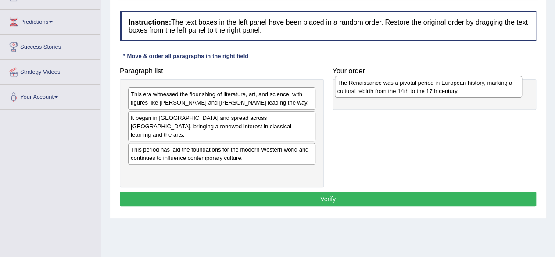
drag, startPoint x: 233, startPoint y: 172, endPoint x: 440, endPoint y: 92, distance: 221.9
click at [440, 92] on div "The Renaissance was a pivotal period in European history, marking a cultural re…" at bounding box center [428, 87] width 187 height 22
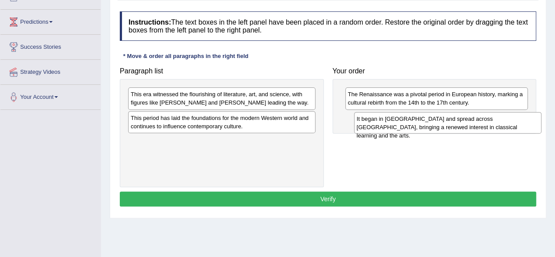
drag, startPoint x: 185, startPoint y: 126, endPoint x: 411, endPoint y: 124, distance: 226.0
click at [411, 124] on div "It began in [GEOGRAPHIC_DATA] and spread across [GEOGRAPHIC_DATA], bringing a r…" at bounding box center [447, 123] width 187 height 22
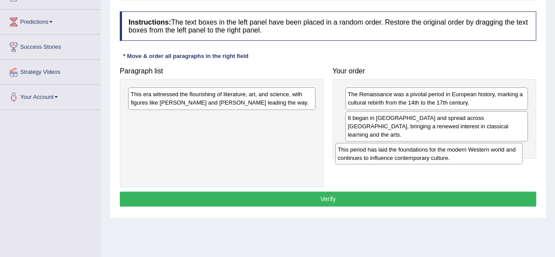
drag, startPoint x: 250, startPoint y: 126, endPoint x: 470, endPoint y: 150, distance: 221.6
click at [470, 150] on div "This period has laid the foundations for the modern Western world and continues…" at bounding box center [428, 154] width 187 height 22
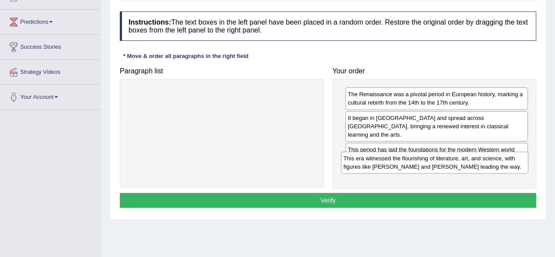
drag, startPoint x: 266, startPoint y: 101, endPoint x: 479, endPoint y: 165, distance: 222.2
click at [479, 165] on div "This era witnessed the flourishing of literature, art, and science, with figure…" at bounding box center [434, 162] width 187 height 22
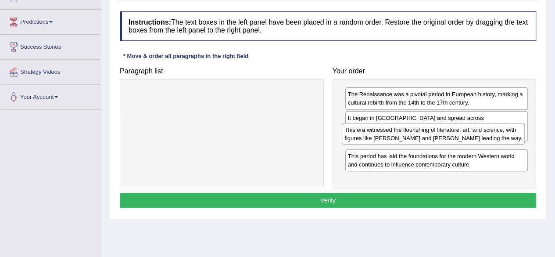
drag, startPoint x: 436, startPoint y: 171, endPoint x: 433, endPoint y: 137, distance: 33.9
click at [433, 137] on div "This era witnessed the flourishing of literature, art, and science, with figure…" at bounding box center [433, 134] width 183 height 22
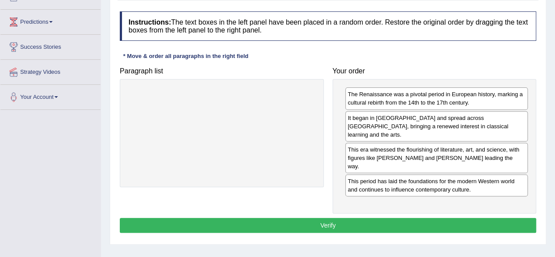
click at [398, 218] on button "Verify" at bounding box center [328, 225] width 416 height 15
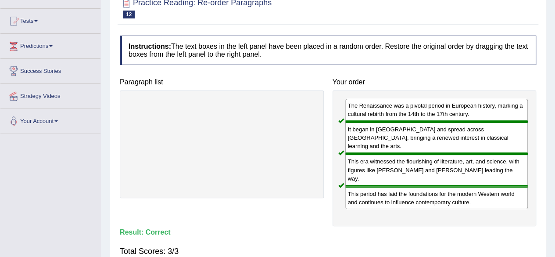
scroll to position [21, 0]
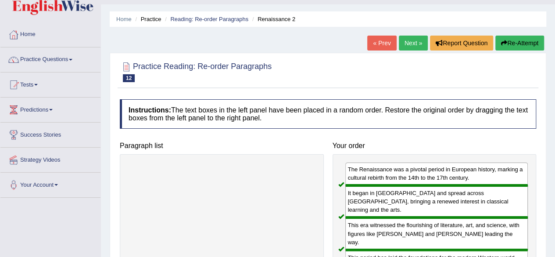
click at [407, 43] on link "Next »" at bounding box center [413, 43] width 29 height 15
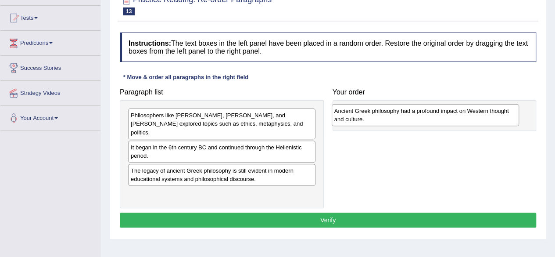
drag, startPoint x: 253, startPoint y: 169, endPoint x: 456, endPoint y: 119, distance: 209.7
click at [456, 119] on div "Ancient Greek philosophy had a profound impact on Western thought and culture." at bounding box center [425, 115] width 187 height 22
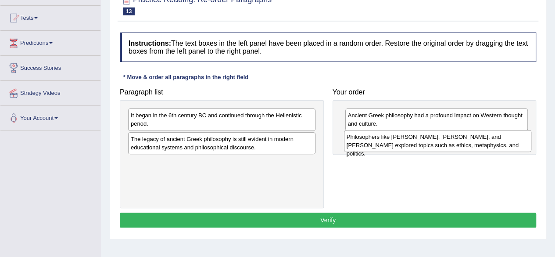
drag, startPoint x: 234, startPoint y: 137, endPoint x: 439, endPoint y: 144, distance: 205.0
click at [439, 144] on div "Philosophers like Socrates, Plato, and Aristotle explored topics such as ethics…" at bounding box center [437, 141] width 187 height 22
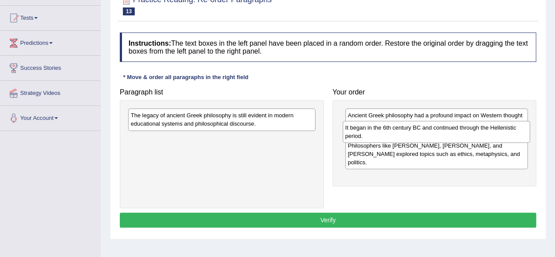
drag, startPoint x: 239, startPoint y: 122, endPoint x: 446, endPoint y: 132, distance: 207.8
click at [446, 132] on div "It began in the 6th century BC and continued through the Hellenistic period." at bounding box center [436, 132] width 187 height 22
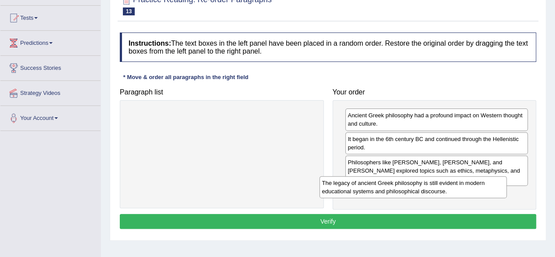
drag, startPoint x: 231, startPoint y: 120, endPoint x: 422, endPoint y: 188, distance: 202.8
click at [422, 187] on div "The legacy of ancient Greek philosophy is still evident in modern educational s…" at bounding box center [412, 187] width 187 height 22
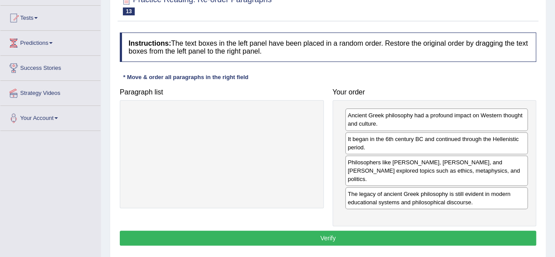
click at [324, 230] on button "Verify" at bounding box center [328, 237] width 416 height 15
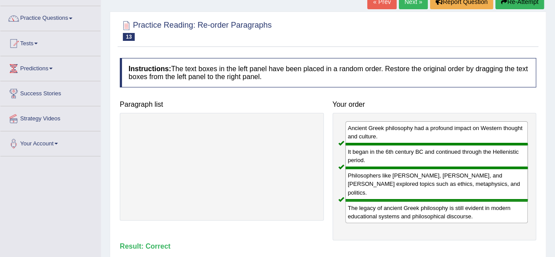
scroll to position [44, 0]
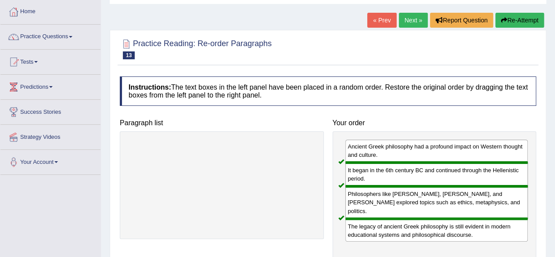
click at [406, 23] on link "Next »" at bounding box center [413, 20] width 29 height 15
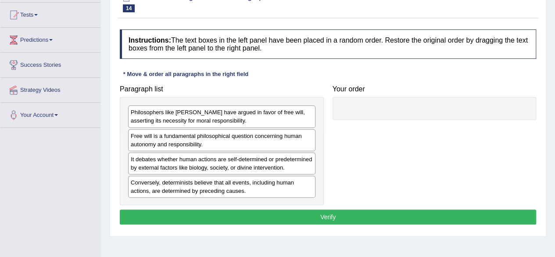
scroll to position [132, 0]
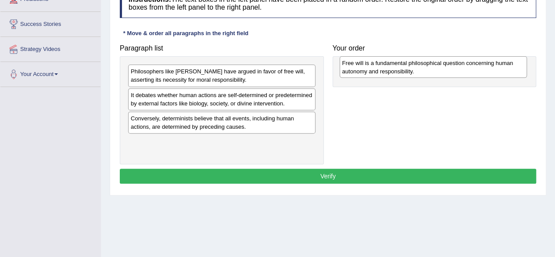
drag, startPoint x: 205, startPoint y: 107, endPoint x: 417, endPoint y: 76, distance: 213.8
click at [417, 76] on div "Free will is a fundamental philosophical question concerning human autonomy and…" at bounding box center [433, 67] width 187 height 22
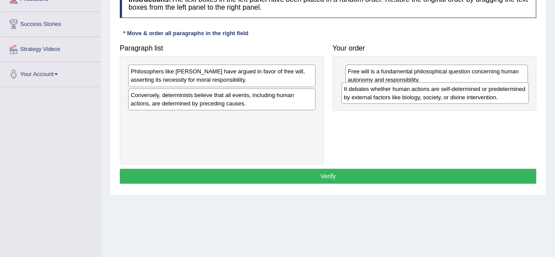
drag, startPoint x: 208, startPoint y: 102, endPoint x: 421, endPoint y: 96, distance: 213.3
click at [421, 96] on div "It debates whether human actions are self-determined or predetermined by extern…" at bounding box center [434, 93] width 187 height 22
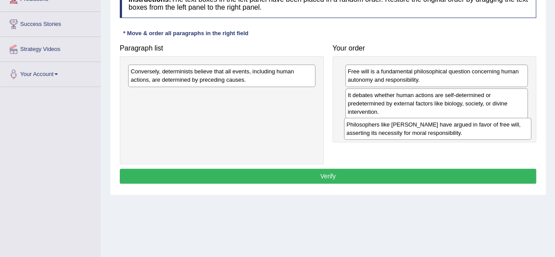
drag, startPoint x: 232, startPoint y: 75, endPoint x: 449, endPoint y: 128, distance: 223.9
click at [448, 128] on div "Philosophers like [PERSON_NAME] have argued in favor of free will, asserting it…" at bounding box center [437, 129] width 187 height 22
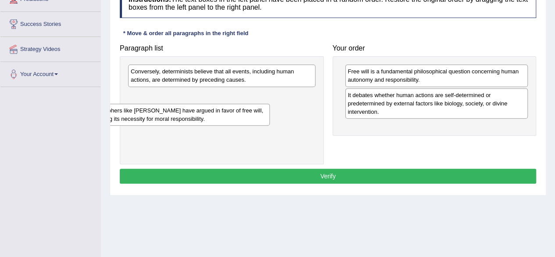
drag, startPoint x: 414, startPoint y: 129, endPoint x: 160, endPoint y: 109, distance: 255.3
click at [159, 109] on div "Philosophers like [PERSON_NAME] have argued in favor of free will, asserting it…" at bounding box center [177, 115] width 183 height 22
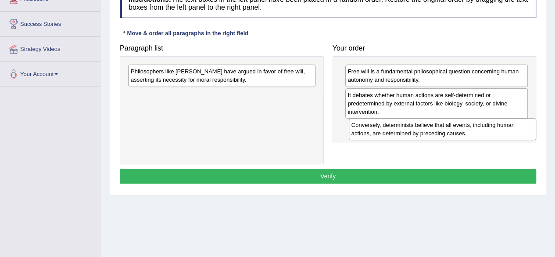
drag, startPoint x: 229, startPoint y: 75, endPoint x: 434, endPoint y: 129, distance: 211.6
click at [450, 129] on div "Conversely, determinists believe that all events, including human actions, are …" at bounding box center [442, 129] width 187 height 22
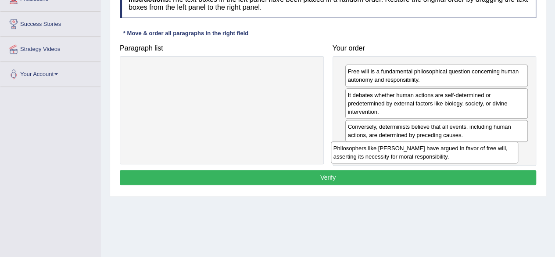
drag, startPoint x: 241, startPoint y: 82, endPoint x: 444, endPoint y: 150, distance: 213.9
click at [444, 150] on div "Philosophers like [PERSON_NAME] have argued in favor of free will, asserting it…" at bounding box center [424, 152] width 187 height 22
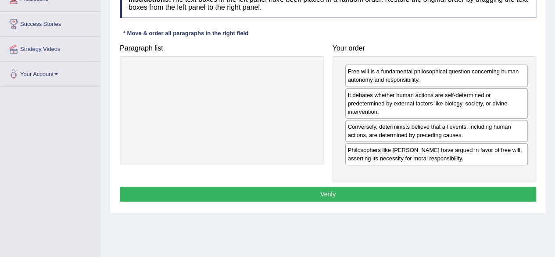
click at [350, 193] on button "Verify" at bounding box center [328, 193] width 416 height 15
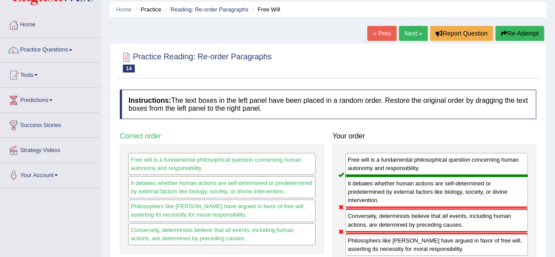
scroll to position [0, 0]
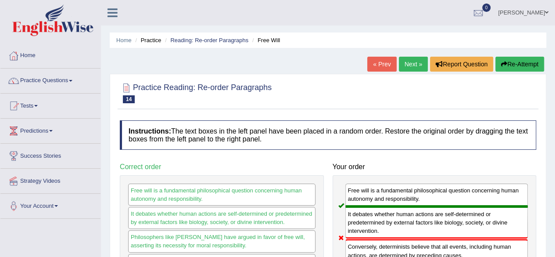
click at [517, 61] on button "Re-Attempt" at bounding box center [519, 64] width 49 height 15
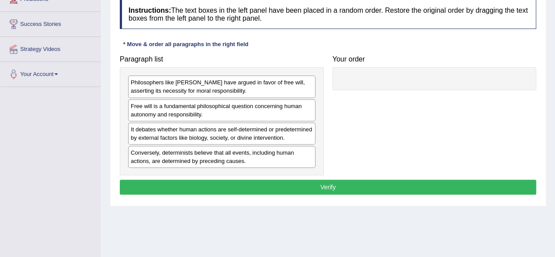
scroll to position [132, 0]
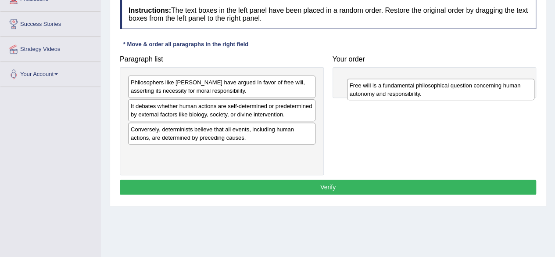
drag, startPoint x: 161, startPoint y: 111, endPoint x: 377, endPoint y: 85, distance: 217.5
click at [380, 86] on div "Free will is a fundamental philosophical question concerning human autonomy and…" at bounding box center [440, 90] width 187 height 22
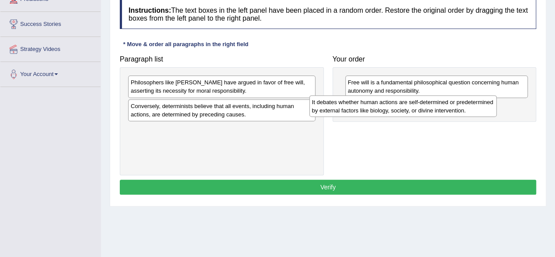
drag, startPoint x: 211, startPoint y: 118, endPoint x: 396, endPoint y: 115, distance: 185.2
click at [396, 115] on div "It debates whether human actions are self-determined or predetermined by extern…" at bounding box center [402, 106] width 187 height 22
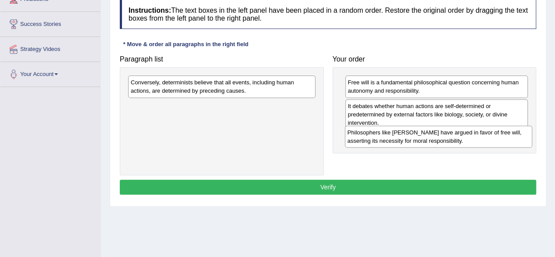
drag, startPoint x: 223, startPoint y: 90, endPoint x: 445, endPoint y: 143, distance: 228.2
click at [441, 141] on div "Philosophers like [PERSON_NAME] have argued in favor of free will, asserting it…" at bounding box center [438, 136] width 187 height 22
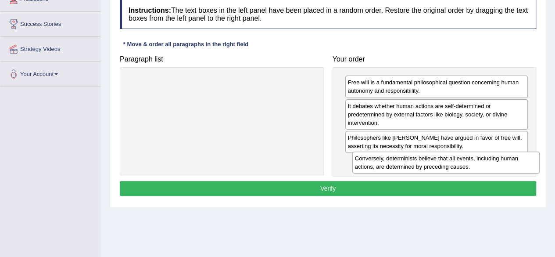
drag, startPoint x: 201, startPoint y: 89, endPoint x: 426, endPoint y: 165, distance: 236.7
click at [426, 165] on div "Conversely, determinists believe that all events, including human actions, are …" at bounding box center [445, 162] width 187 height 22
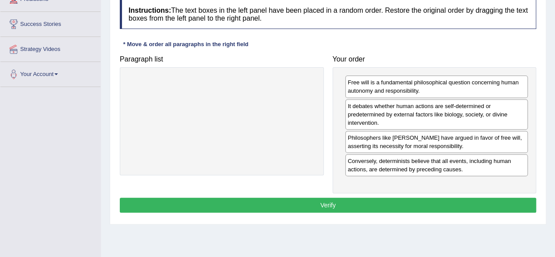
click at [367, 190] on div "Free will is a fundamental philosophical question concerning human autonomy and…" at bounding box center [435, 130] width 204 height 126
click at [354, 206] on button "Verify" at bounding box center [328, 204] width 416 height 15
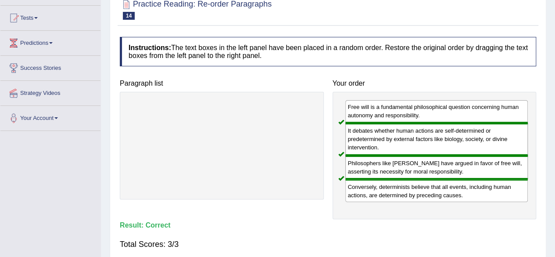
scroll to position [44, 0]
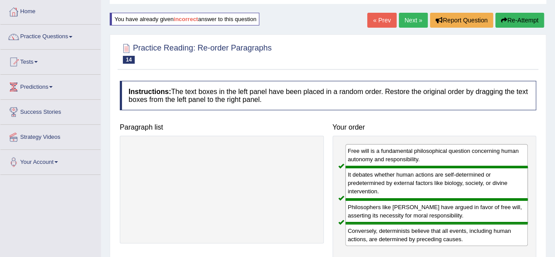
click at [423, 20] on link "Next »" at bounding box center [413, 20] width 29 height 15
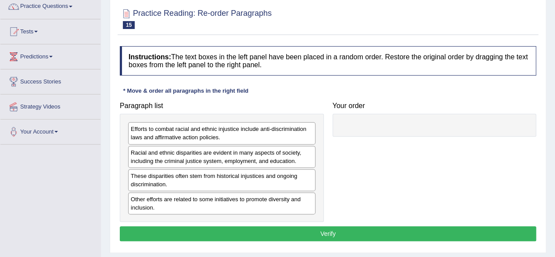
scroll to position [88, 0]
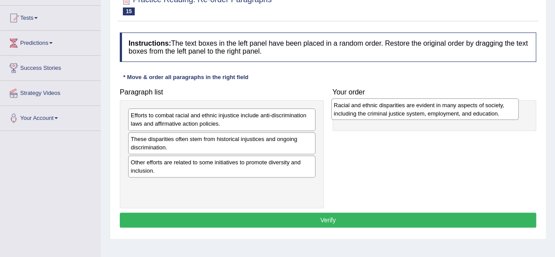
drag, startPoint x: 235, startPoint y: 150, endPoint x: 438, endPoint y: 116, distance: 205.9
click at [438, 116] on div "Racial and ethnic disparities are evident in many aspects of society, including…" at bounding box center [424, 109] width 187 height 22
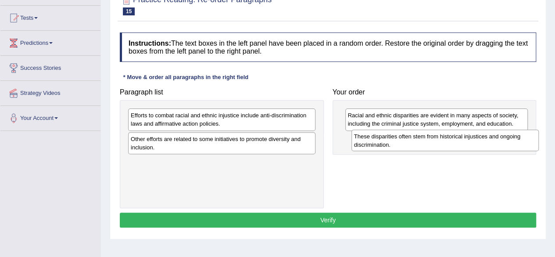
drag, startPoint x: 244, startPoint y: 142, endPoint x: 466, endPoint y: 140, distance: 222.4
click at [467, 140] on div "These disparities often stem from historical injustices and ongoing discriminat…" at bounding box center [444, 140] width 187 height 22
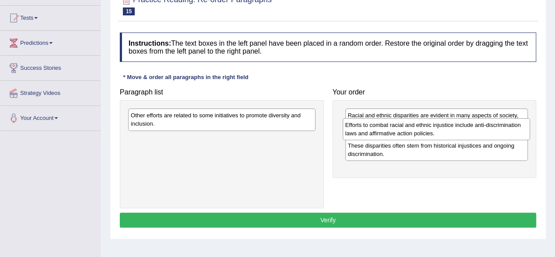
drag, startPoint x: 287, startPoint y: 122, endPoint x: 502, endPoint y: 132, distance: 214.8
click at [502, 132] on div "Efforts to combat racial and ethnic injustice include anti-discrimination laws …" at bounding box center [436, 129] width 187 height 22
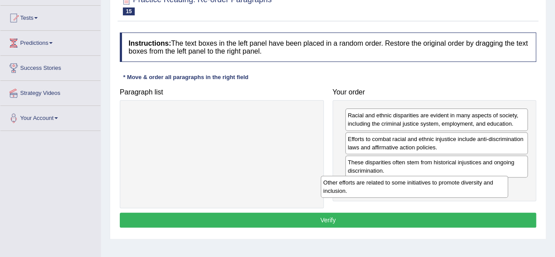
drag, startPoint x: 260, startPoint y: 115, endPoint x: 467, endPoint y: 182, distance: 217.3
click at [467, 182] on div "Other efforts are related to some initiatives to promote diversity and inclusio…" at bounding box center [414, 186] width 187 height 22
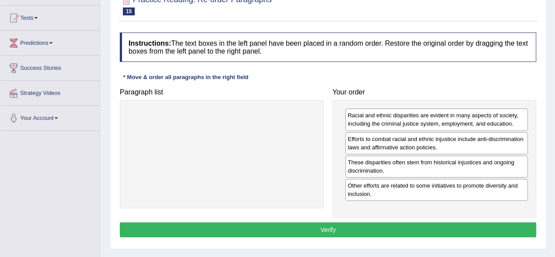
click at [357, 229] on button "Verify" at bounding box center [328, 229] width 416 height 15
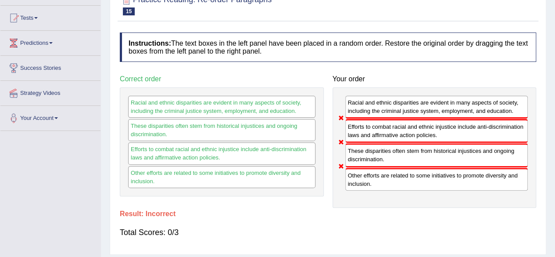
scroll to position [44, 0]
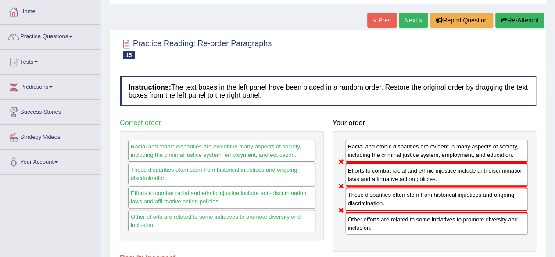
click at [515, 18] on button "Re-Attempt" at bounding box center [519, 20] width 49 height 15
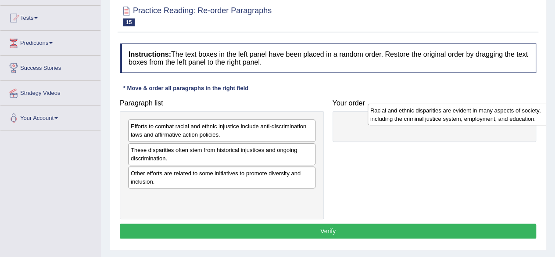
drag, startPoint x: 227, startPoint y: 159, endPoint x: 465, endPoint y: 120, distance: 241.0
click at [465, 120] on div "Racial and ethnic disparities are evident in many aspects of society, including…" at bounding box center [461, 115] width 187 height 22
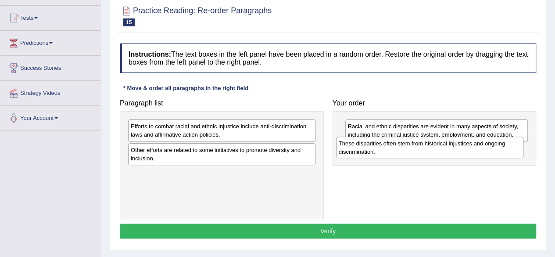
drag, startPoint x: 259, startPoint y: 158, endPoint x: 468, endPoint y: 152, distance: 209.4
click at [468, 152] on div "These disparities often stem from historical injustices and ongoing discriminat…" at bounding box center [429, 147] width 187 height 22
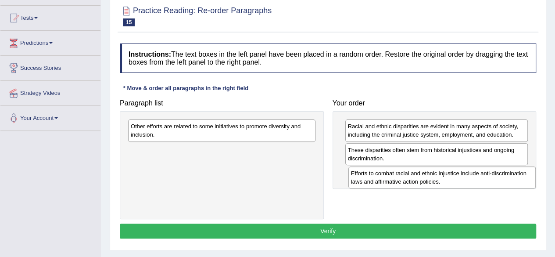
drag, startPoint x: 312, startPoint y: 161, endPoint x: 504, endPoint y: 177, distance: 192.4
click at [504, 177] on div "Efforts to combat racial and ethnic injustice include anti-discrimination laws …" at bounding box center [441, 177] width 187 height 22
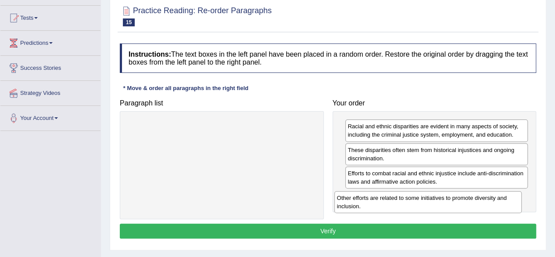
drag, startPoint x: 256, startPoint y: 127, endPoint x: 464, endPoint y: 198, distance: 219.8
click at [464, 198] on div "Other efforts are related to some initiatives to promote diversity and inclusio…" at bounding box center [427, 202] width 187 height 22
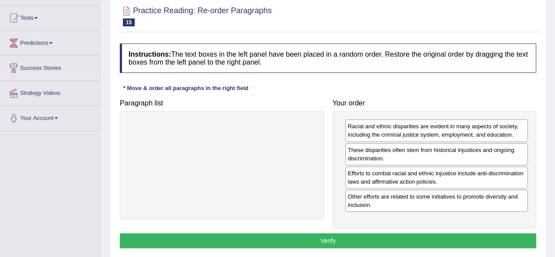
click at [358, 235] on button "Verify" at bounding box center [328, 240] width 416 height 15
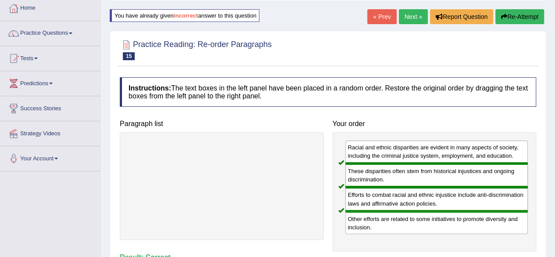
scroll to position [44, 0]
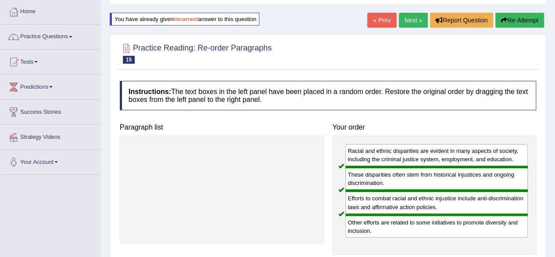
click at [416, 19] on link "Next »" at bounding box center [413, 20] width 29 height 15
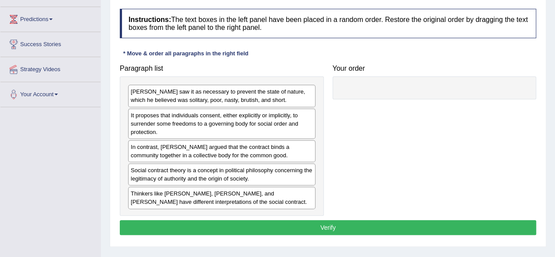
scroll to position [132, 0]
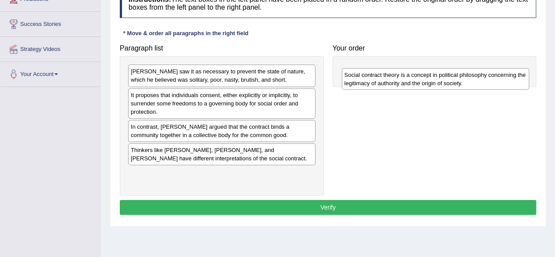
drag, startPoint x: 219, startPoint y: 158, endPoint x: 431, endPoint y: 81, distance: 224.8
click at [431, 81] on div "Social contract theory is a concept in political philosophy concerning the legi…" at bounding box center [435, 79] width 187 height 22
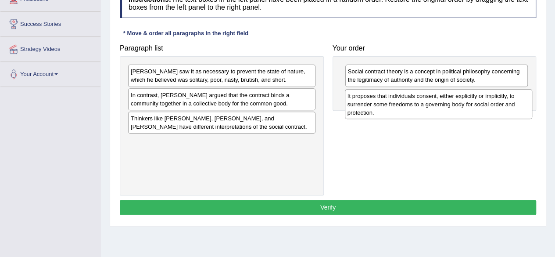
drag, startPoint x: 218, startPoint y: 107, endPoint x: 435, endPoint y: 108, distance: 216.7
click at [435, 108] on div "It proposes that individuals consent, either explicitly or implicitly, to surre…" at bounding box center [438, 104] width 187 height 30
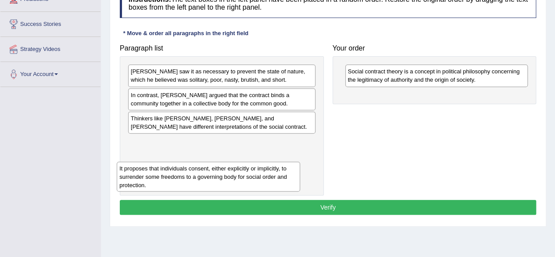
drag, startPoint x: 432, startPoint y: 104, endPoint x: 201, endPoint y: 164, distance: 237.9
click at [202, 174] on div "It proposes that individuals consent, either explicitly or implicitly, to surre…" at bounding box center [208, 176] width 183 height 30
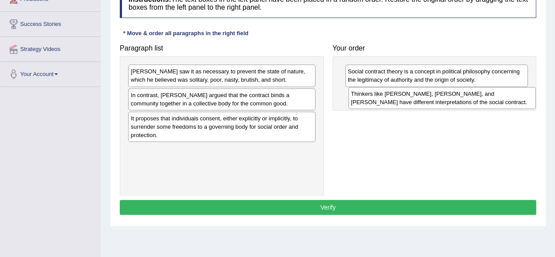
drag, startPoint x: 190, startPoint y: 120, endPoint x: 411, endPoint y: 95, distance: 222.5
click at [411, 96] on div "Thinkers like [PERSON_NAME], [PERSON_NAME], and [PERSON_NAME] have different in…" at bounding box center [441, 98] width 187 height 22
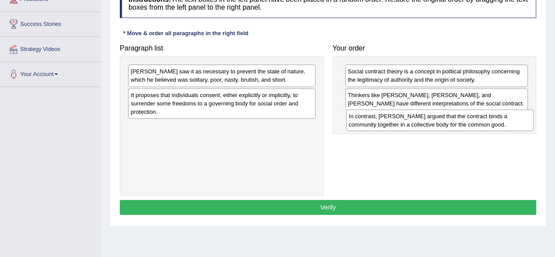
drag, startPoint x: 243, startPoint y: 104, endPoint x: 462, endPoint y: 125, distance: 220.3
click at [462, 125] on div "In contrast, [PERSON_NAME] argued that the contract binds a community together …" at bounding box center [439, 120] width 187 height 22
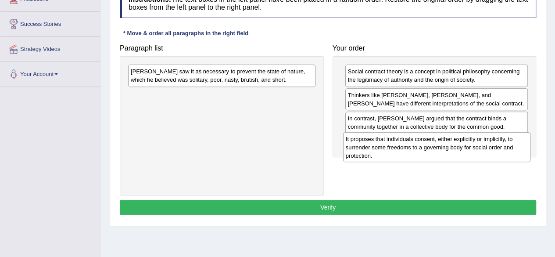
drag, startPoint x: 196, startPoint y: 102, endPoint x: 411, endPoint y: 147, distance: 219.5
click at [411, 147] on div "It proposes that individuals consent, either explicitly or implicitly, to surre…" at bounding box center [436, 147] width 187 height 30
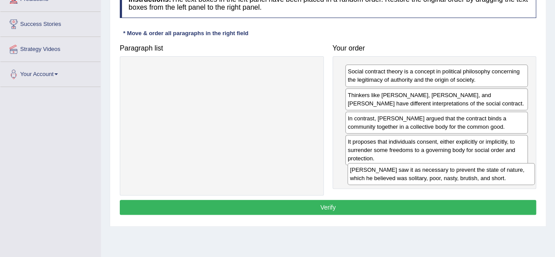
drag, startPoint x: 218, startPoint y: 80, endPoint x: 440, endPoint y: 179, distance: 242.8
click at [439, 179] on div "[PERSON_NAME] saw it as necessary to prevent the state of nature, which he beli…" at bounding box center [440, 174] width 187 height 22
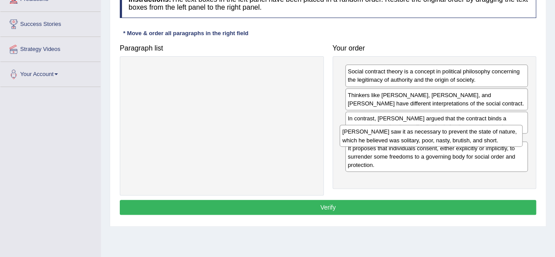
drag, startPoint x: 439, startPoint y: 180, endPoint x: 432, endPoint y: 140, distance: 40.9
click at [432, 140] on div "[PERSON_NAME] saw it as necessary to prevent the state of nature, which he beli…" at bounding box center [431, 136] width 183 height 22
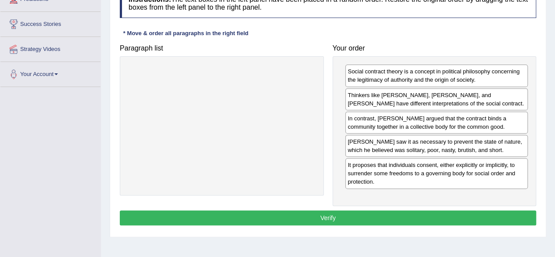
click at [383, 215] on button "Verify" at bounding box center [328, 217] width 416 height 15
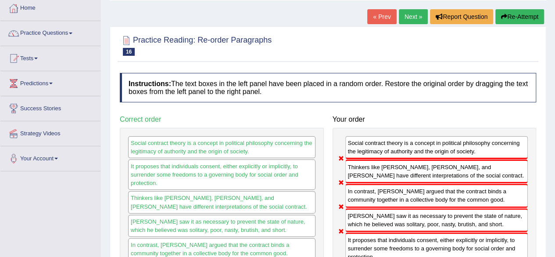
scroll to position [44, 0]
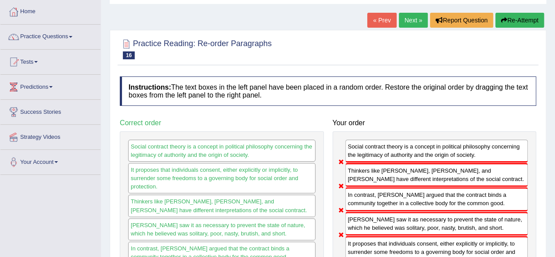
click at [521, 27] on button "Re-Attempt" at bounding box center [519, 20] width 49 height 15
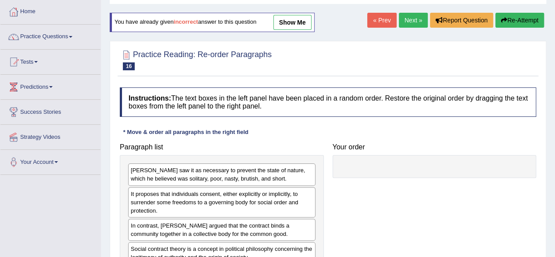
scroll to position [132, 0]
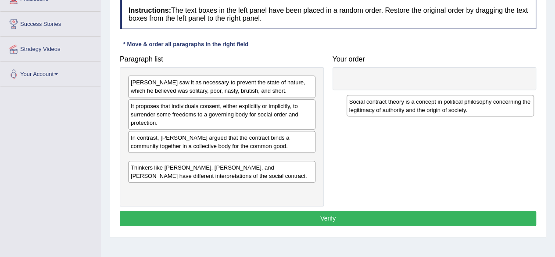
drag, startPoint x: 177, startPoint y: 168, endPoint x: 395, endPoint y: 103, distance: 227.6
click at [395, 103] on div "Social contract theory is a concept in political philosophy concerning the legi…" at bounding box center [440, 106] width 187 height 22
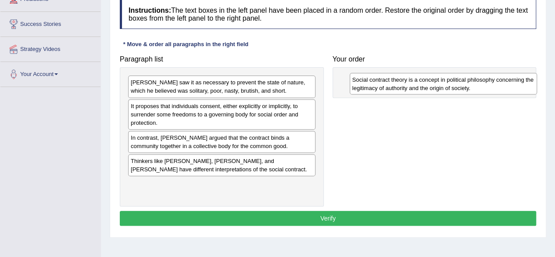
drag, startPoint x: 157, startPoint y: 165, endPoint x: 376, endPoint y: 83, distance: 233.6
click at [379, 84] on div "Social contract theory is a concept in political philosophy concerning the legi…" at bounding box center [443, 84] width 187 height 22
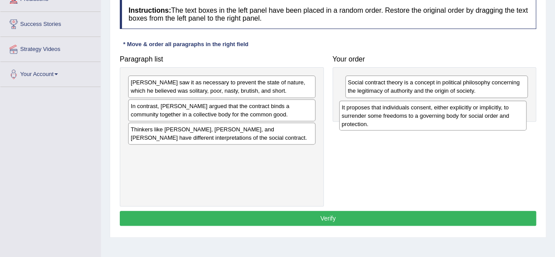
drag, startPoint x: 215, startPoint y: 129, endPoint x: 401, endPoint y: 117, distance: 186.4
click at [401, 117] on div "It proposes that individuals consent, either explicitly or implicitly, to surre…" at bounding box center [432, 115] width 187 height 30
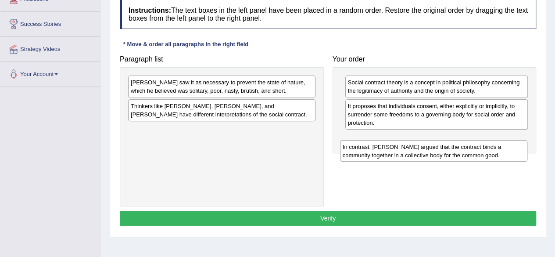
drag, startPoint x: 213, startPoint y: 113, endPoint x: 424, endPoint y: 152, distance: 214.6
click at [424, 152] on div "In contrast, Rousseau argued that the contract binds a community together in a …" at bounding box center [433, 151] width 187 height 22
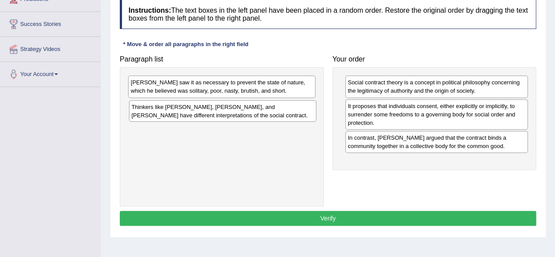
click at [248, 115] on div "Thinkers like Thomas Hobbes, John Locke, and Jean-Jacques Rousseau have differe…" at bounding box center [222, 111] width 187 height 22
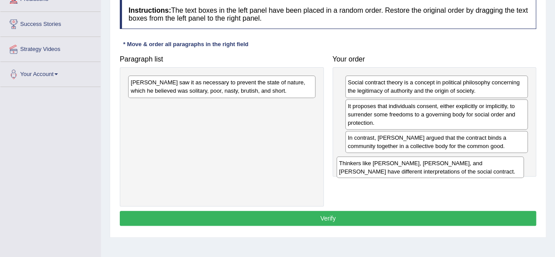
drag, startPoint x: 236, startPoint y: 114, endPoint x: 445, endPoint y: 171, distance: 216.9
click at [445, 171] on div "Thinkers like Thomas Hobbes, John Locke, and Jean-Jacques Rousseau have differe…" at bounding box center [430, 167] width 187 height 22
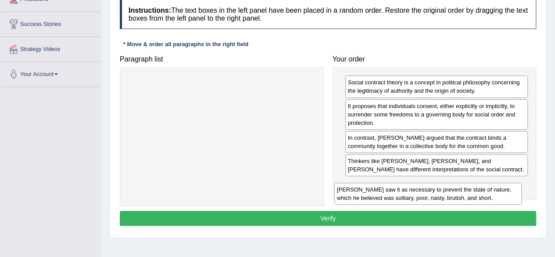
drag, startPoint x: 217, startPoint y: 89, endPoint x: 424, endPoint y: 195, distance: 232.9
click at [424, 195] on div "Hobbes saw it as necessary to prevent the state of nature, which he believed wa…" at bounding box center [427, 194] width 187 height 22
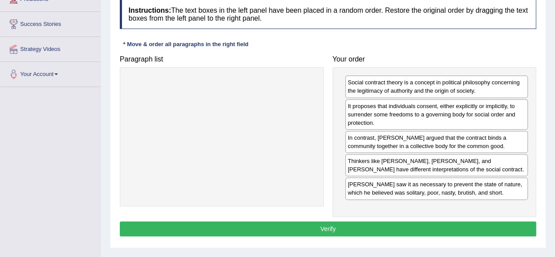
click at [368, 228] on button "Verify" at bounding box center [328, 228] width 416 height 15
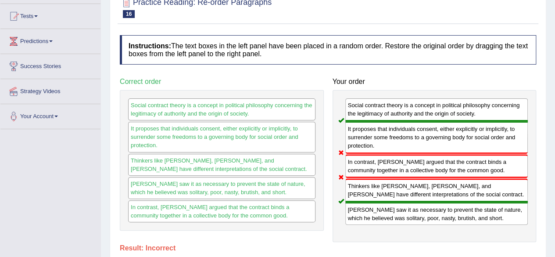
scroll to position [44, 0]
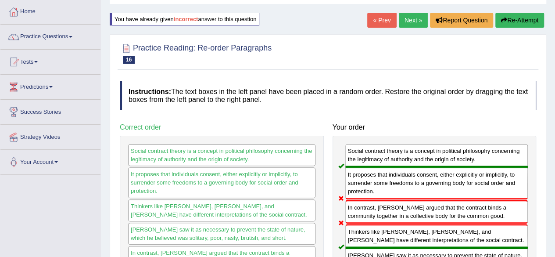
click at [511, 21] on button "Re-Attempt" at bounding box center [519, 20] width 49 height 15
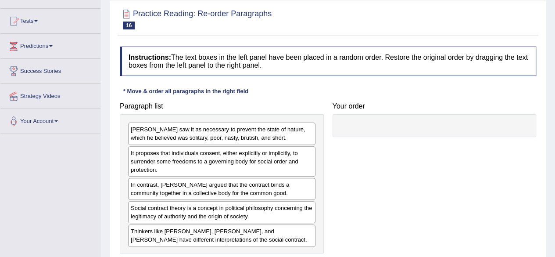
scroll to position [132, 0]
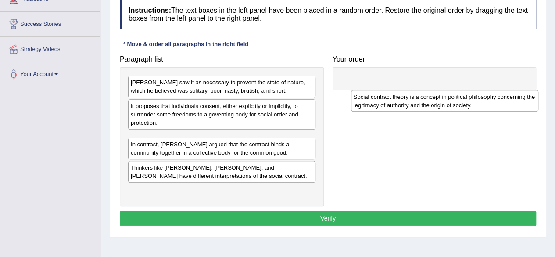
drag, startPoint x: 197, startPoint y: 166, endPoint x: 427, endPoint y: 100, distance: 240.0
click at [427, 100] on div "Social contract theory is a concept in political philosophy concerning the legi…" at bounding box center [444, 101] width 187 height 22
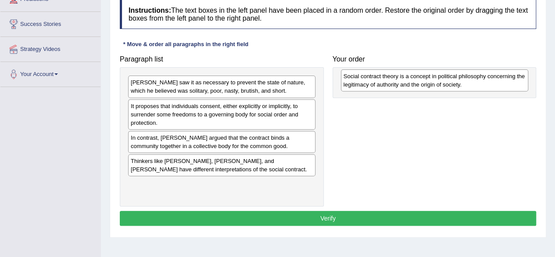
drag, startPoint x: 226, startPoint y: 143, endPoint x: 437, endPoint y: 82, distance: 219.4
click at [437, 82] on div "Social contract theory is a concept in political philosophy concerning the legi…" at bounding box center [434, 80] width 187 height 22
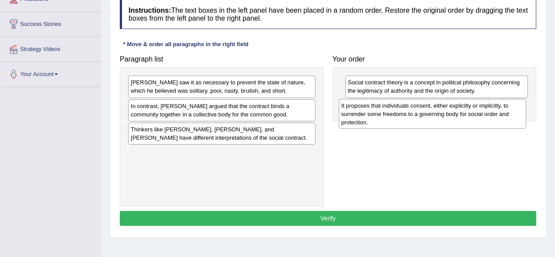
drag, startPoint x: 210, startPoint y: 123, endPoint x: 420, endPoint y: 123, distance: 210.6
click at [420, 123] on div "It proposes that individuals consent, either explicitly or implicitly, to surre…" at bounding box center [432, 114] width 187 height 30
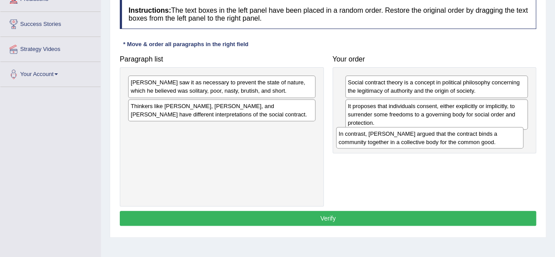
drag, startPoint x: 223, startPoint y: 114, endPoint x: 431, endPoint y: 142, distance: 209.9
click at [431, 142] on div "In contrast, [PERSON_NAME] argued that the contract binds a community together …" at bounding box center [429, 138] width 187 height 22
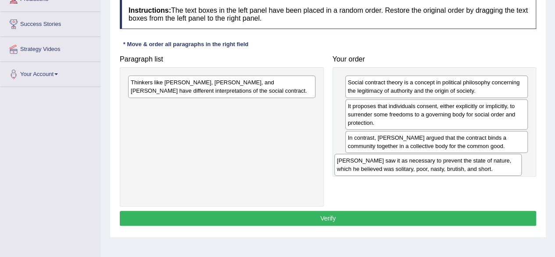
drag, startPoint x: 275, startPoint y: 89, endPoint x: 482, endPoint y: 165, distance: 220.7
click at [482, 167] on div "[PERSON_NAME] saw it as necessary to prevent the state of nature, which he beli…" at bounding box center [427, 165] width 187 height 22
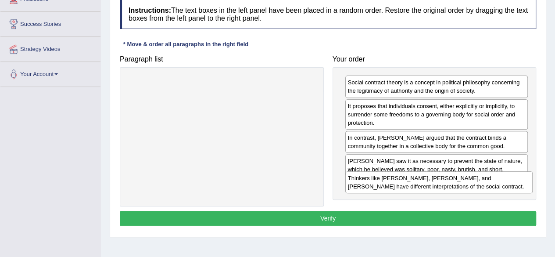
drag, startPoint x: 171, startPoint y: 85, endPoint x: 387, endPoint y: 179, distance: 236.4
click at [387, 179] on div "Thinkers like [PERSON_NAME], [PERSON_NAME], and [PERSON_NAME] have different in…" at bounding box center [438, 182] width 187 height 22
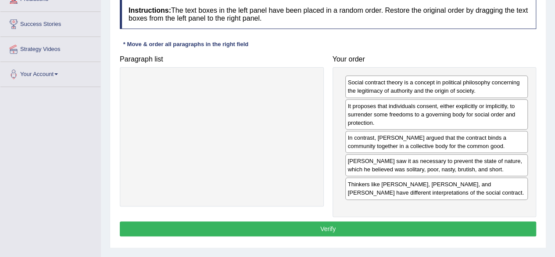
click at [319, 222] on button "Verify" at bounding box center [328, 228] width 416 height 15
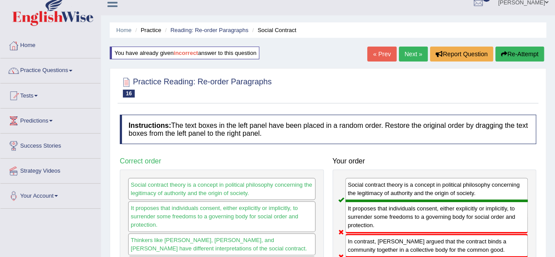
scroll to position [0, 0]
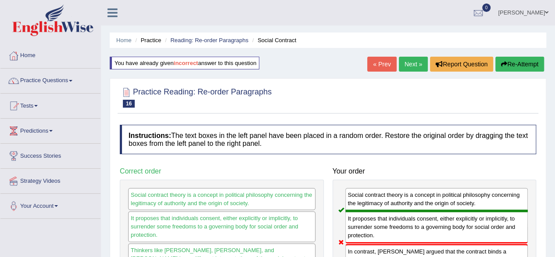
click at [517, 66] on button "Re-Attempt" at bounding box center [519, 64] width 49 height 15
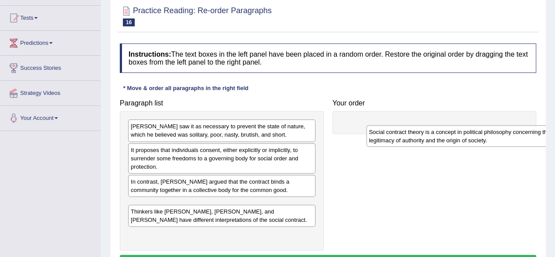
drag, startPoint x: 160, startPoint y: 214, endPoint x: 386, endPoint y: 133, distance: 239.9
click at [386, 133] on div "Social contract theory is a concept in political philosophy concerning the legi…" at bounding box center [459, 136] width 187 height 22
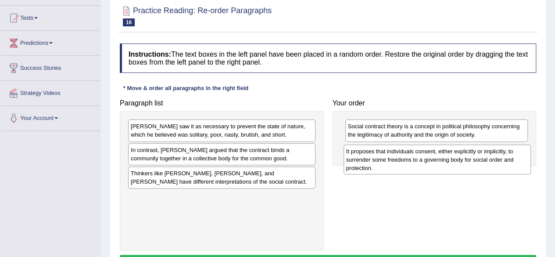
drag, startPoint x: 173, startPoint y: 166, endPoint x: 389, endPoint y: 168, distance: 215.4
click at [389, 168] on div "It proposes that individuals consent, either explicitly or implicitly, to surre…" at bounding box center [437, 159] width 187 height 30
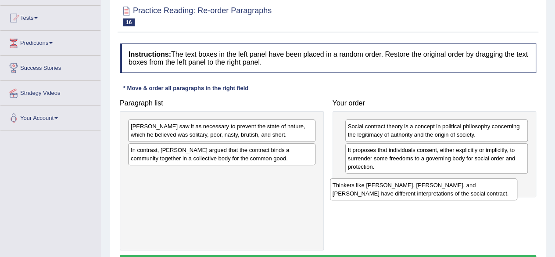
drag, startPoint x: 201, startPoint y: 180, endPoint x: 393, endPoint y: 194, distance: 192.2
click at [393, 194] on div "Thinkers like [PERSON_NAME], [PERSON_NAME], and [PERSON_NAME] have different in…" at bounding box center [423, 189] width 187 height 22
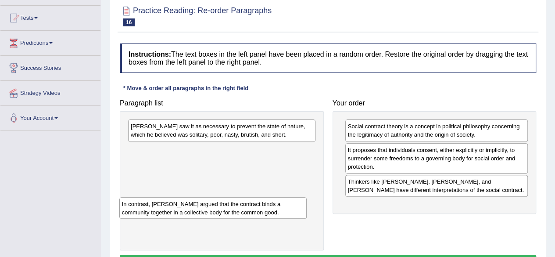
drag, startPoint x: 225, startPoint y: 159, endPoint x: 216, endPoint y: 214, distance: 55.1
click at [216, 214] on div "In contrast, [PERSON_NAME] argued that the contract binds a community together …" at bounding box center [212, 208] width 187 height 22
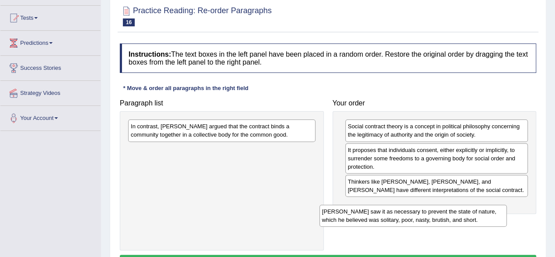
drag, startPoint x: 261, startPoint y: 134, endPoint x: 457, endPoint y: 213, distance: 211.7
click at [457, 213] on div "[PERSON_NAME] saw it as necessary to prevent the state of nature, which he beli…" at bounding box center [412, 215] width 187 height 22
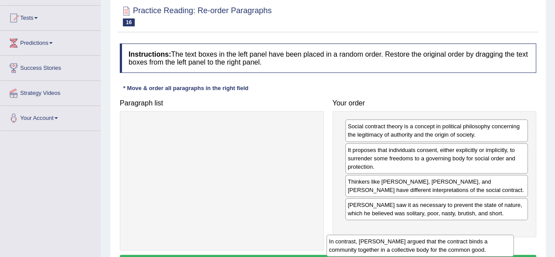
drag, startPoint x: 249, startPoint y: 138, endPoint x: 451, endPoint y: 245, distance: 228.8
click at [452, 247] on div "In contrast, [PERSON_NAME] argued that the contract binds a community together …" at bounding box center [419, 245] width 187 height 22
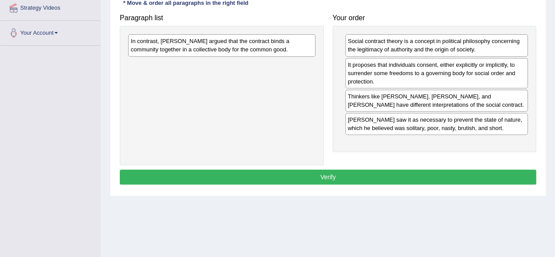
scroll to position [175, 0]
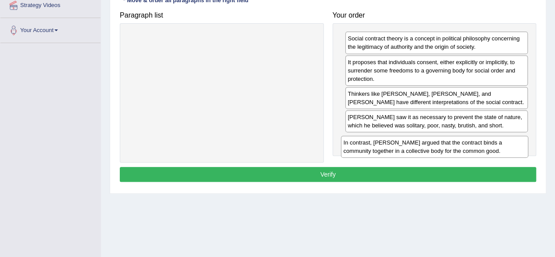
drag, startPoint x: 205, startPoint y: 47, endPoint x: 417, endPoint y: 150, distance: 236.3
click at [419, 150] on div "In contrast, [PERSON_NAME] argued that the contract binds a community together …" at bounding box center [434, 147] width 187 height 22
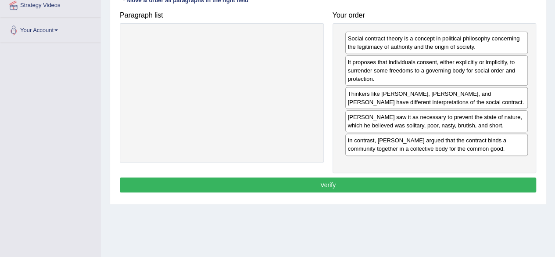
click at [365, 182] on button "Verify" at bounding box center [328, 184] width 416 height 15
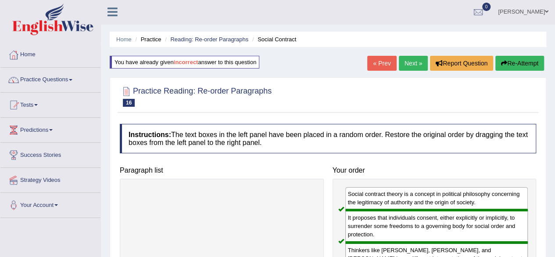
scroll to position [0, 0]
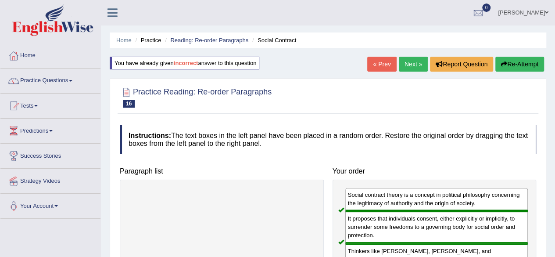
click at [408, 62] on link "Next »" at bounding box center [413, 64] width 29 height 15
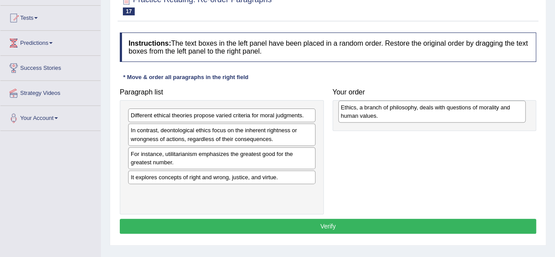
drag, startPoint x: 196, startPoint y: 125, endPoint x: 410, endPoint y: 117, distance: 214.7
click at [406, 118] on div "Ethics, a branch of philosophy, deals with questions of morality and human valu…" at bounding box center [431, 111] width 187 height 22
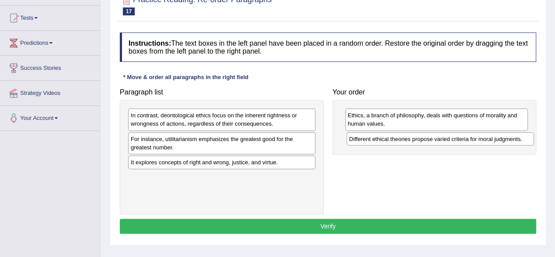
drag, startPoint x: 204, startPoint y: 115, endPoint x: 423, endPoint y: 139, distance: 220.2
click at [423, 139] on div "Different ethical theories propose varied criteria for moral judgments." at bounding box center [440, 138] width 187 height 13
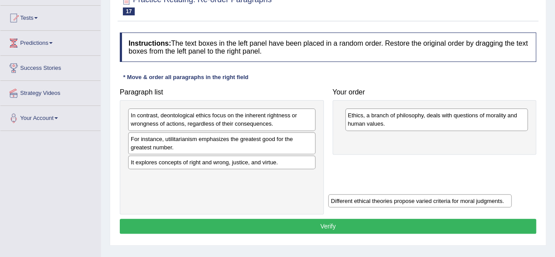
drag, startPoint x: 369, startPoint y: 142, endPoint x: 233, endPoint y: 178, distance: 140.7
click at [338, 206] on div "Different ethical theories propose varied criteria for moral judgments." at bounding box center [419, 200] width 183 height 13
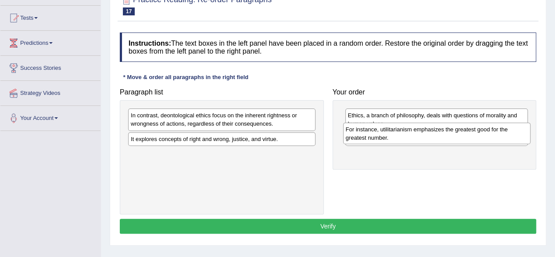
drag, startPoint x: 151, startPoint y: 148, endPoint x: 369, endPoint y: 139, distance: 217.8
click at [367, 139] on div "For instance, utilitarianism emphasizes the greatest good for the greatest numb…" at bounding box center [436, 133] width 187 height 22
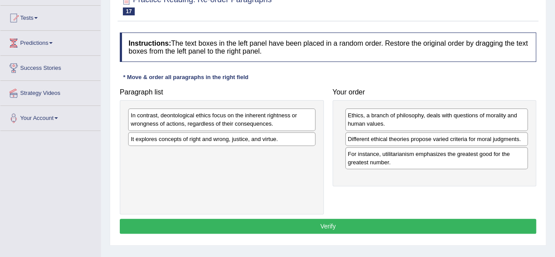
drag, startPoint x: 364, startPoint y: 168, endPoint x: 367, endPoint y: 148, distance: 19.9
click at [367, 148] on div "Ethics, a branch of philosophy, deals with questions of morality and human valu…" at bounding box center [435, 143] width 204 height 86
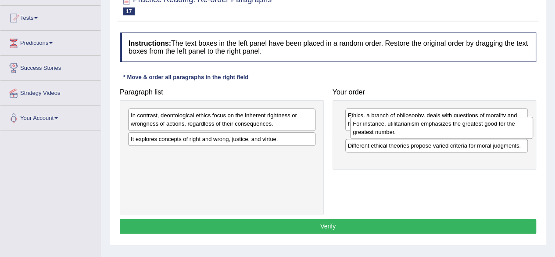
drag, startPoint x: 373, startPoint y: 158, endPoint x: 371, endPoint y: 134, distance: 23.8
click at [374, 131] on div "For instance, utilitarianism emphasizes the greatest good for the greatest numb…" at bounding box center [441, 128] width 183 height 22
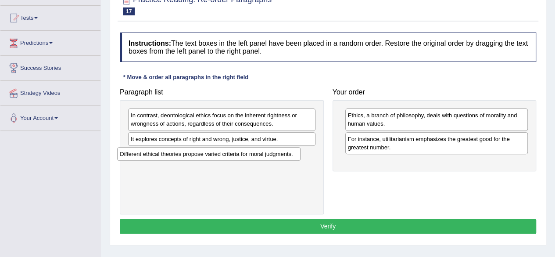
drag, startPoint x: 392, startPoint y: 163, endPoint x: 164, endPoint y: 156, distance: 227.8
click at [164, 156] on div "Different ethical theories propose varied criteria for moral judgments." at bounding box center [208, 153] width 183 height 13
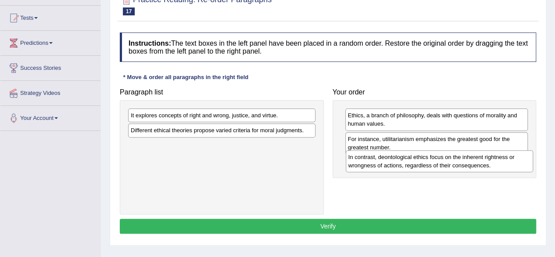
drag, startPoint x: 187, startPoint y: 116, endPoint x: 405, endPoint y: 158, distance: 221.6
click at [405, 158] on div "In contrast, deontological ethics focus on the inherent rightness or wrongness …" at bounding box center [439, 161] width 187 height 22
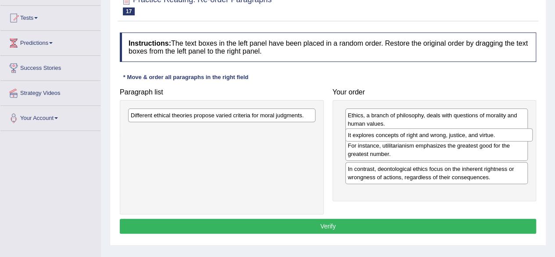
drag, startPoint x: 175, startPoint y: 118, endPoint x: 393, endPoint y: 137, distance: 218.5
click at [393, 137] on div "It explores concepts of right and wrong, justice, and virtue." at bounding box center [438, 134] width 187 height 13
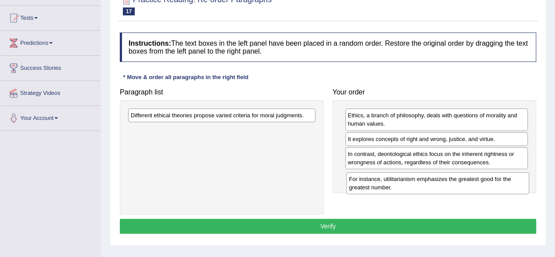
drag, startPoint x: 396, startPoint y: 157, endPoint x: 397, endPoint y: 183, distance: 25.9
click at [397, 183] on div "For instance, utilitarianism emphasizes the greatest good for the greatest numb…" at bounding box center [437, 183] width 183 height 22
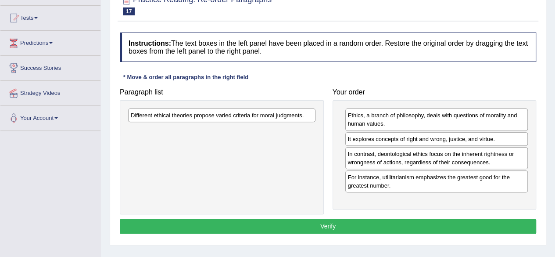
drag, startPoint x: 262, startPoint y: 122, endPoint x: 358, endPoint y: 172, distance: 107.7
click at [365, 176] on div "Paragraph list Different ethical theories propose varied criteria for moral jud…" at bounding box center [327, 149] width 425 height 130
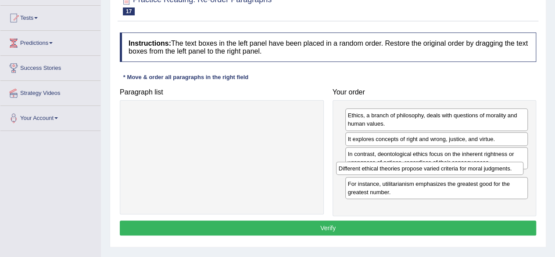
drag, startPoint x: 211, startPoint y: 117, endPoint x: 420, endPoint y: 171, distance: 216.1
click at [420, 171] on div "Different ethical theories propose varied criteria for moral judgments." at bounding box center [429, 167] width 187 height 13
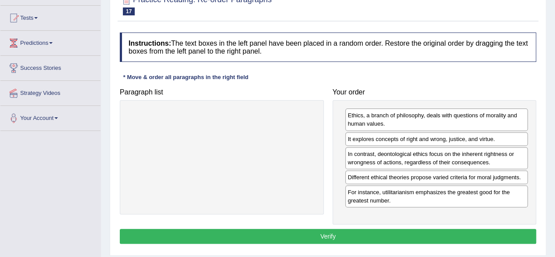
click at [341, 233] on button "Verify" at bounding box center [328, 236] width 416 height 15
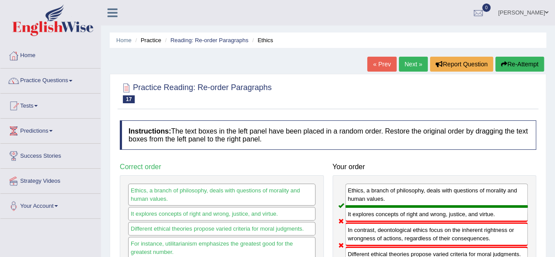
click at [507, 60] on button "Re-Attempt" at bounding box center [519, 64] width 49 height 15
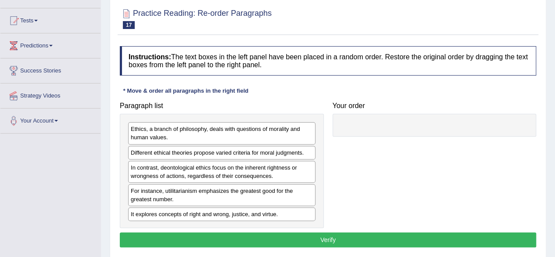
scroll to position [88, 0]
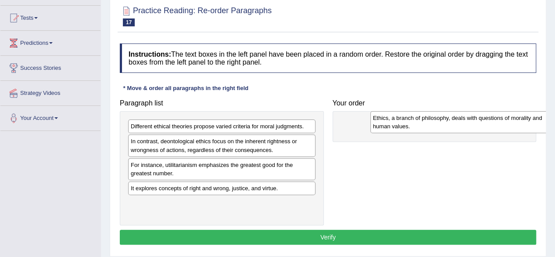
drag, startPoint x: 162, startPoint y: 130, endPoint x: 405, endPoint y: 122, distance: 242.8
click at [405, 122] on div "Ethics, a branch of philosophy, deals with questions of morality and human valu…" at bounding box center [463, 122] width 187 height 22
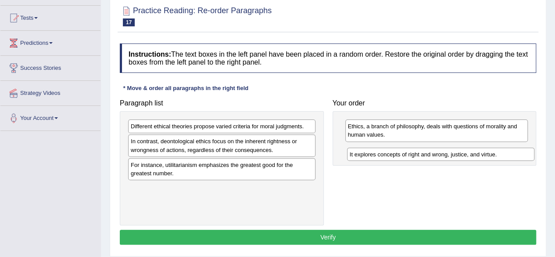
drag, startPoint x: 250, startPoint y: 191, endPoint x: 469, endPoint y: 158, distance: 221.4
click at [469, 158] on div "It explores concepts of right and wrong, justice, and virtue." at bounding box center [440, 153] width 187 height 13
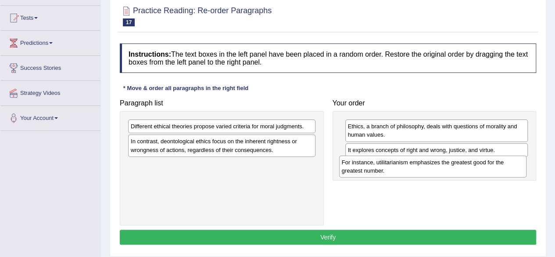
drag, startPoint x: 202, startPoint y: 171, endPoint x: 414, endPoint y: 169, distance: 211.9
click at [414, 169] on div "For instance, utilitarianism emphasizes the greatest good for the greatest numb…" at bounding box center [432, 166] width 187 height 22
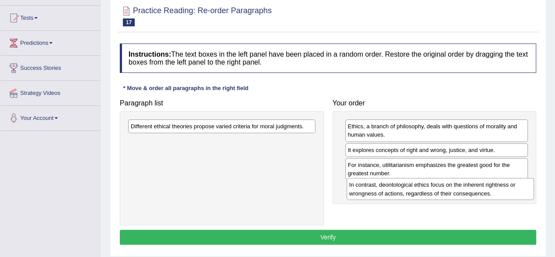
drag, startPoint x: 190, startPoint y: 147, endPoint x: 408, endPoint y: 191, distance: 222.9
click at [408, 191] on div "In contrast, deontological ethics focus on the inherent rightness or wrongness …" at bounding box center [440, 189] width 187 height 22
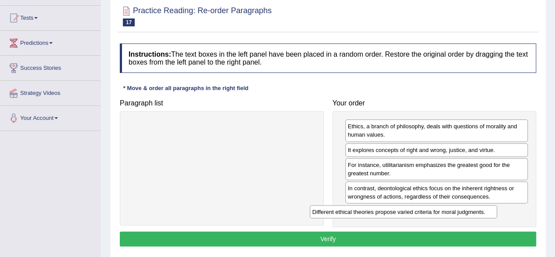
drag, startPoint x: 254, startPoint y: 129, endPoint x: 461, endPoint y: 217, distance: 225.3
click at [461, 217] on div "Different ethical theories propose varied criteria for moral judgments." at bounding box center [403, 211] width 187 height 13
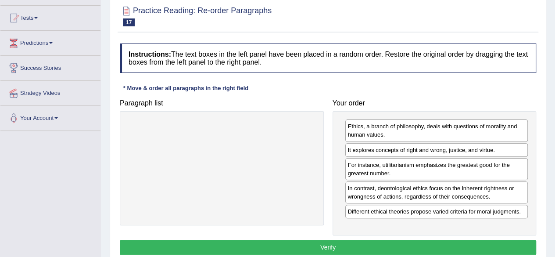
click at [354, 244] on button "Verify" at bounding box center [328, 247] width 416 height 15
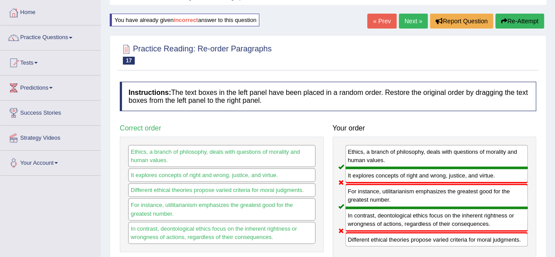
scroll to position [0, 0]
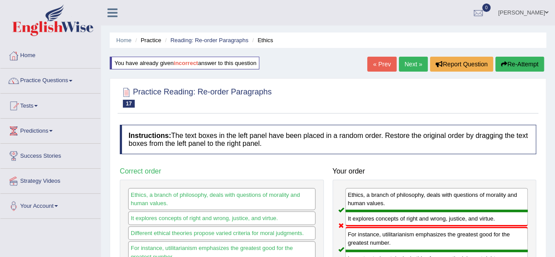
click at [504, 64] on icon "button" at bounding box center [504, 64] width 6 height 6
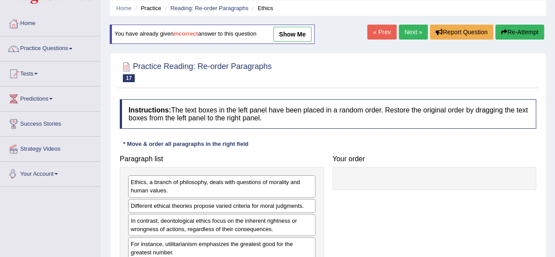
scroll to position [88, 0]
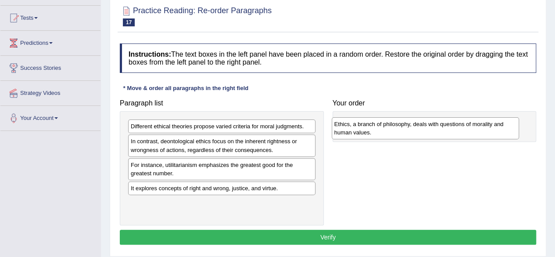
drag, startPoint x: 199, startPoint y: 138, endPoint x: 393, endPoint y: 134, distance: 194.0
click at [393, 134] on div "Ethics, a branch of philosophy, deals with questions of morality and human valu…" at bounding box center [425, 128] width 187 height 22
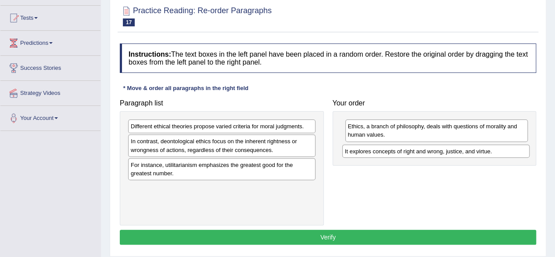
drag, startPoint x: 198, startPoint y: 187, endPoint x: 412, endPoint y: 151, distance: 217.1
click at [412, 151] on div "It explores concepts of right and wrong, justice, and virtue." at bounding box center [435, 150] width 187 height 13
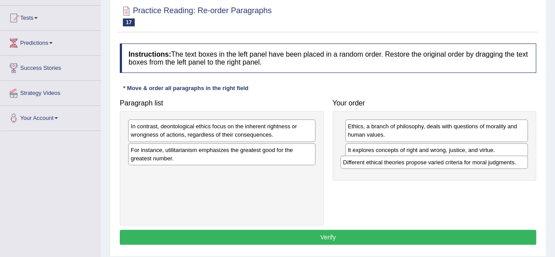
drag, startPoint x: 191, startPoint y: 128, endPoint x: 401, endPoint y: 165, distance: 212.9
click at [405, 164] on div "Different ethical theories propose varied criteria for moral judgments." at bounding box center [433, 161] width 187 height 13
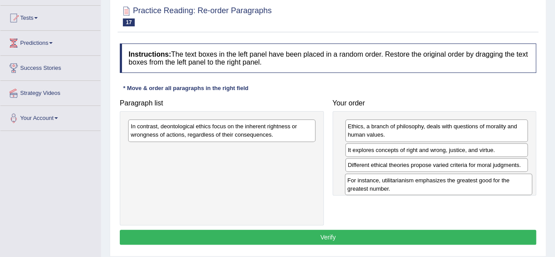
drag, startPoint x: 205, startPoint y: 155, endPoint x: 422, endPoint y: 186, distance: 218.9
click at [422, 186] on div "For instance, utilitarianism emphasizes the greatest good for the greatest numb…" at bounding box center [438, 184] width 187 height 22
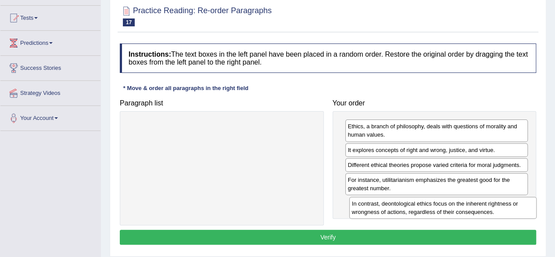
drag, startPoint x: 235, startPoint y: 132, endPoint x: 456, endPoint y: 209, distance: 234.2
click at [456, 209] on div "In contrast, deontological ethics focus on the inherent rightness or wrongness …" at bounding box center [442, 208] width 187 height 22
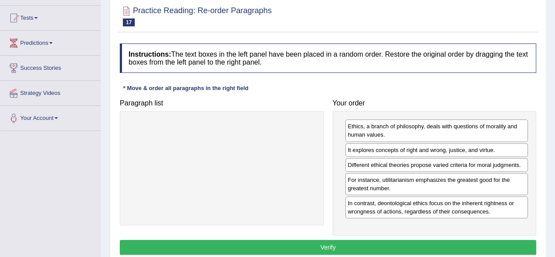
click at [339, 248] on button "Verify" at bounding box center [328, 247] width 416 height 15
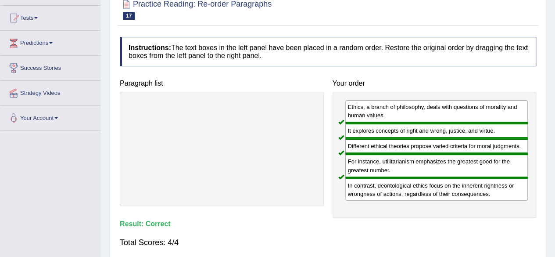
scroll to position [44, 0]
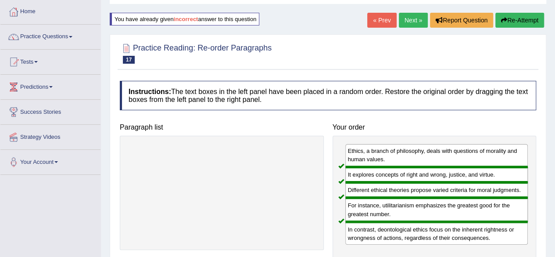
click at [419, 16] on link "Next »" at bounding box center [413, 20] width 29 height 15
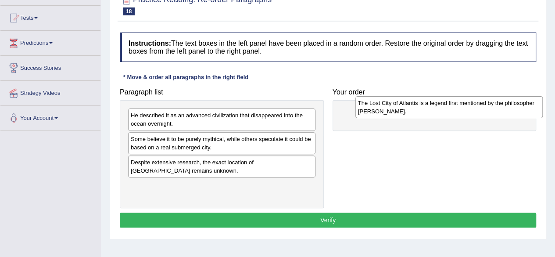
drag, startPoint x: 240, startPoint y: 117, endPoint x: 468, endPoint y: 105, distance: 227.6
click at [468, 105] on div "The Lost City of Atlantis is a legend first mentioned by the philosopher [PERSO…" at bounding box center [448, 107] width 187 height 22
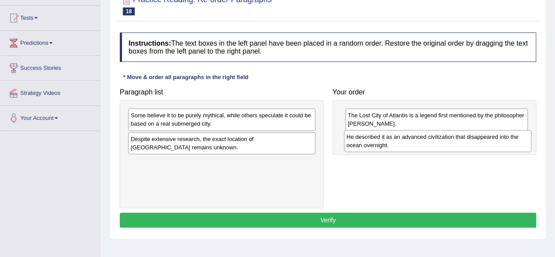
drag, startPoint x: 205, startPoint y: 120, endPoint x: 416, endPoint y: 141, distance: 212.1
click at [416, 141] on div "He described it as an advanced civilization that disappeared into the ocean ove…" at bounding box center [437, 141] width 187 height 22
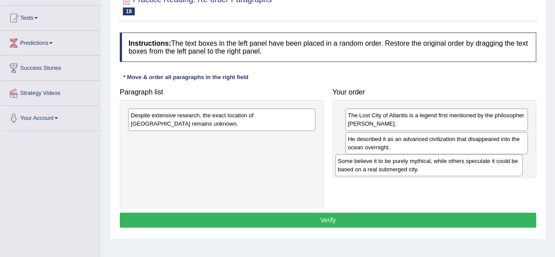
drag, startPoint x: 217, startPoint y: 122, endPoint x: 427, endPoint y: 168, distance: 215.2
click at [426, 168] on div "Some believe it to be purely mythical, while others speculate it could be based…" at bounding box center [428, 165] width 187 height 22
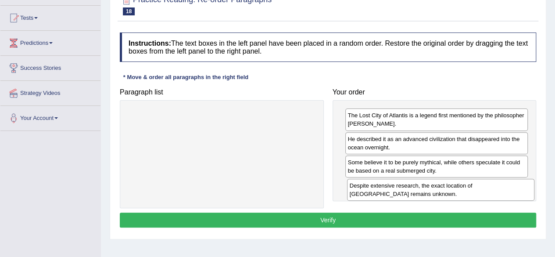
drag, startPoint x: 204, startPoint y: 120, endPoint x: 423, endPoint y: 190, distance: 229.9
click at [423, 190] on div "Despite extensive research, the exact location of [GEOGRAPHIC_DATA] remains unk…" at bounding box center [440, 190] width 187 height 22
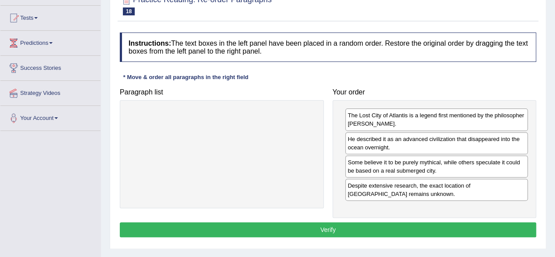
click at [359, 229] on button "Verify" at bounding box center [328, 229] width 416 height 15
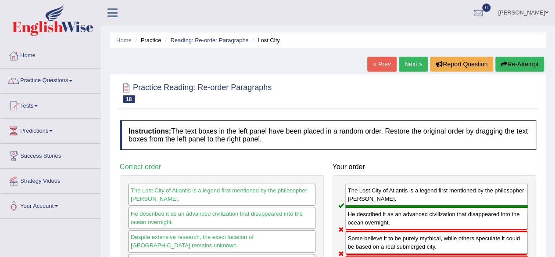
scroll to position [44, 0]
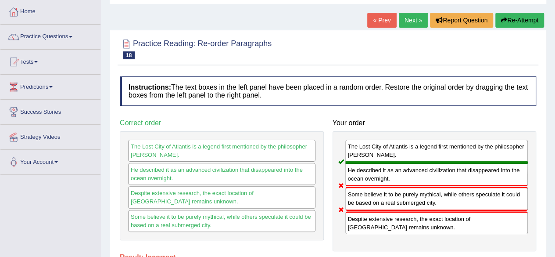
click at [510, 22] on button "Re-Attempt" at bounding box center [519, 20] width 49 height 15
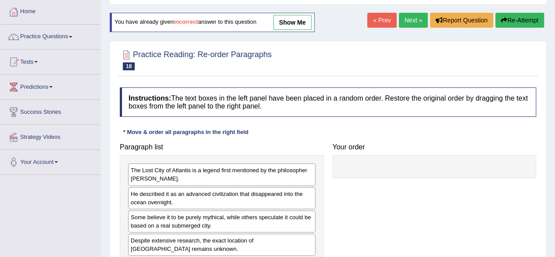
scroll to position [44, 0]
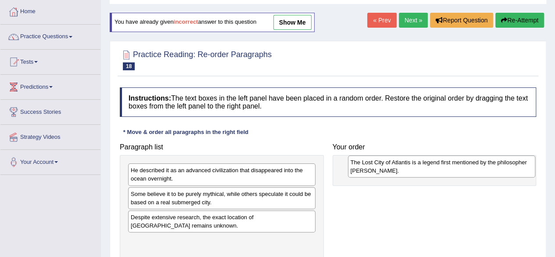
drag, startPoint x: 169, startPoint y: 178, endPoint x: 375, endPoint y: 169, distance: 206.0
click at [389, 170] on div "The Lost City of Atlantis is a legend first mentioned by the philosopher [PERSO…" at bounding box center [441, 166] width 187 height 22
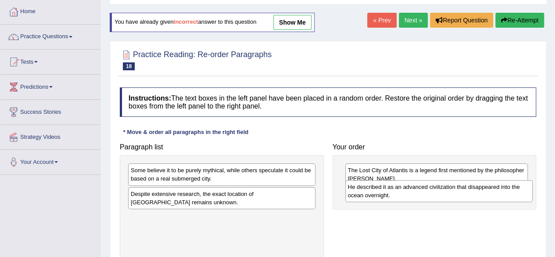
drag, startPoint x: 155, startPoint y: 167, endPoint x: 372, endPoint y: 183, distance: 217.8
click at [372, 183] on div "He described it as an advanced civilization that disappeared into the ocean ove…" at bounding box center [438, 191] width 187 height 22
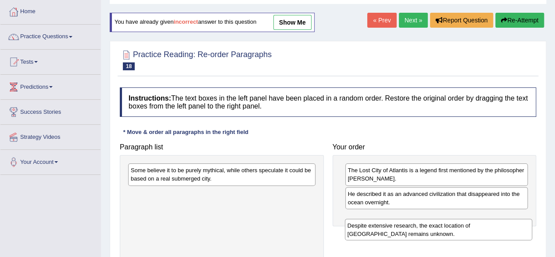
drag, startPoint x: 225, startPoint y: 201, endPoint x: 444, endPoint y: 226, distance: 220.7
click at [444, 226] on div "Despite extensive research, the exact location of [GEOGRAPHIC_DATA] remains unk…" at bounding box center [438, 229] width 187 height 22
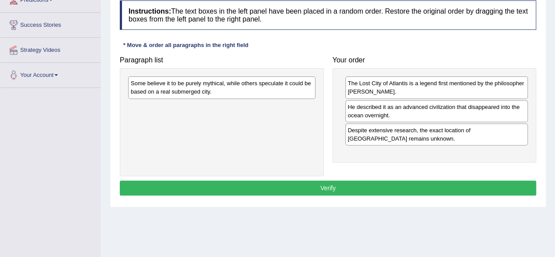
scroll to position [132, 0]
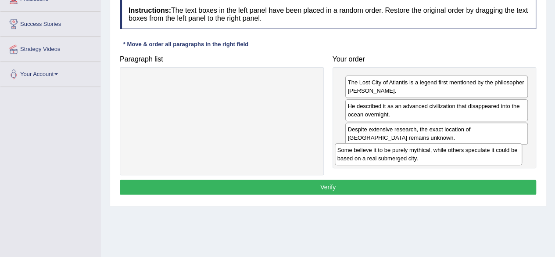
drag, startPoint x: 228, startPoint y: 88, endPoint x: 423, endPoint y: 150, distance: 204.5
click at [433, 156] on div "Some believe it to be purely mythical, while others speculate it could be based…" at bounding box center [428, 154] width 187 height 22
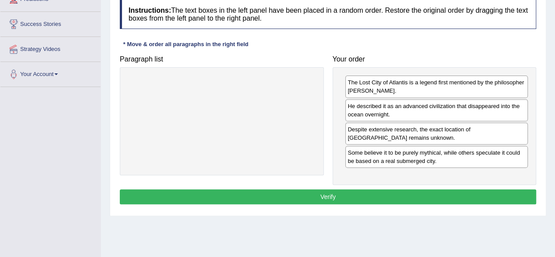
click at [383, 191] on button "Verify" at bounding box center [328, 196] width 416 height 15
